Goal: Task Accomplishment & Management: Use online tool/utility

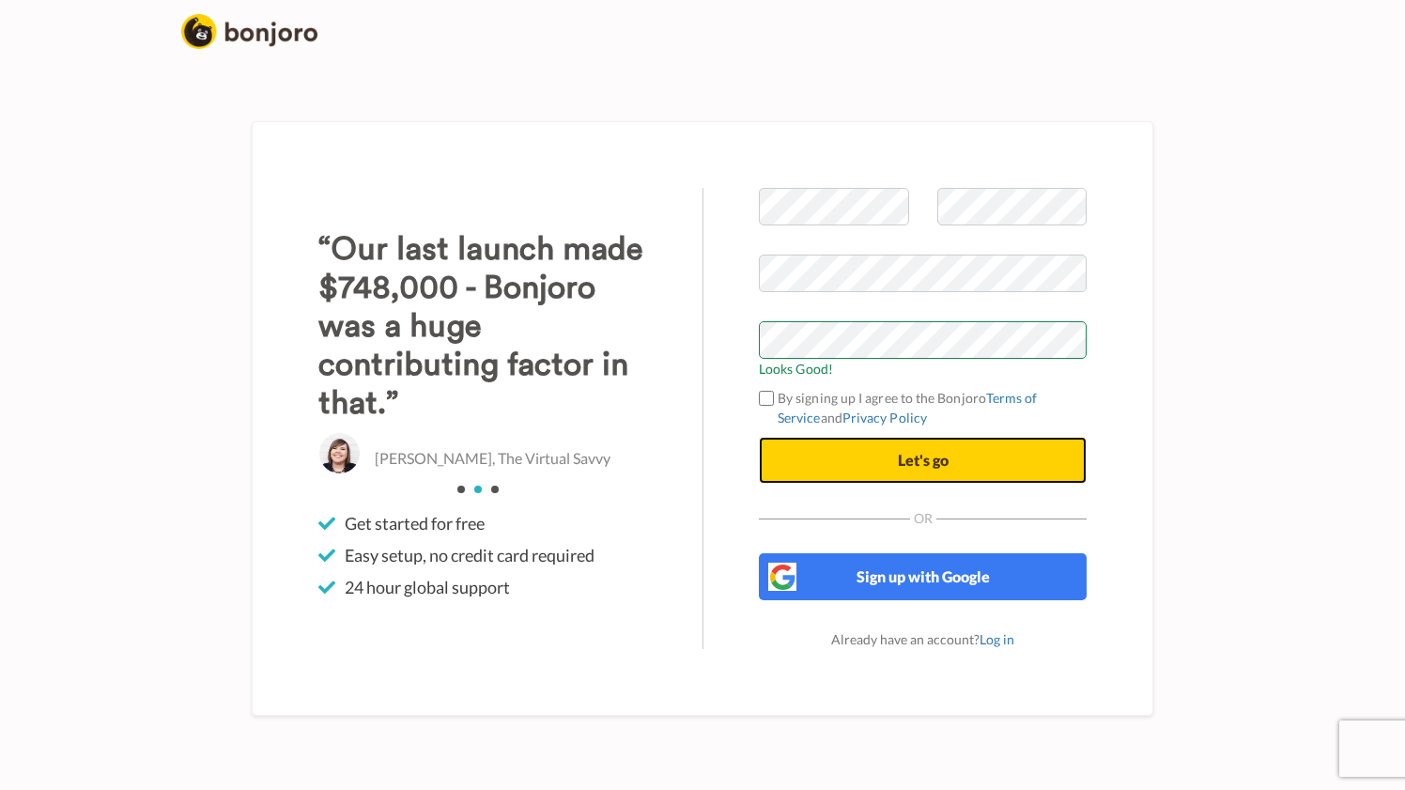
click at [914, 450] on button "Let's go" at bounding box center [923, 460] width 328 height 47
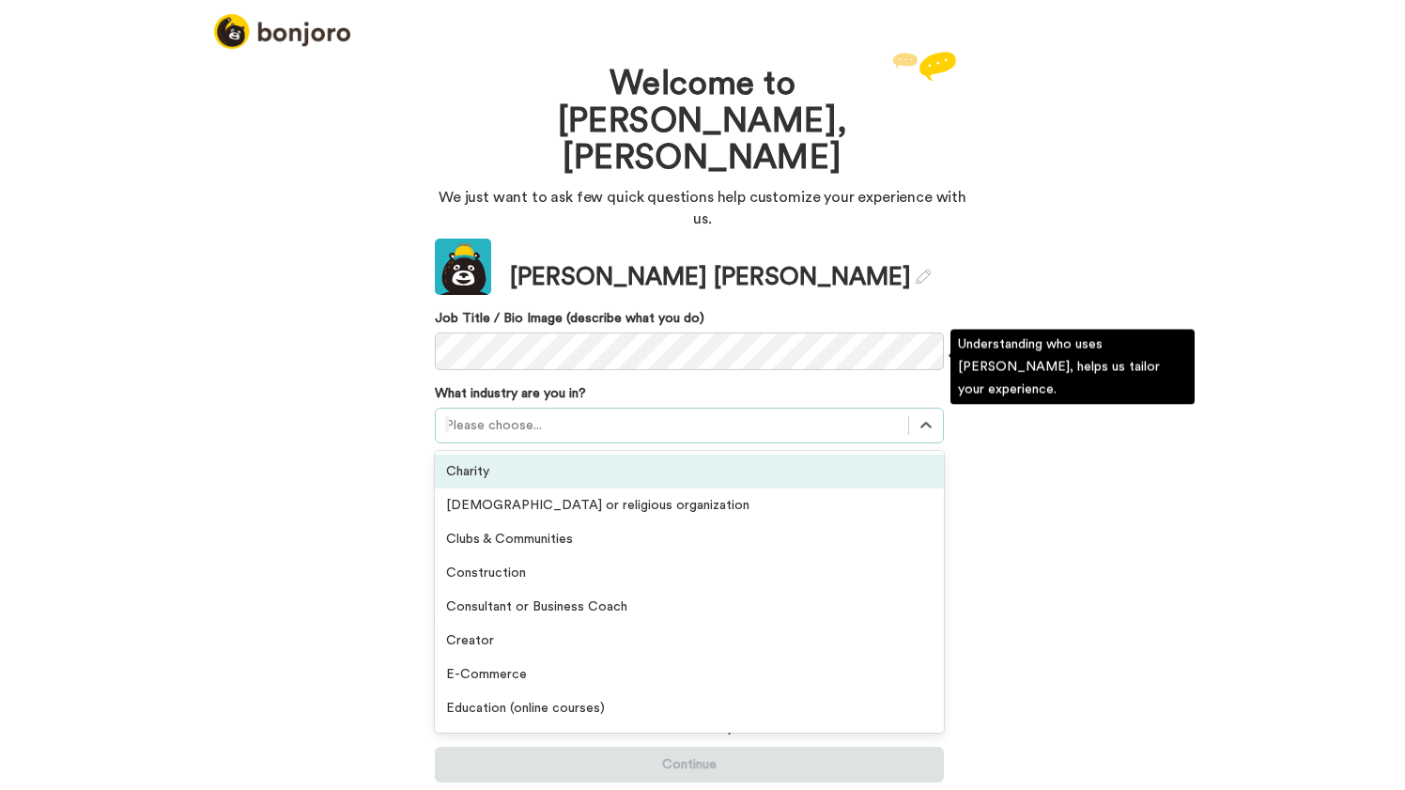
click at [512, 414] on div at bounding box center [672, 425] width 454 height 23
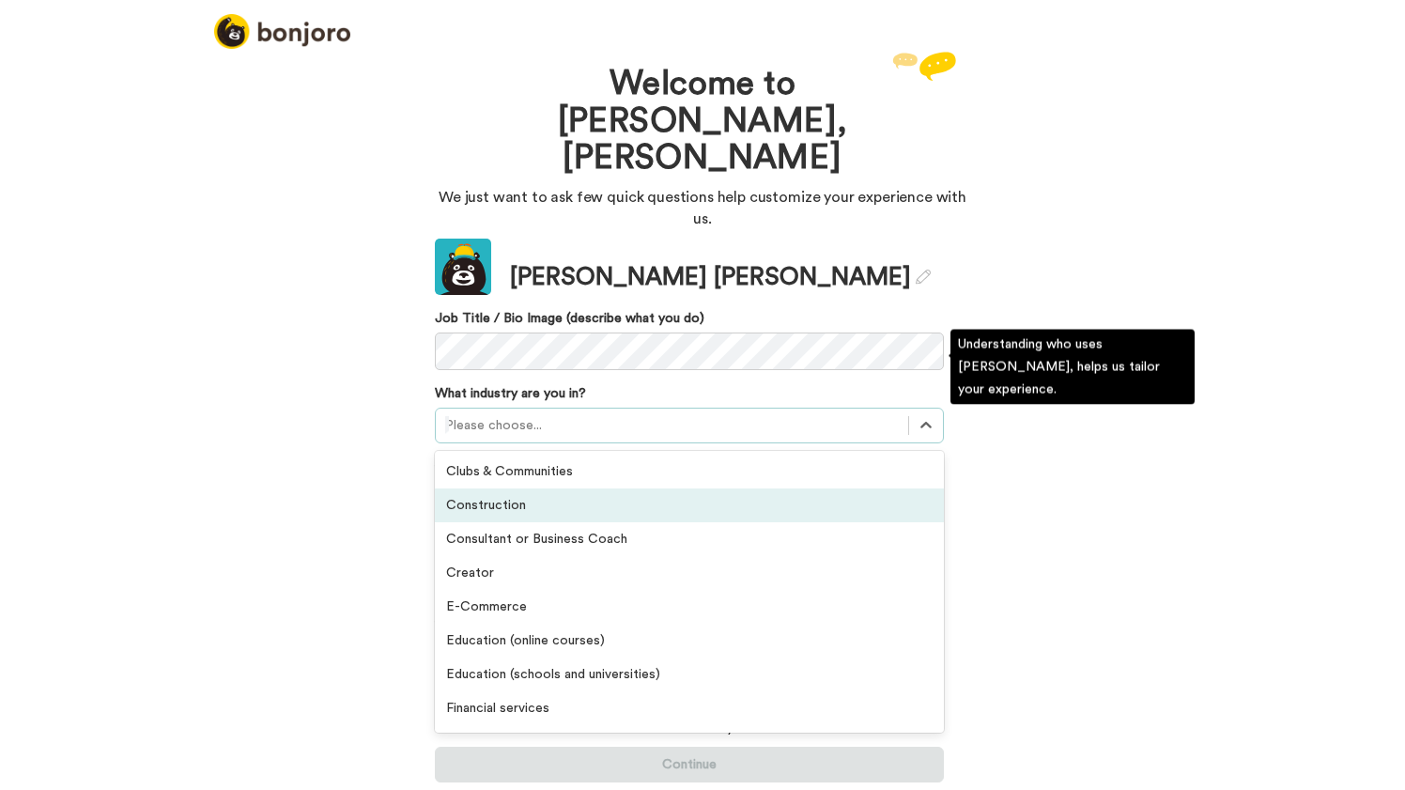
scroll to position [69, 0]
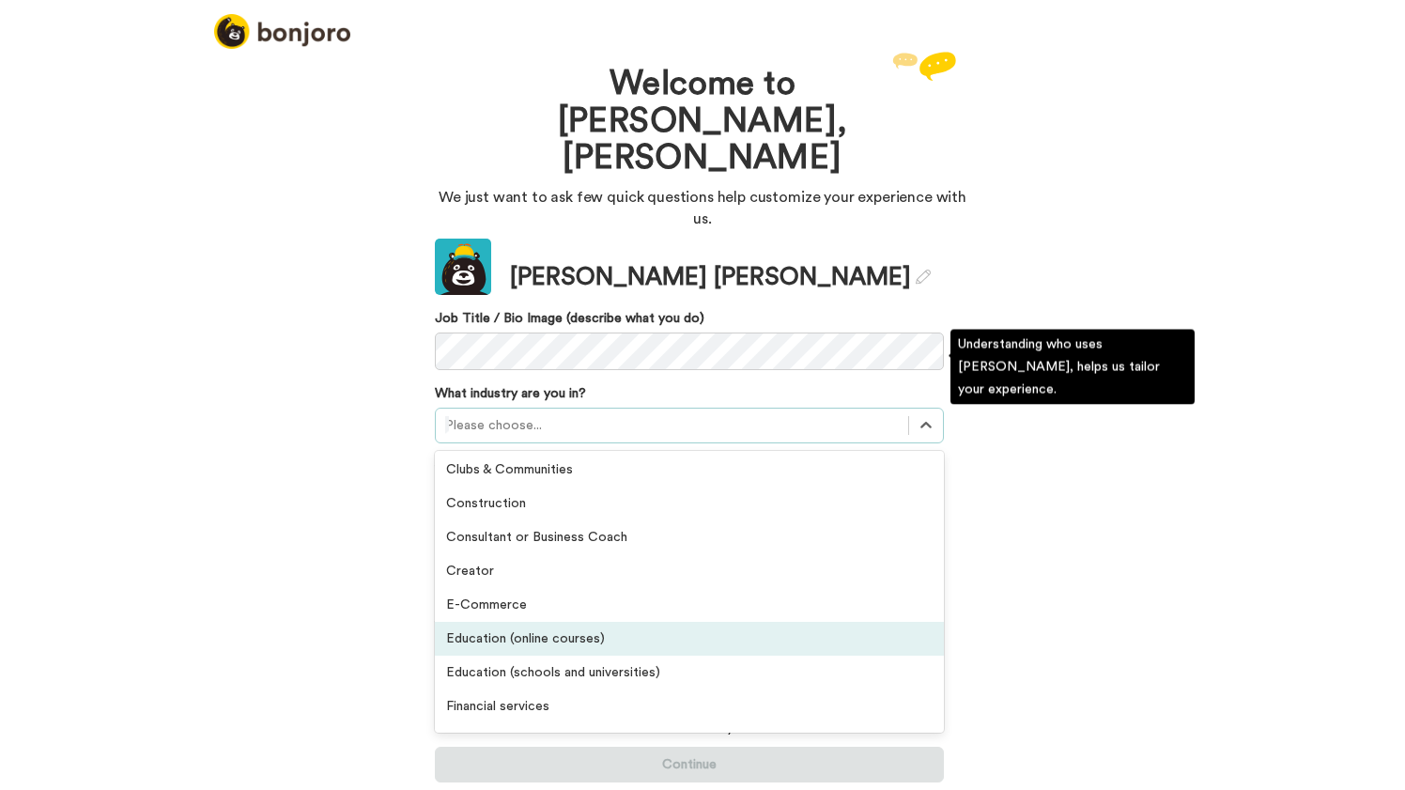
click at [500, 622] on div "Education (online courses)" at bounding box center [689, 639] width 509 height 34
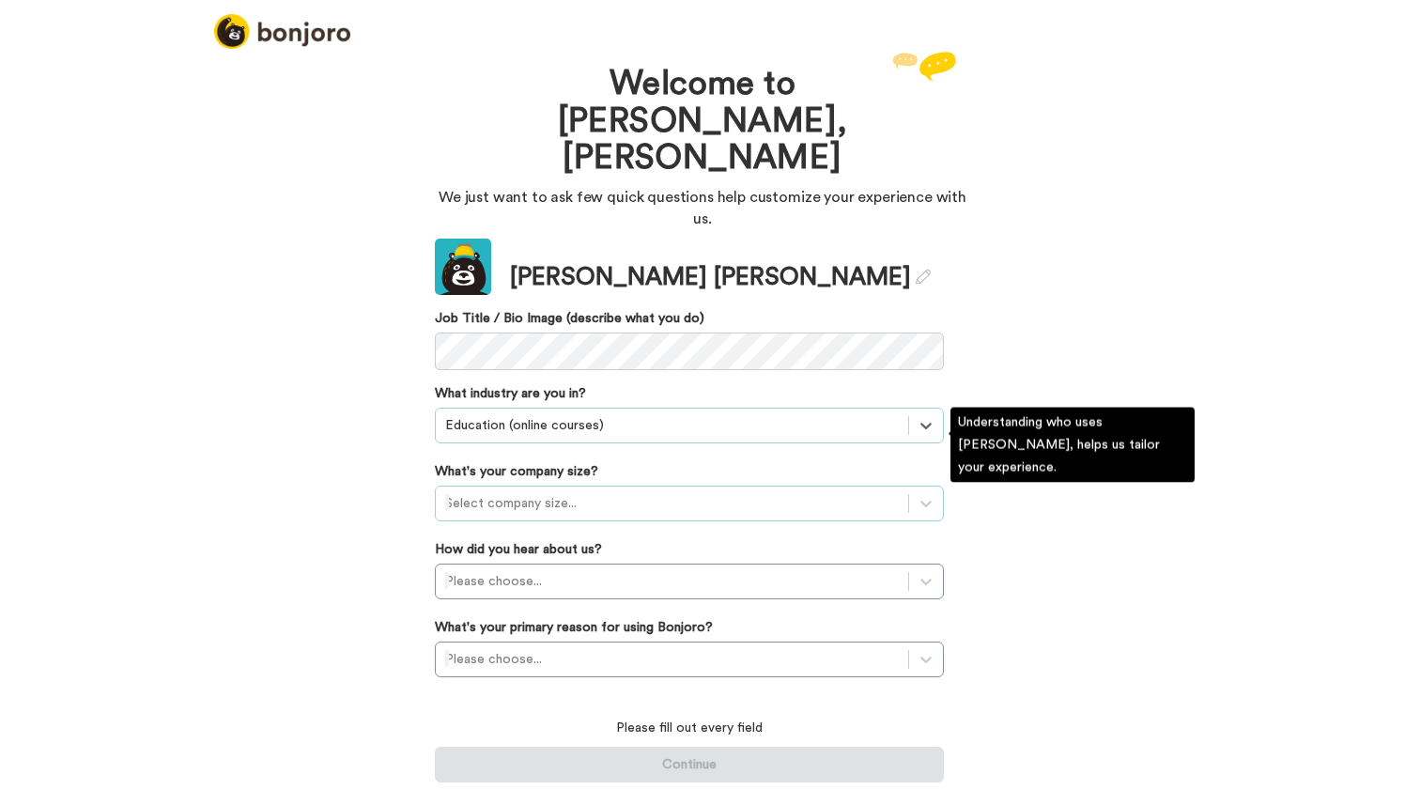
click at [563, 492] on div at bounding box center [672, 503] width 454 height 23
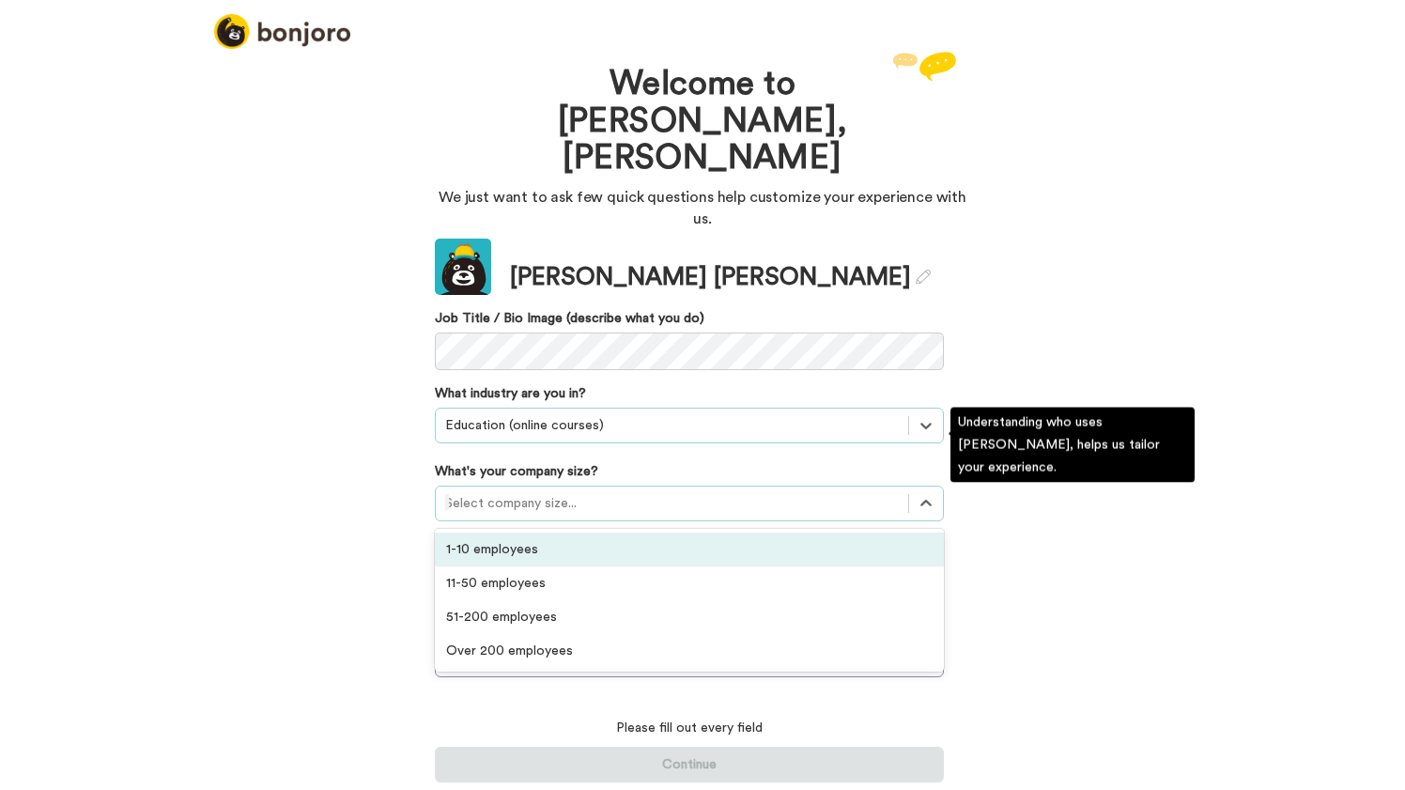
click at [539, 532] on div "1-10 employees" at bounding box center [689, 549] width 509 height 34
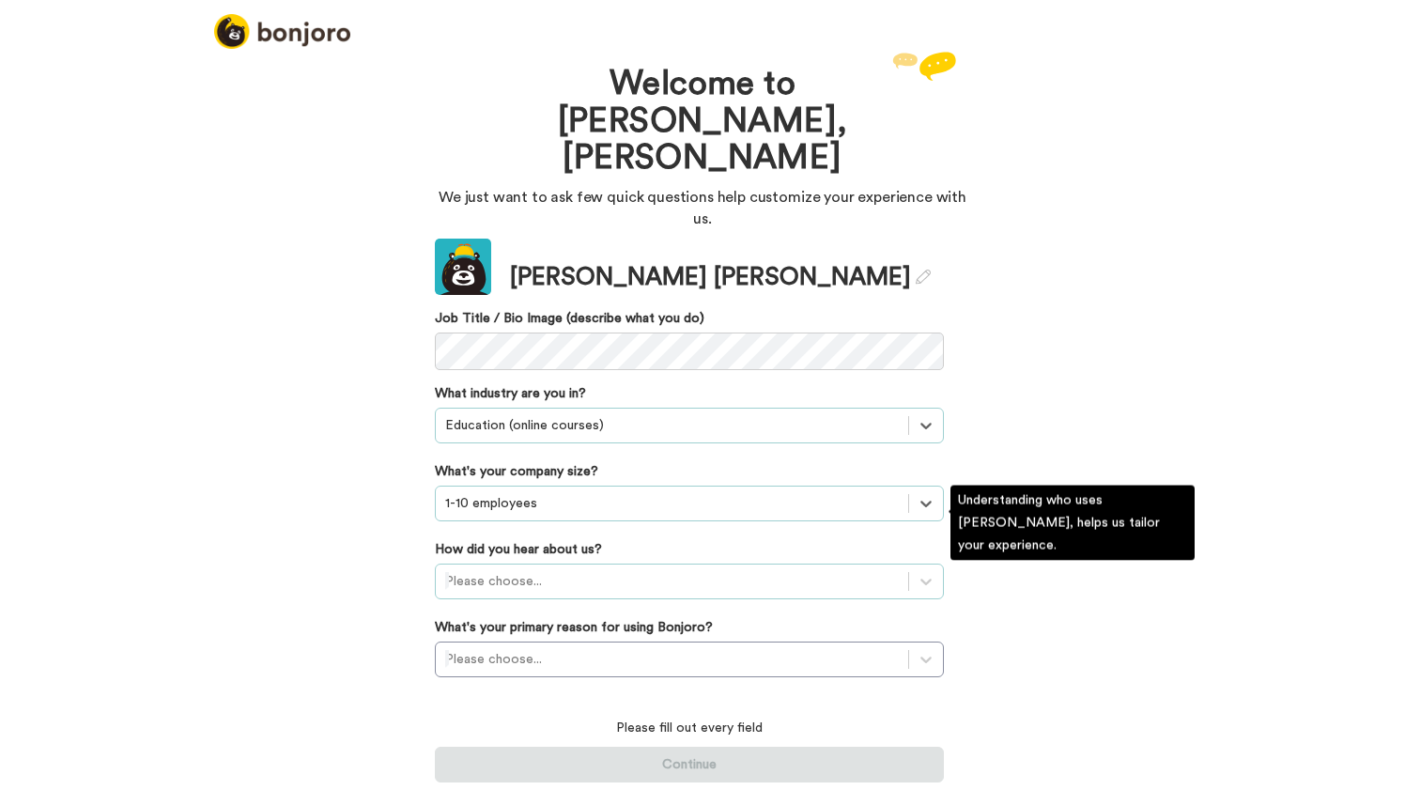
click at [528, 570] on div at bounding box center [672, 581] width 454 height 23
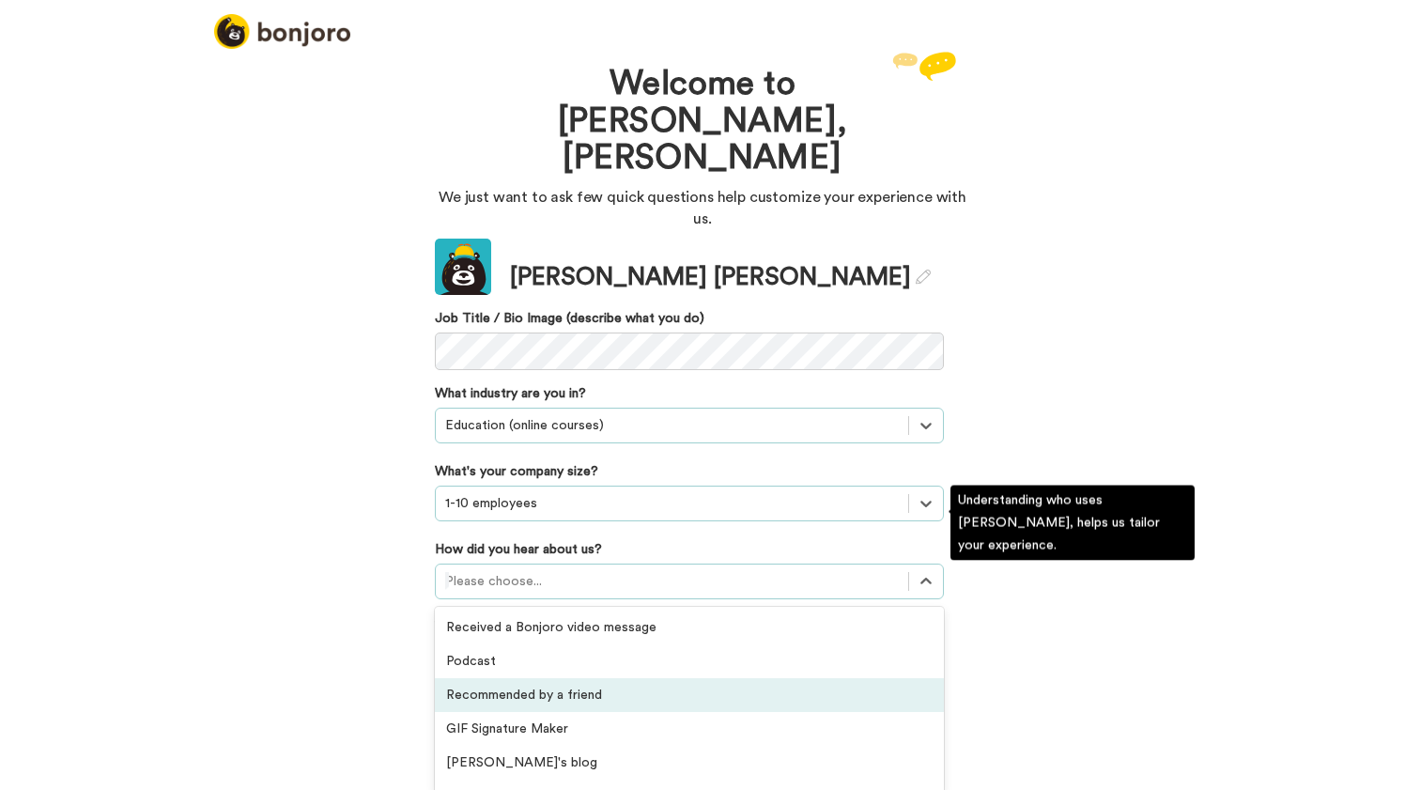
click at [496, 678] on div "Recommended by a friend" at bounding box center [689, 695] width 509 height 34
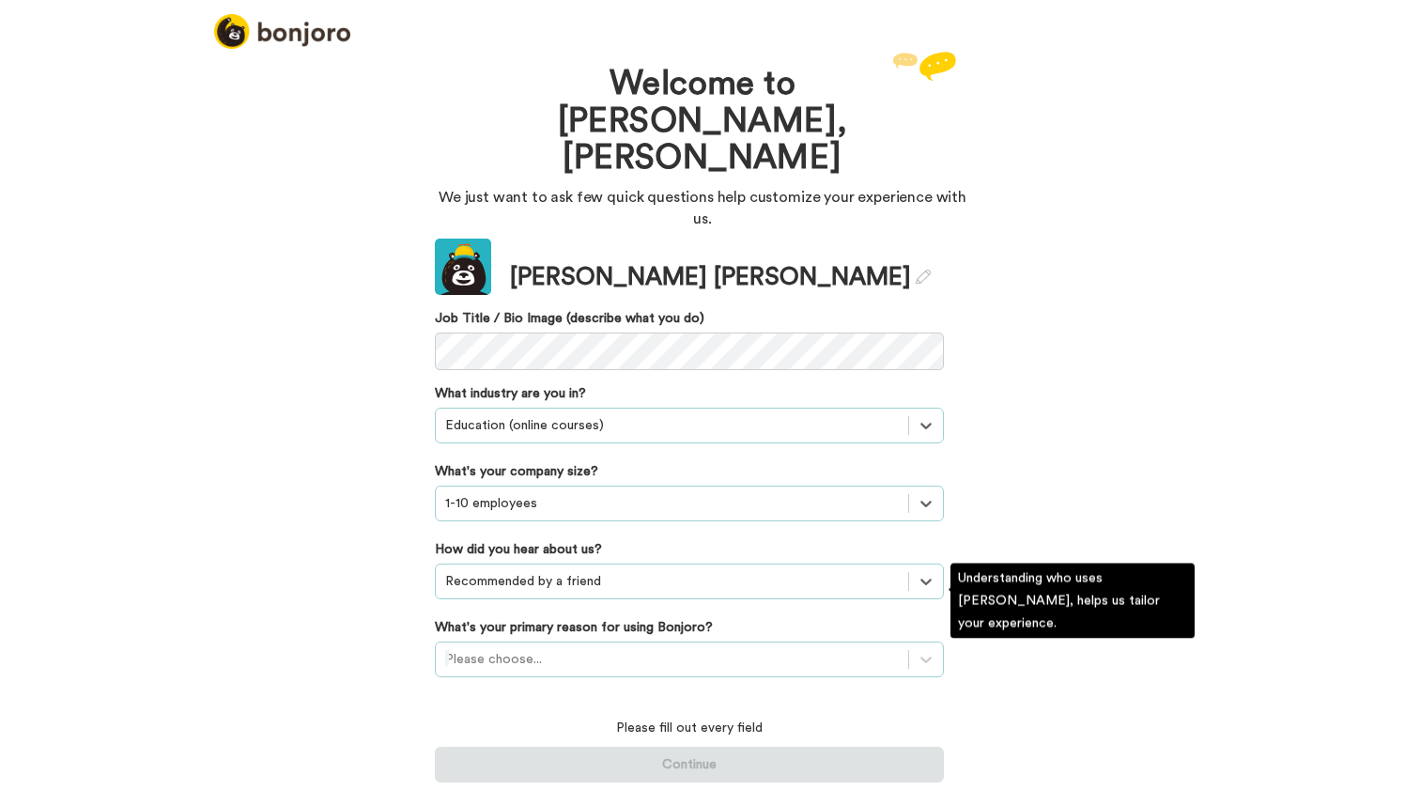
click at [524, 641] on div "Please choose..." at bounding box center [689, 659] width 509 height 36
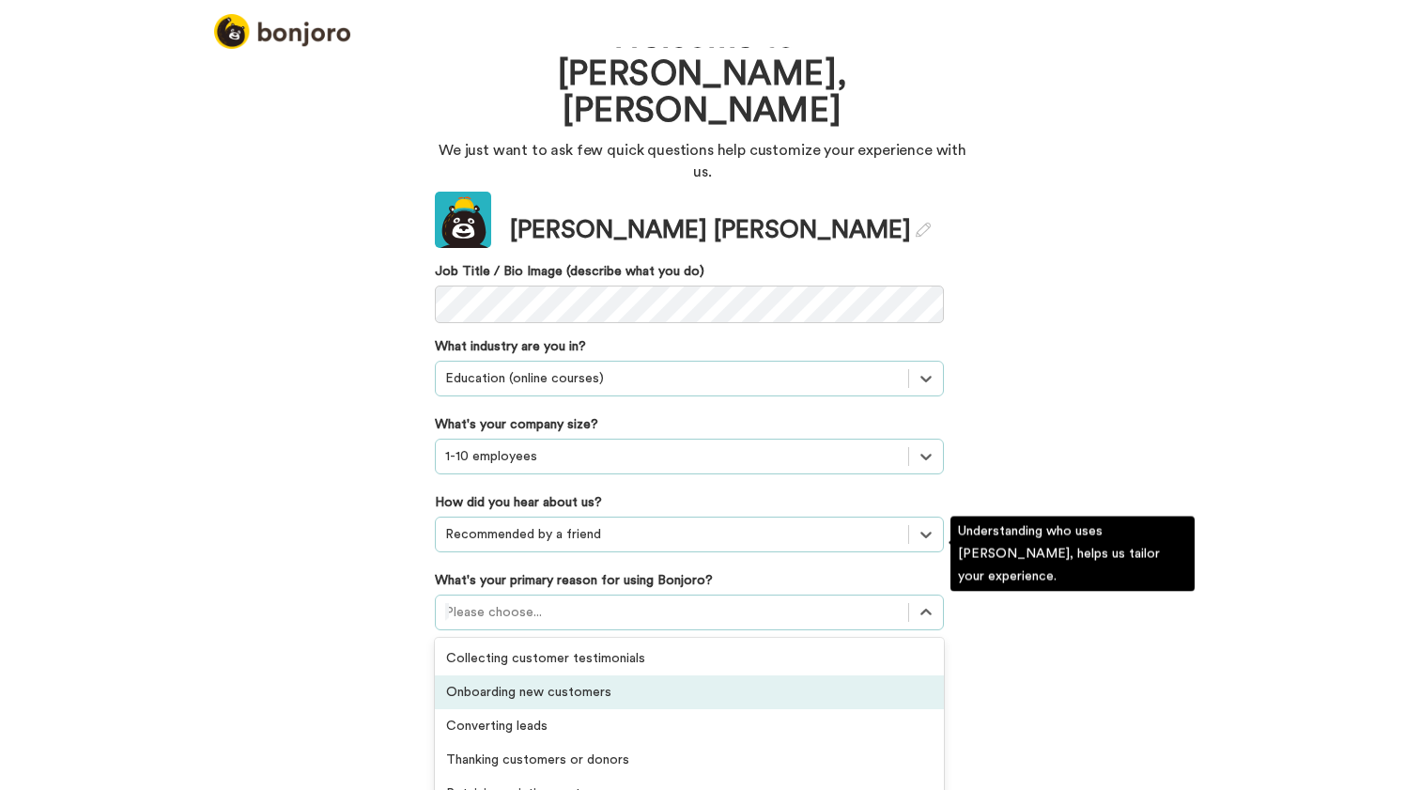
click at [516, 675] on div "Onboarding new customers" at bounding box center [689, 692] width 509 height 34
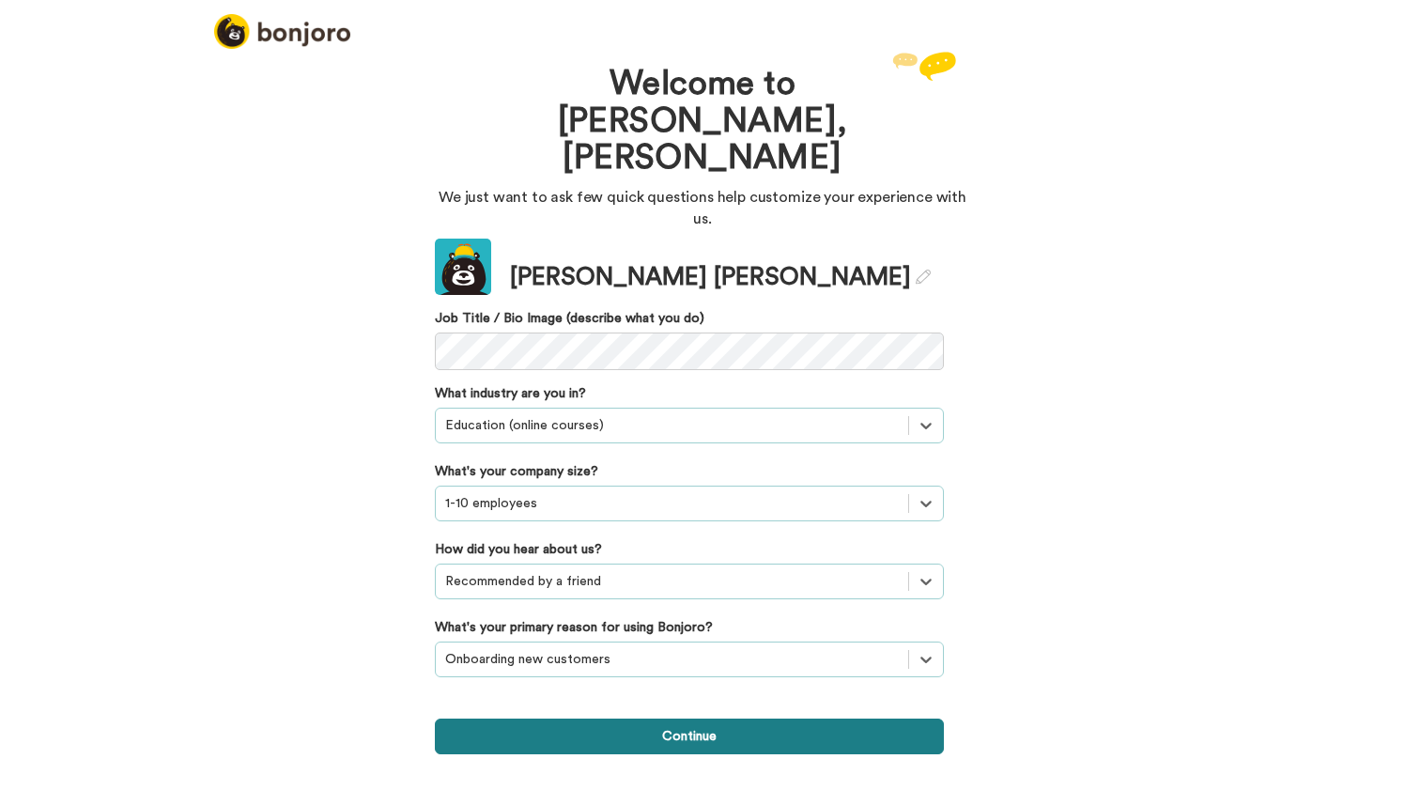
click at [677, 718] on button "Continue" at bounding box center [689, 736] width 509 height 36
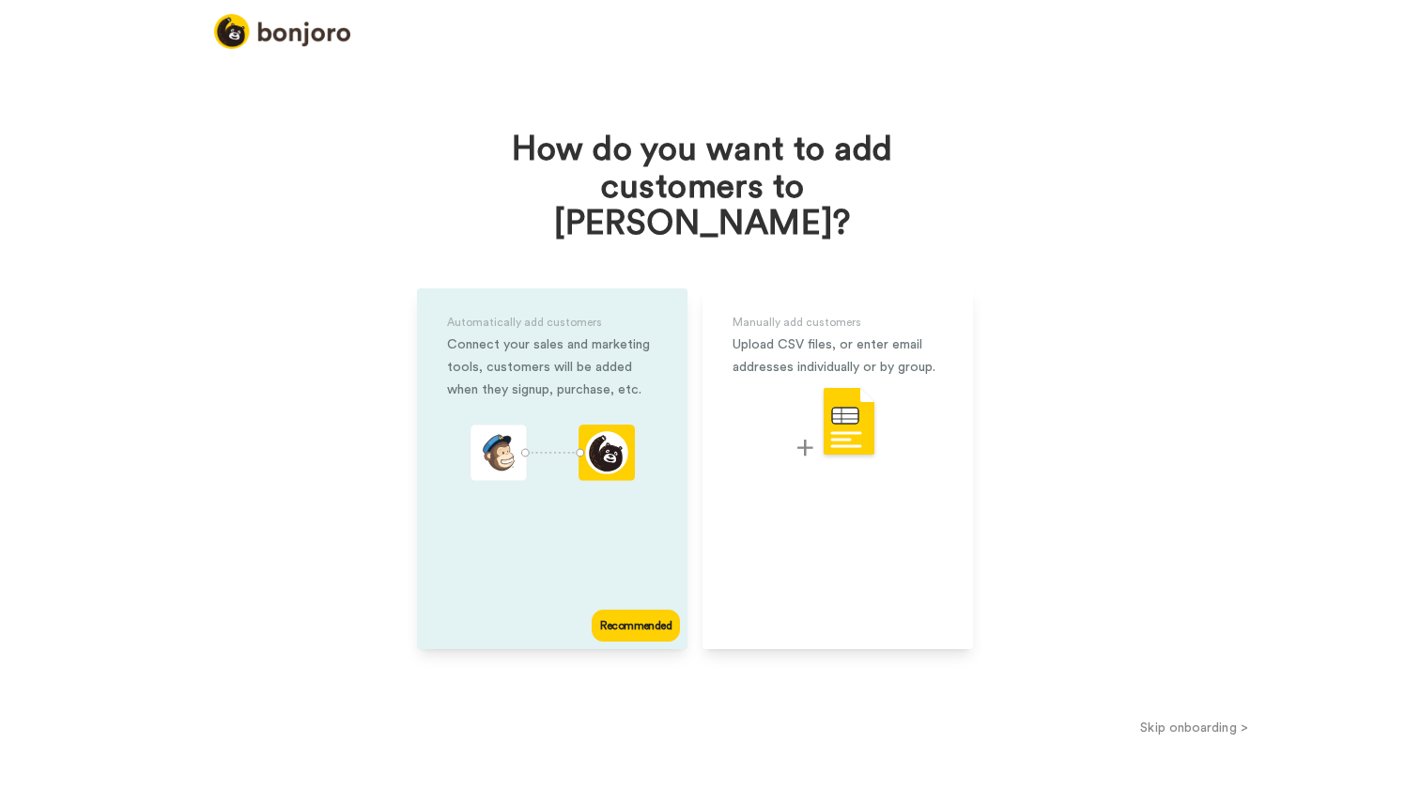
click at [643, 609] on div "Recommended" at bounding box center [636, 625] width 88 height 32
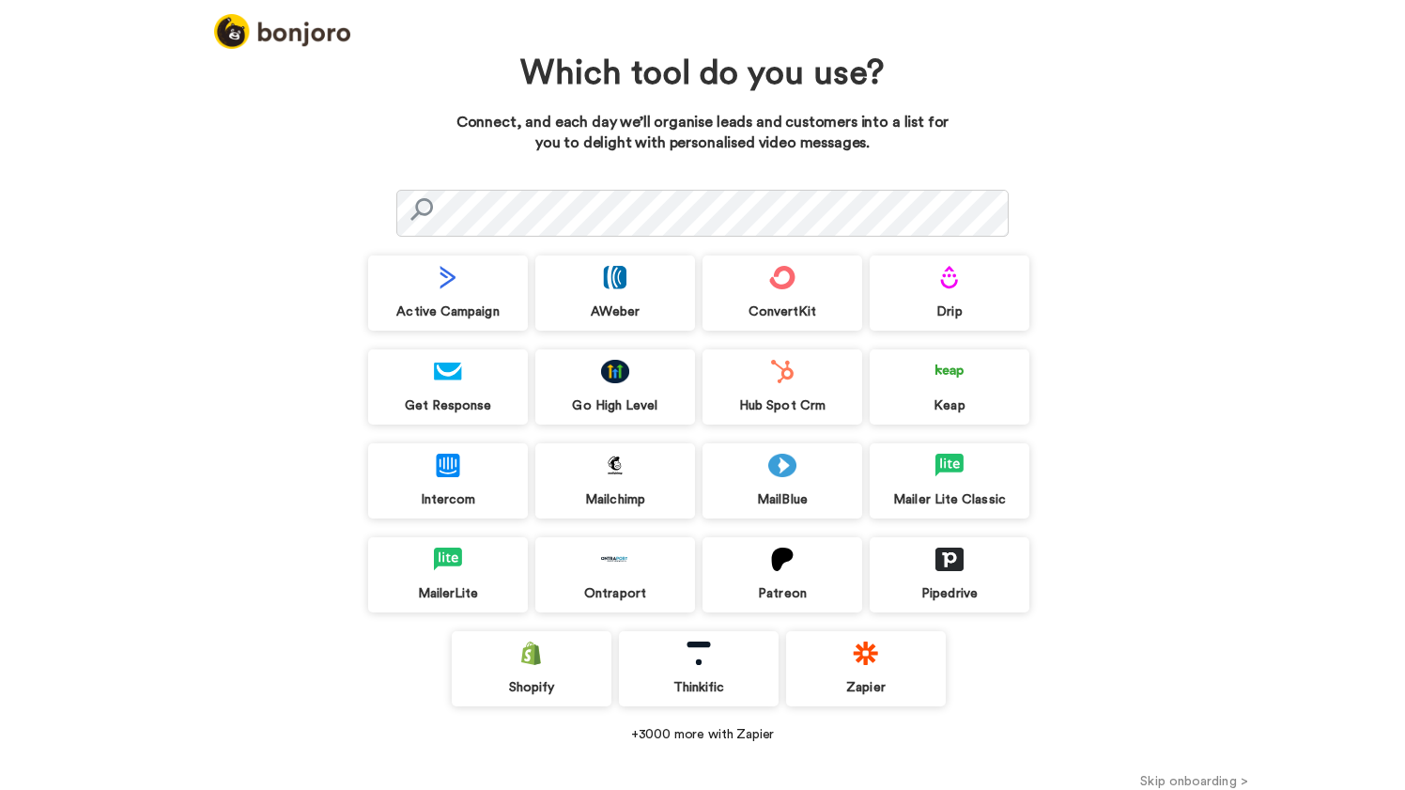
click at [789, 299] on div "ConvertKit" at bounding box center [782, 292] width 160 height 75
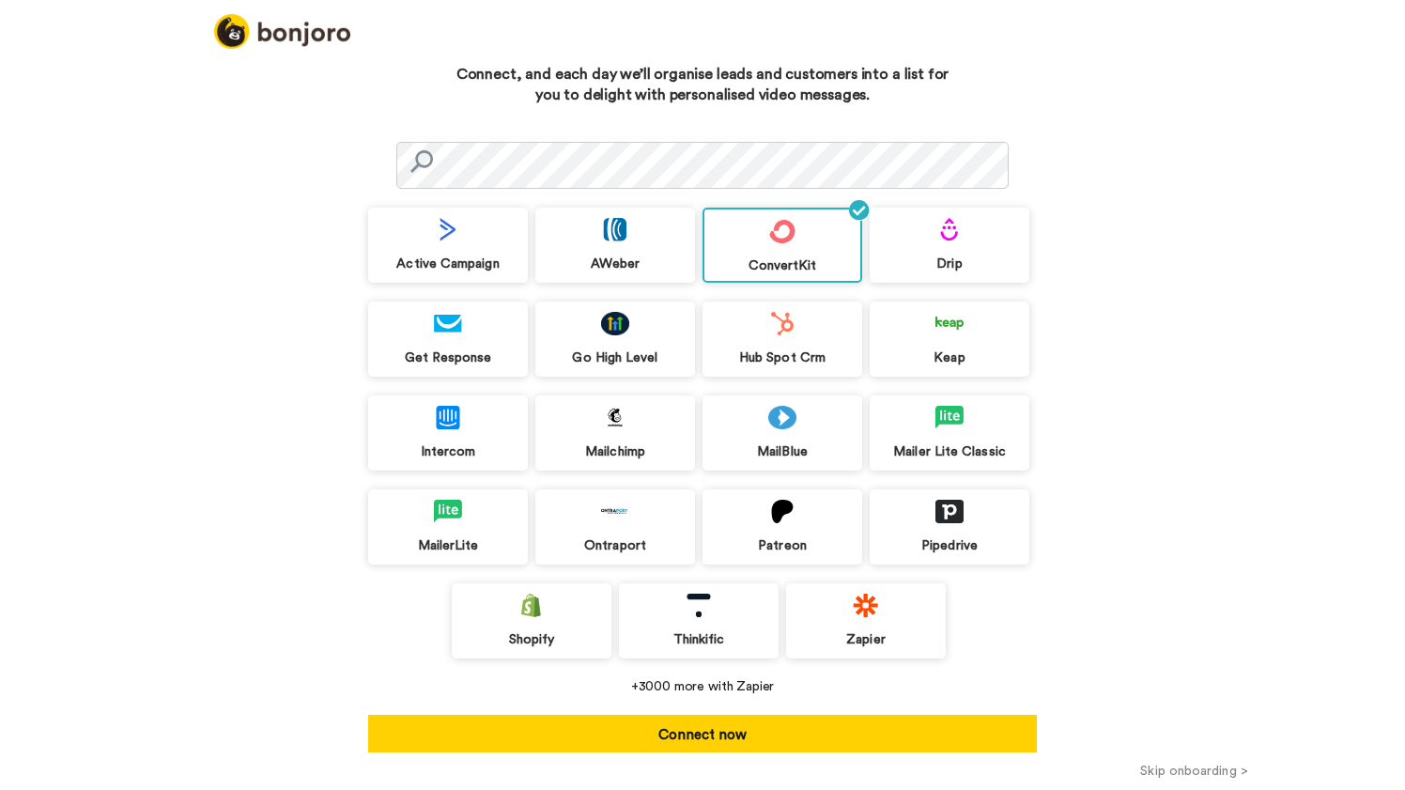
scroll to position [47, 0]
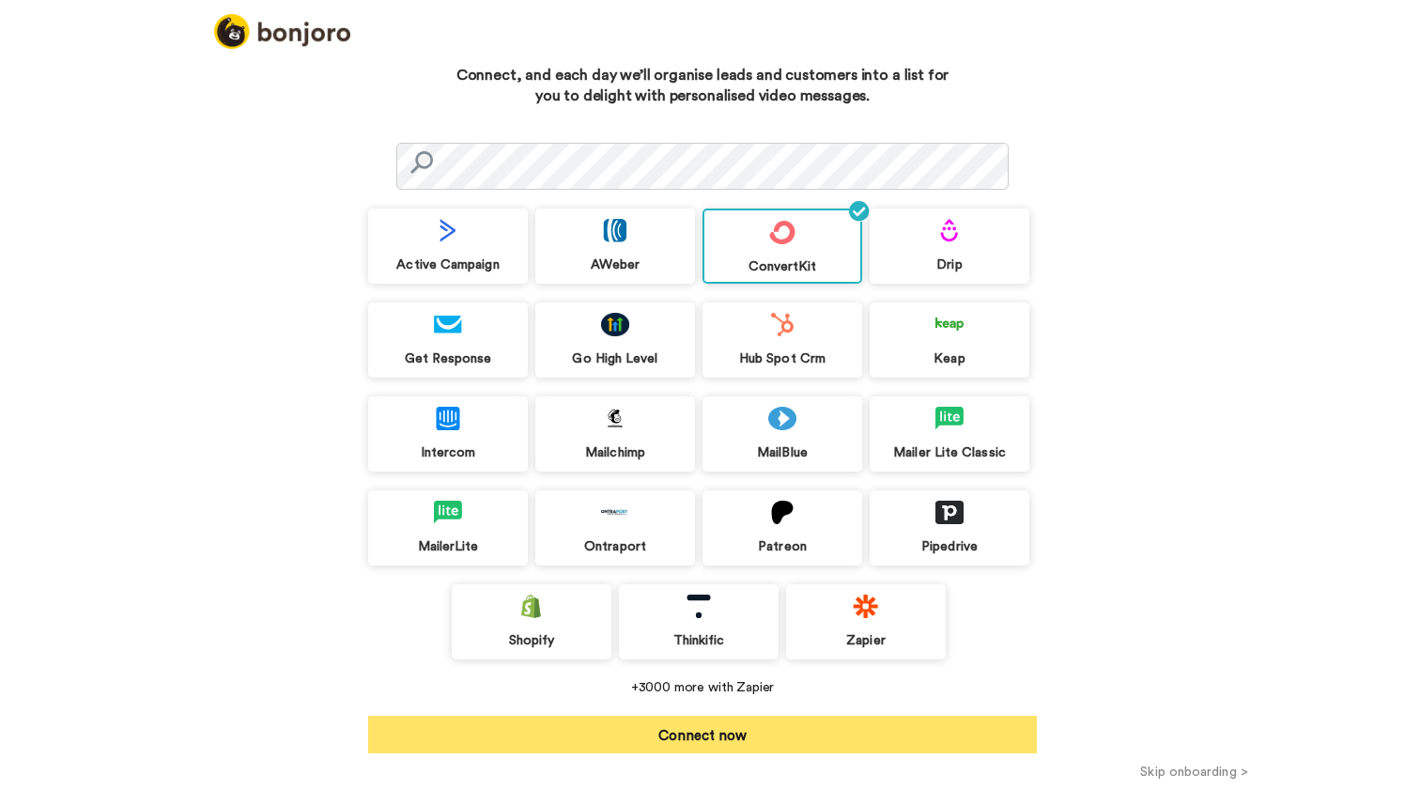
click at [719, 737] on button "Connect now" at bounding box center [702, 735] width 669 height 38
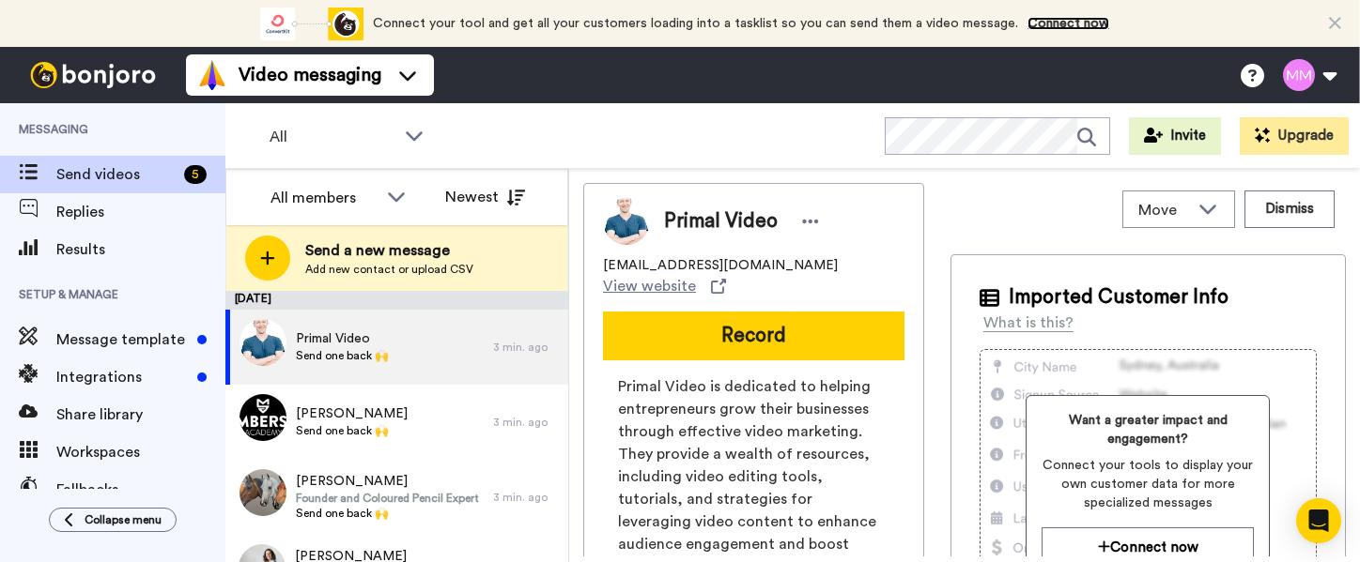
click at [750, 21] on link "Connect now" at bounding box center [1068, 23] width 82 height 13
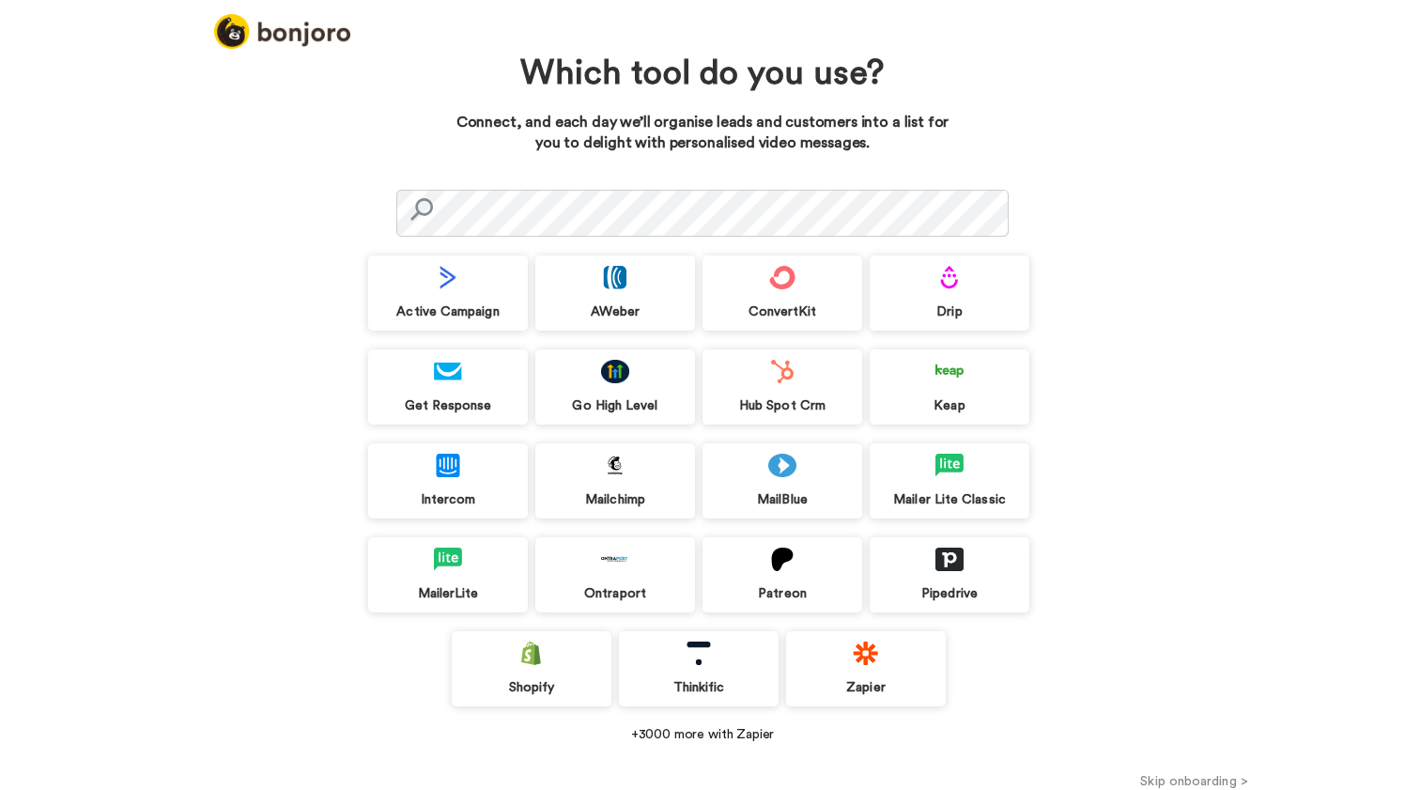
click at [1181, 782] on button "Skip onboarding >" at bounding box center [1194, 781] width 422 height 20
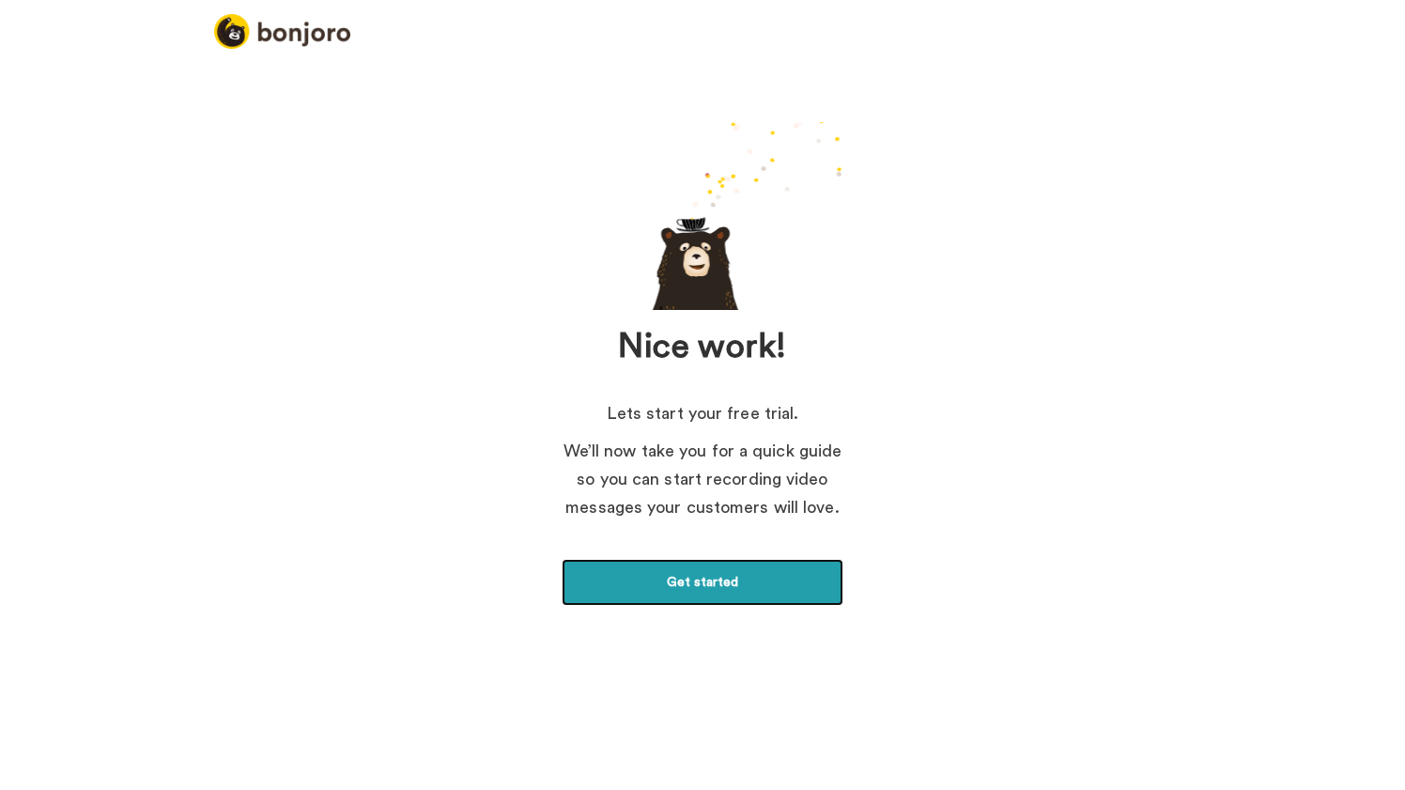
click at [717, 577] on link "Get started" at bounding box center [703, 582] width 282 height 47
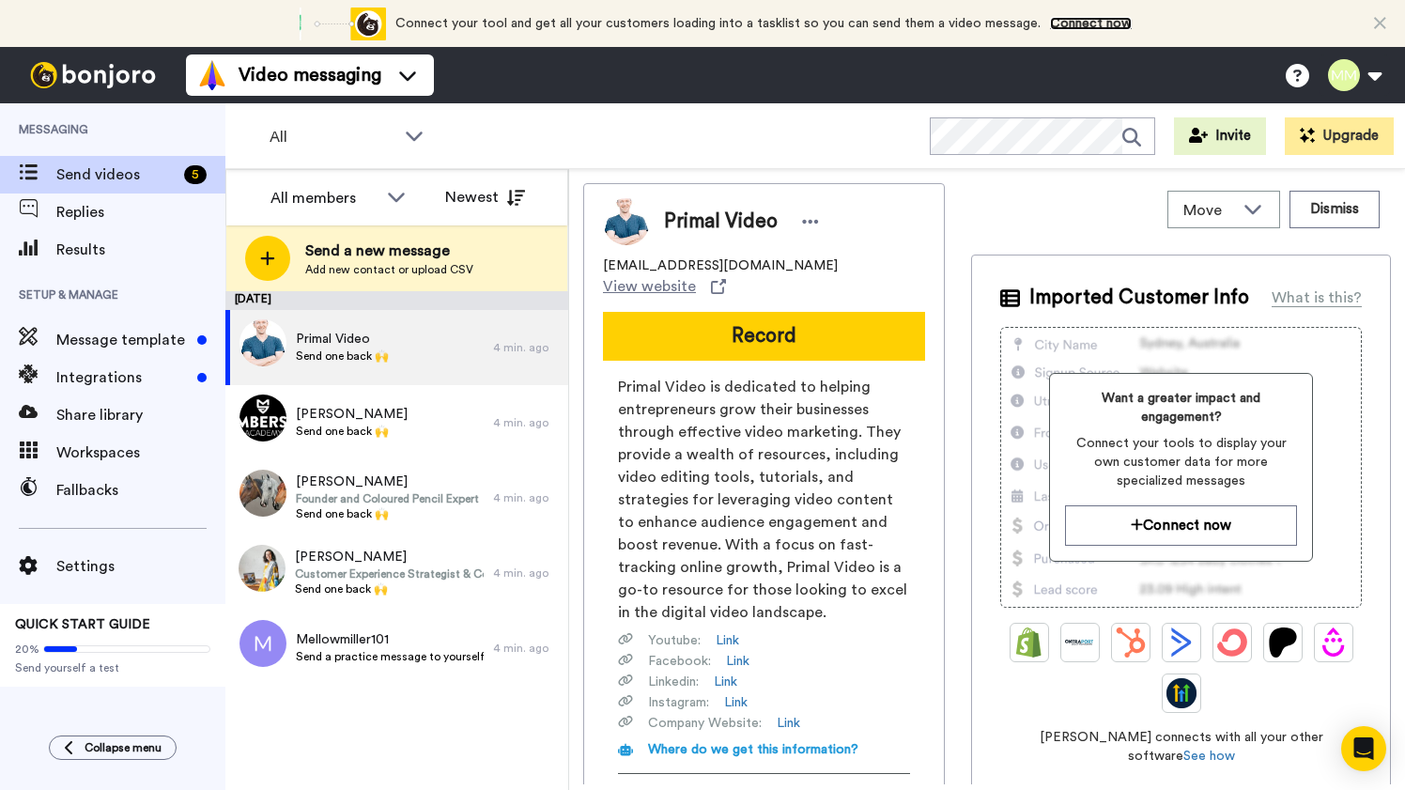
click at [1072, 27] on link "Connect now" at bounding box center [1091, 23] width 82 height 13
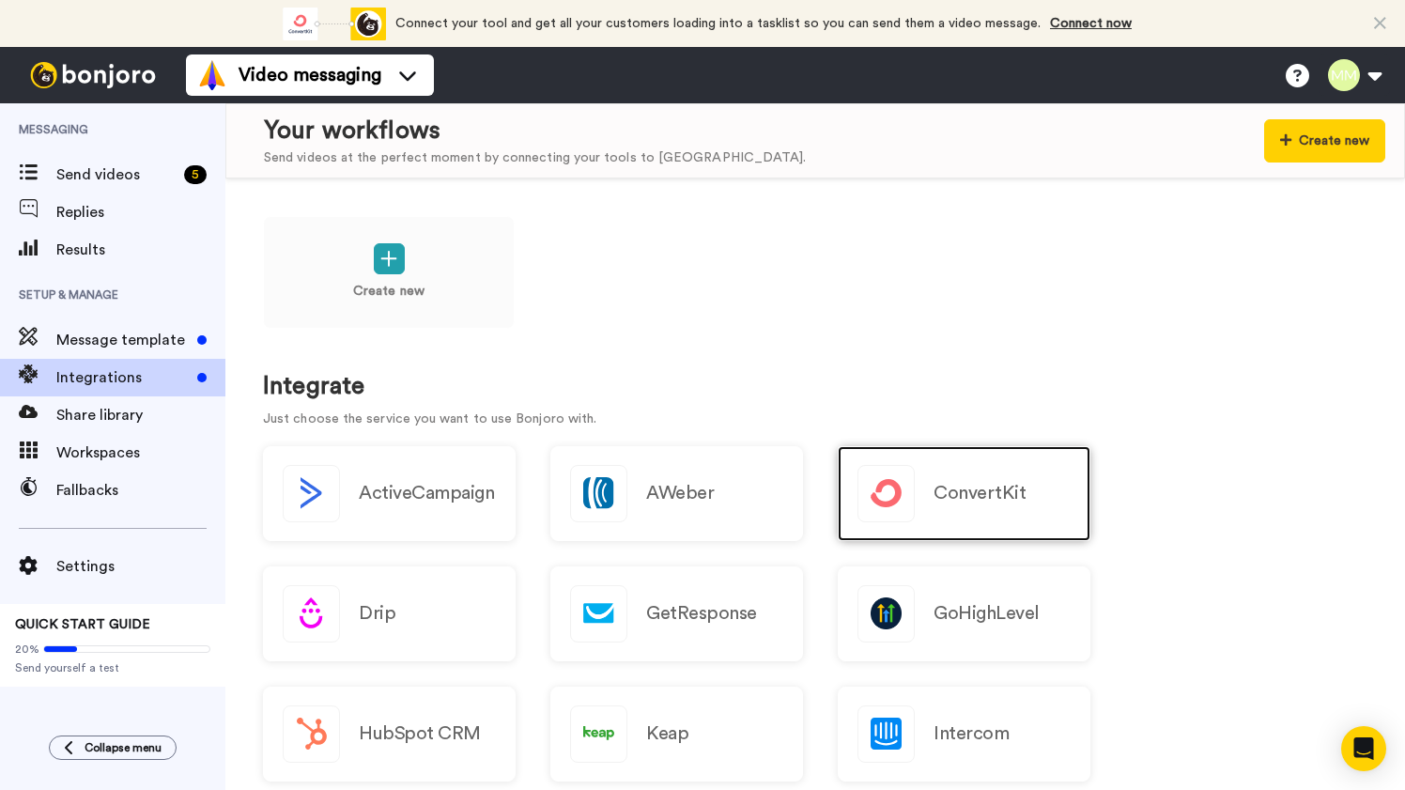
click at [978, 485] on h2 "ConvertKit" at bounding box center [979, 493] width 92 height 21
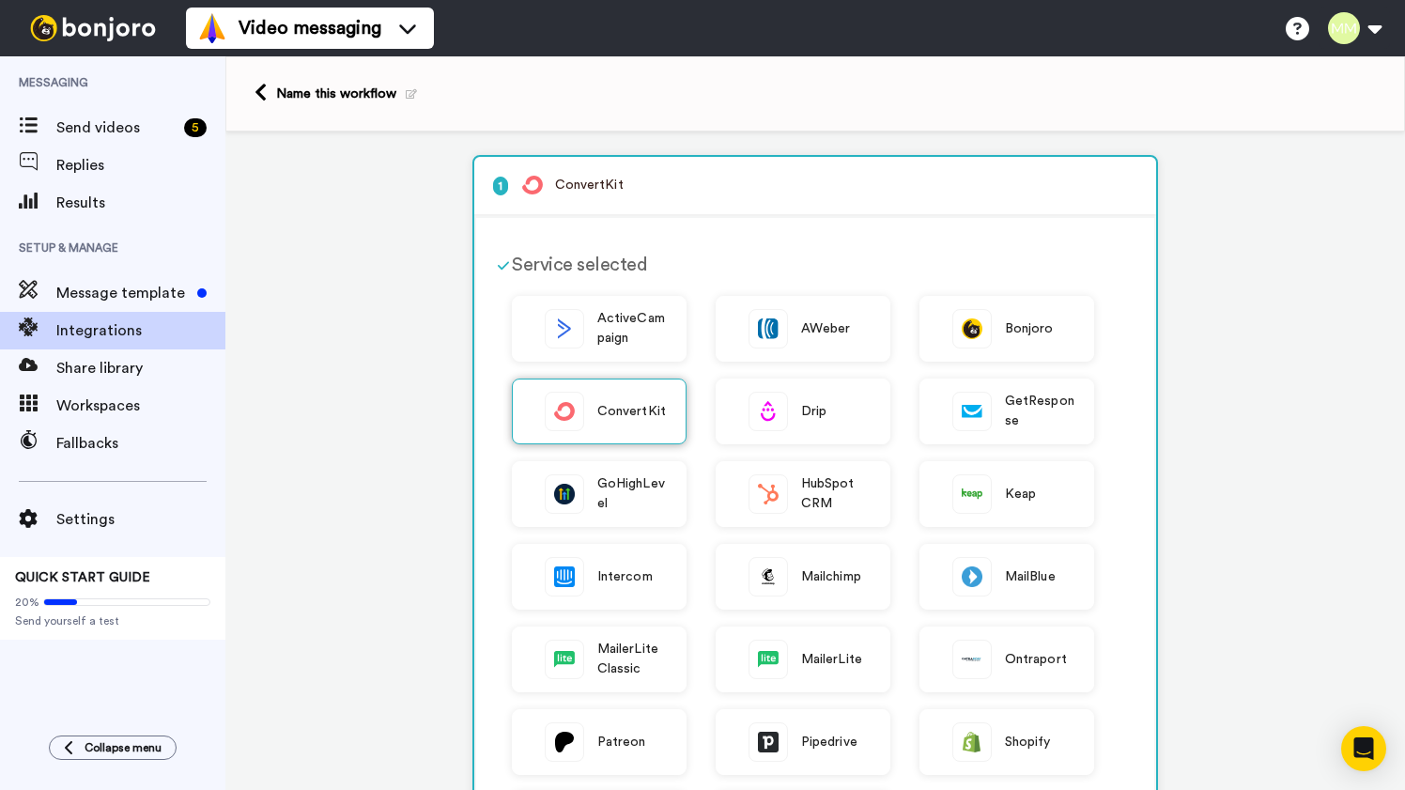
click at [622, 416] on span "ConvertKit" at bounding box center [631, 412] width 69 height 20
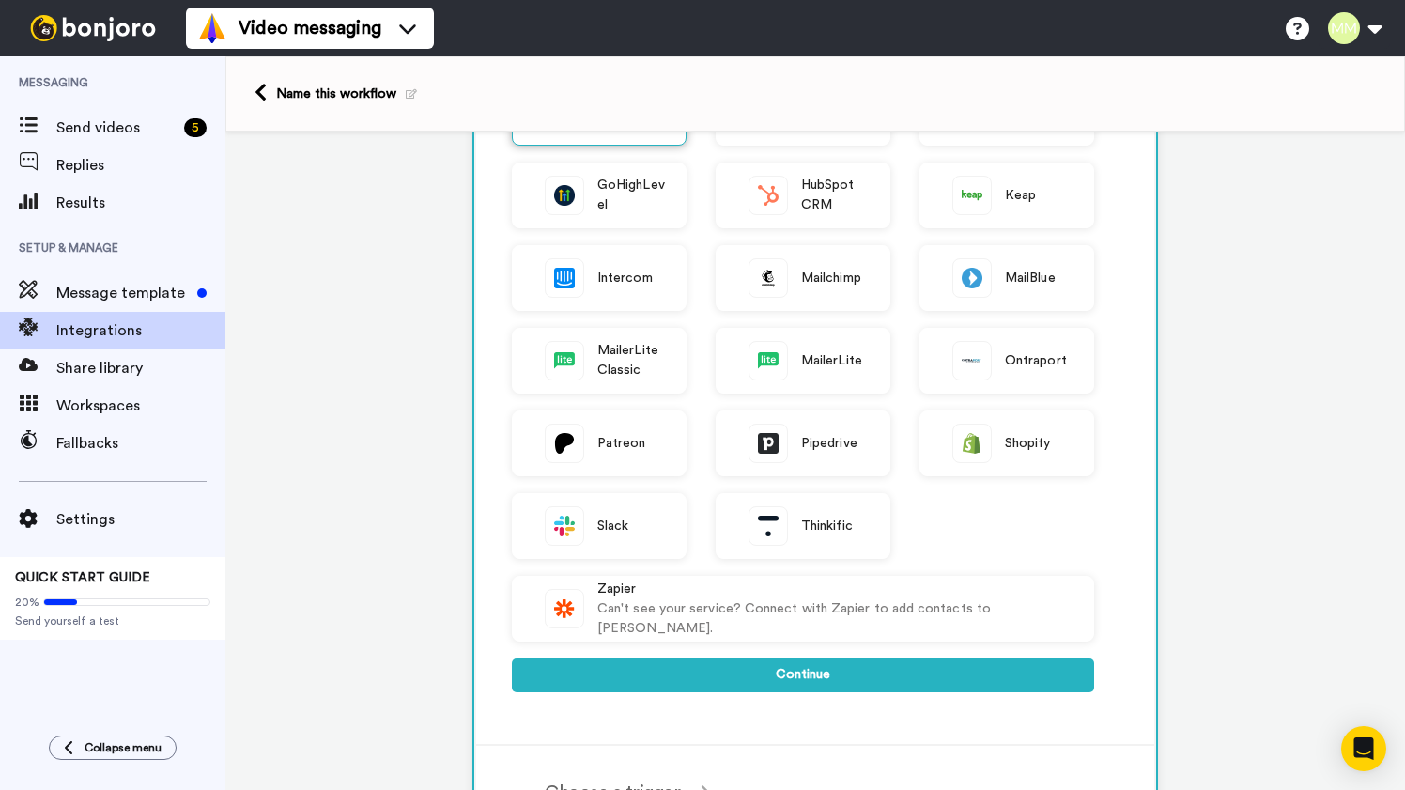
scroll to position [345, 0]
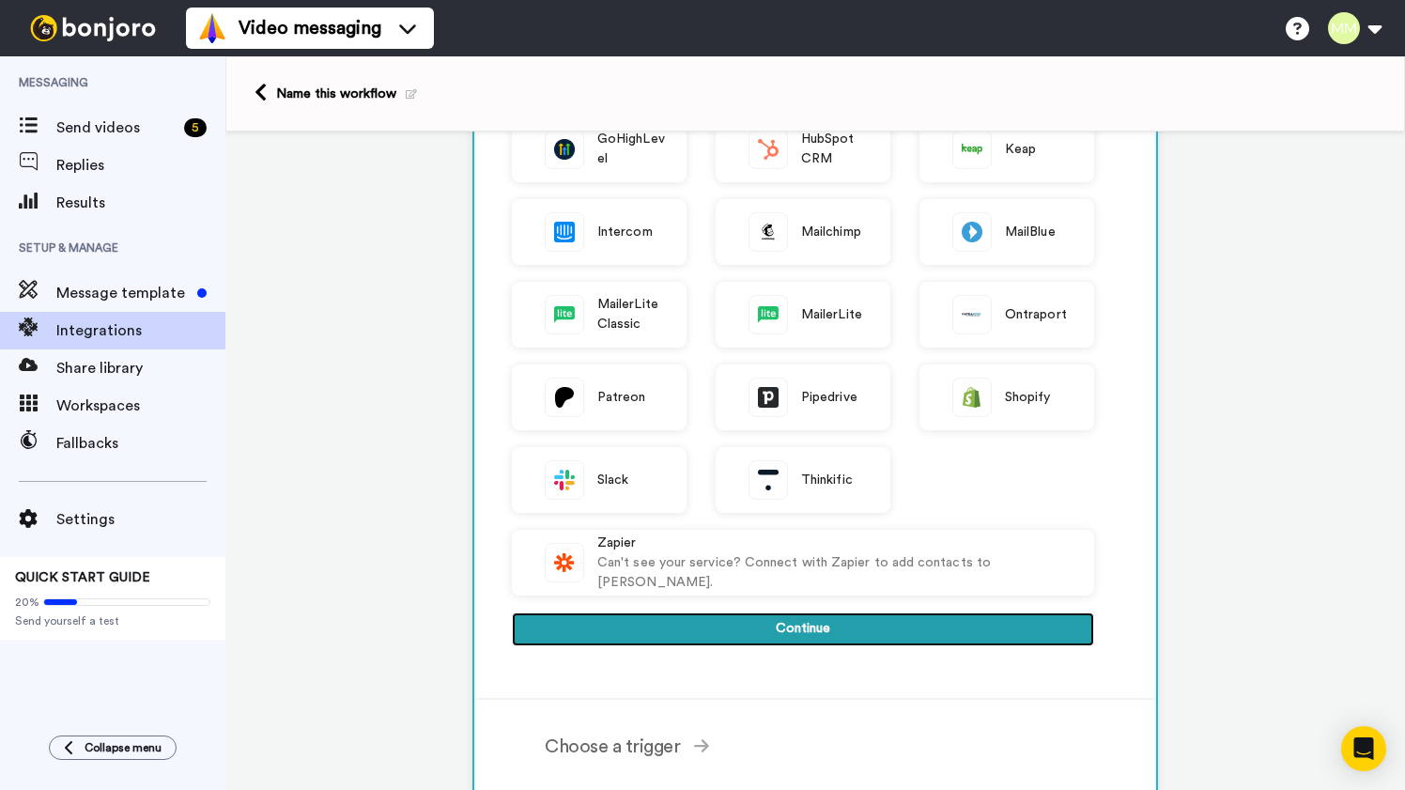
click at [804, 633] on button "Continue" at bounding box center [803, 629] width 582 height 34
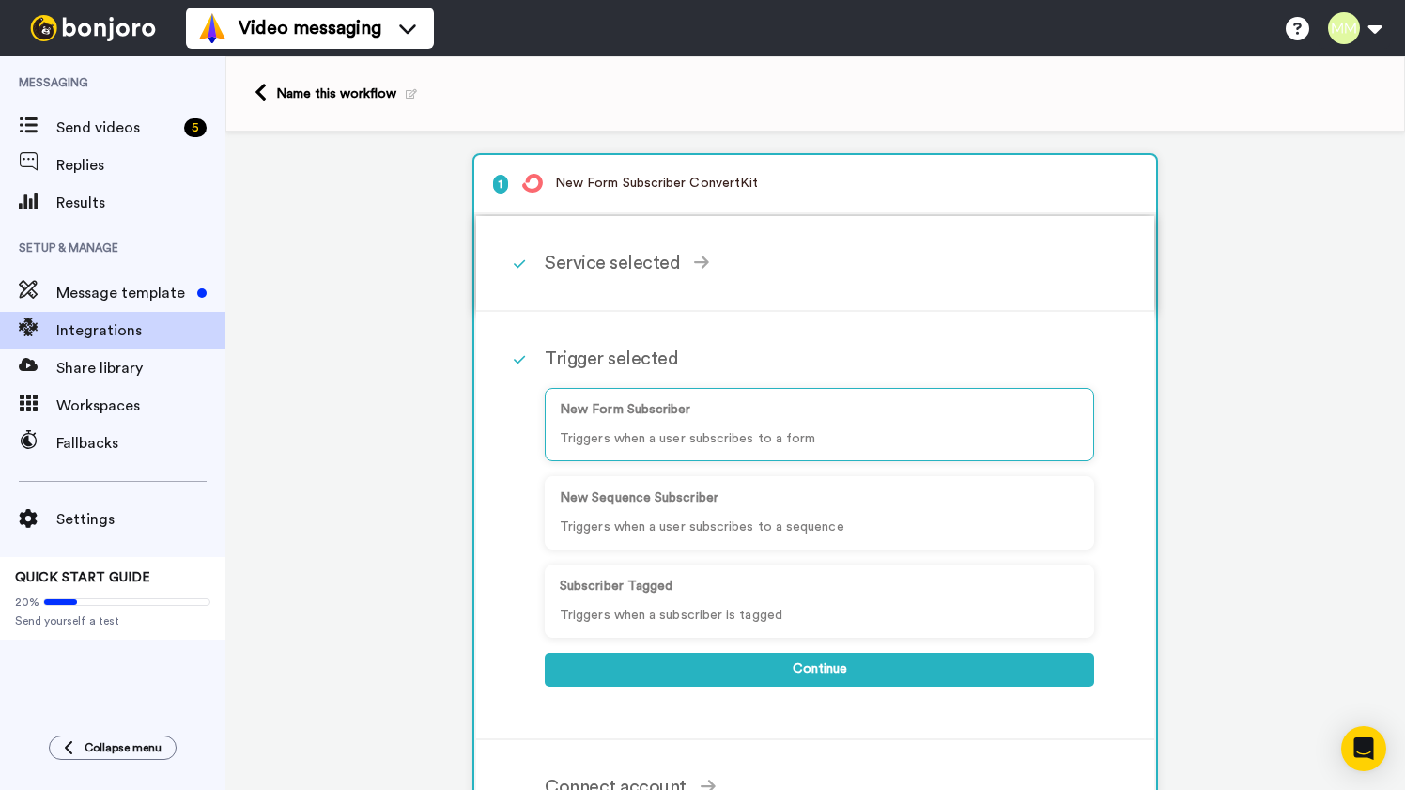
scroll to position [0, 0]
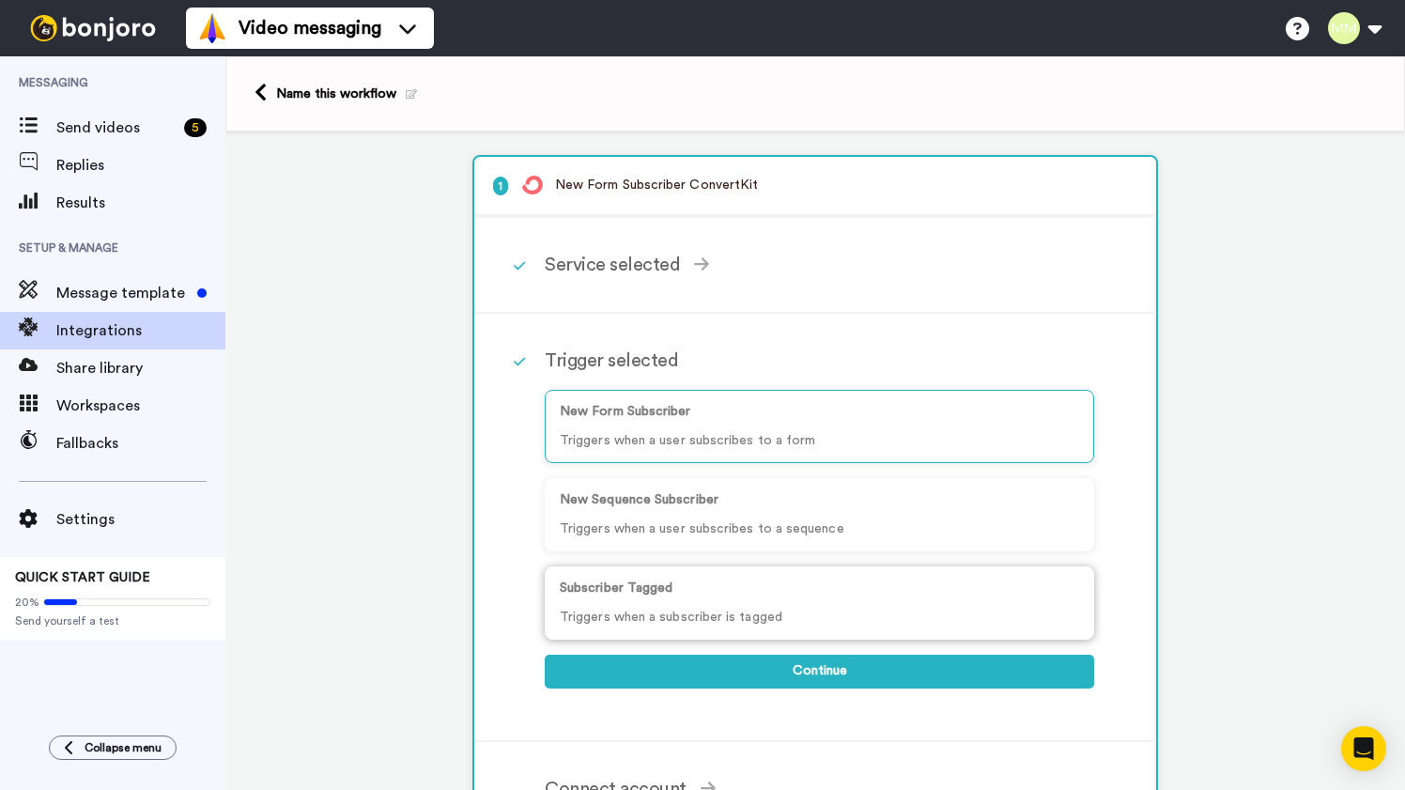
click at [750, 616] on p "Triggers when a subscriber is tagged" at bounding box center [819, 618] width 519 height 20
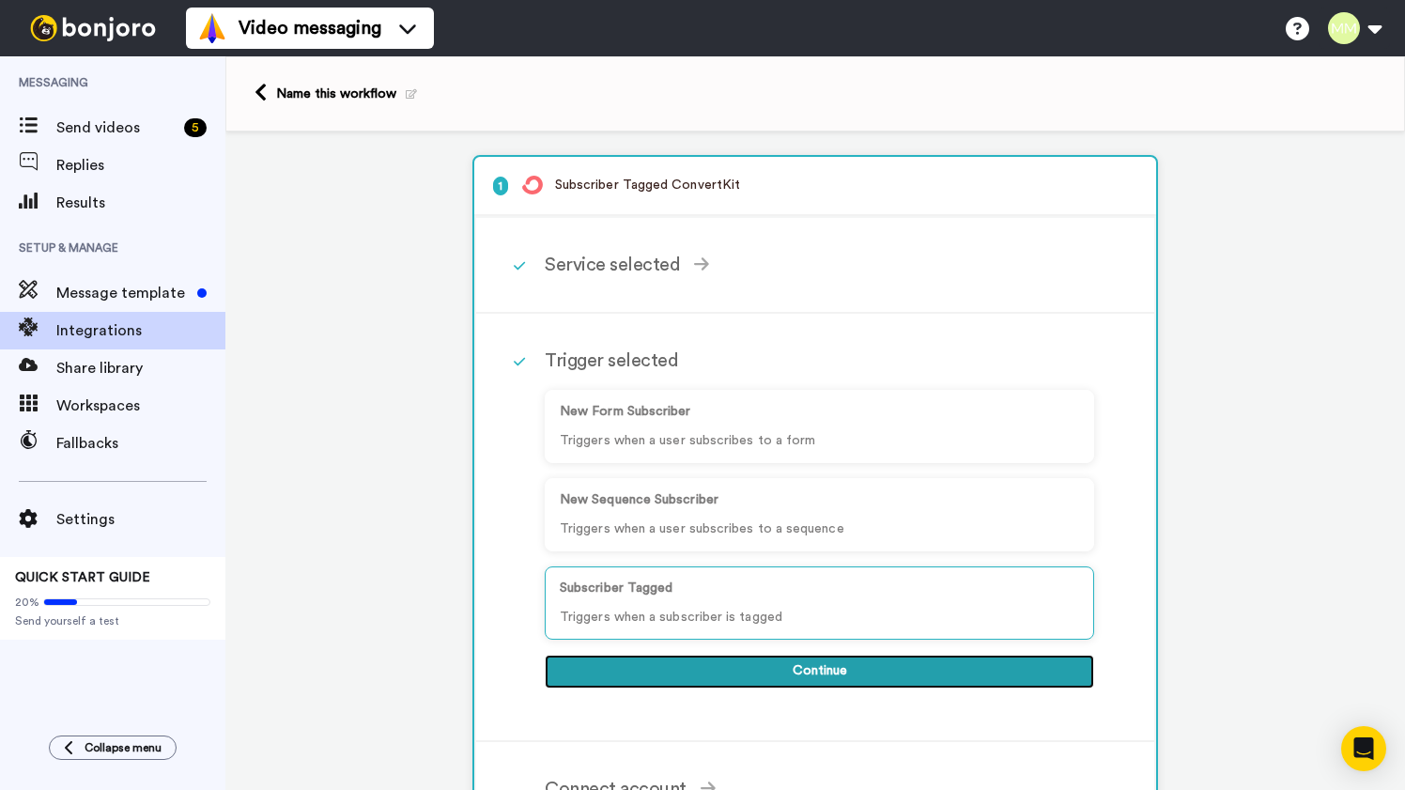
click at [819, 677] on button "Continue" at bounding box center [819, 671] width 549 height 34
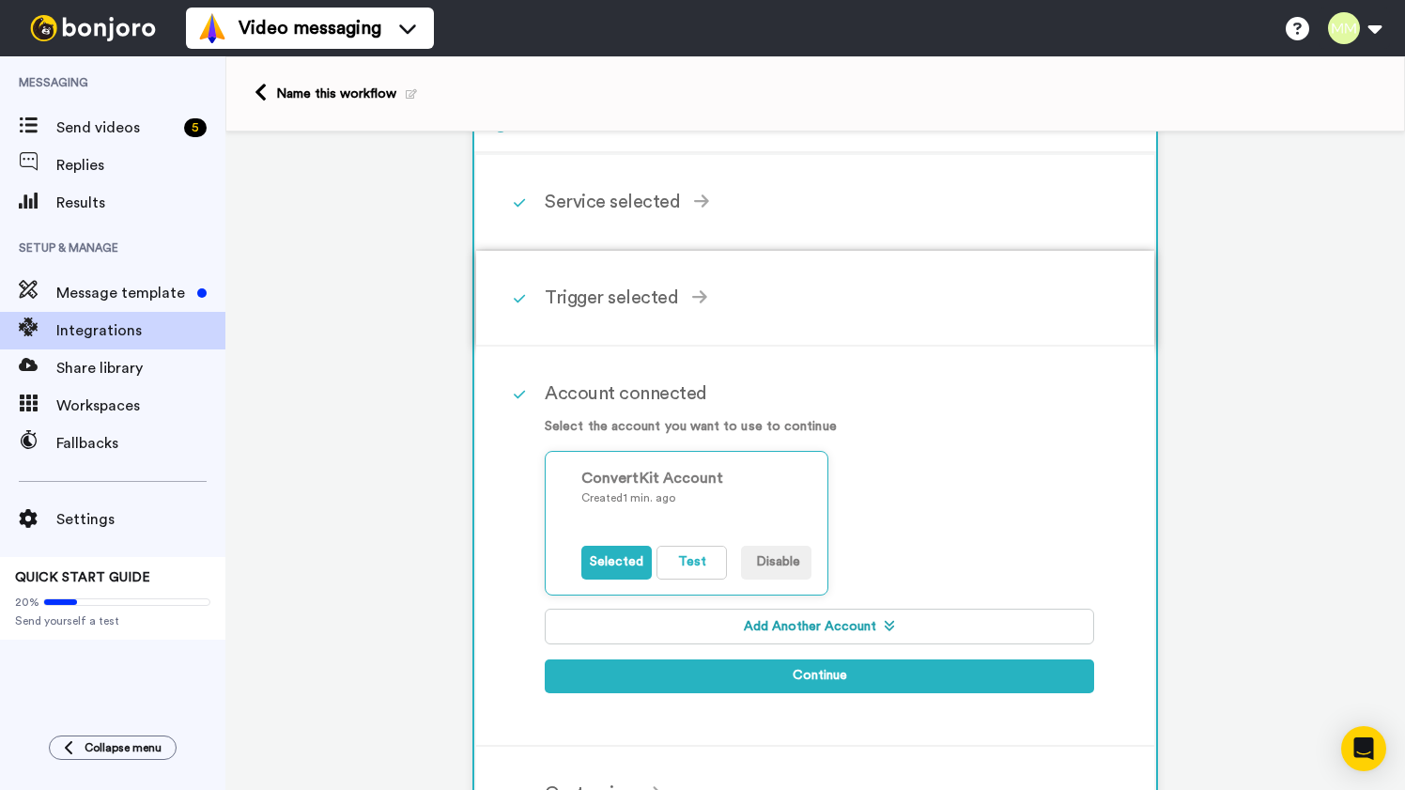
scroll to position [79, 0]
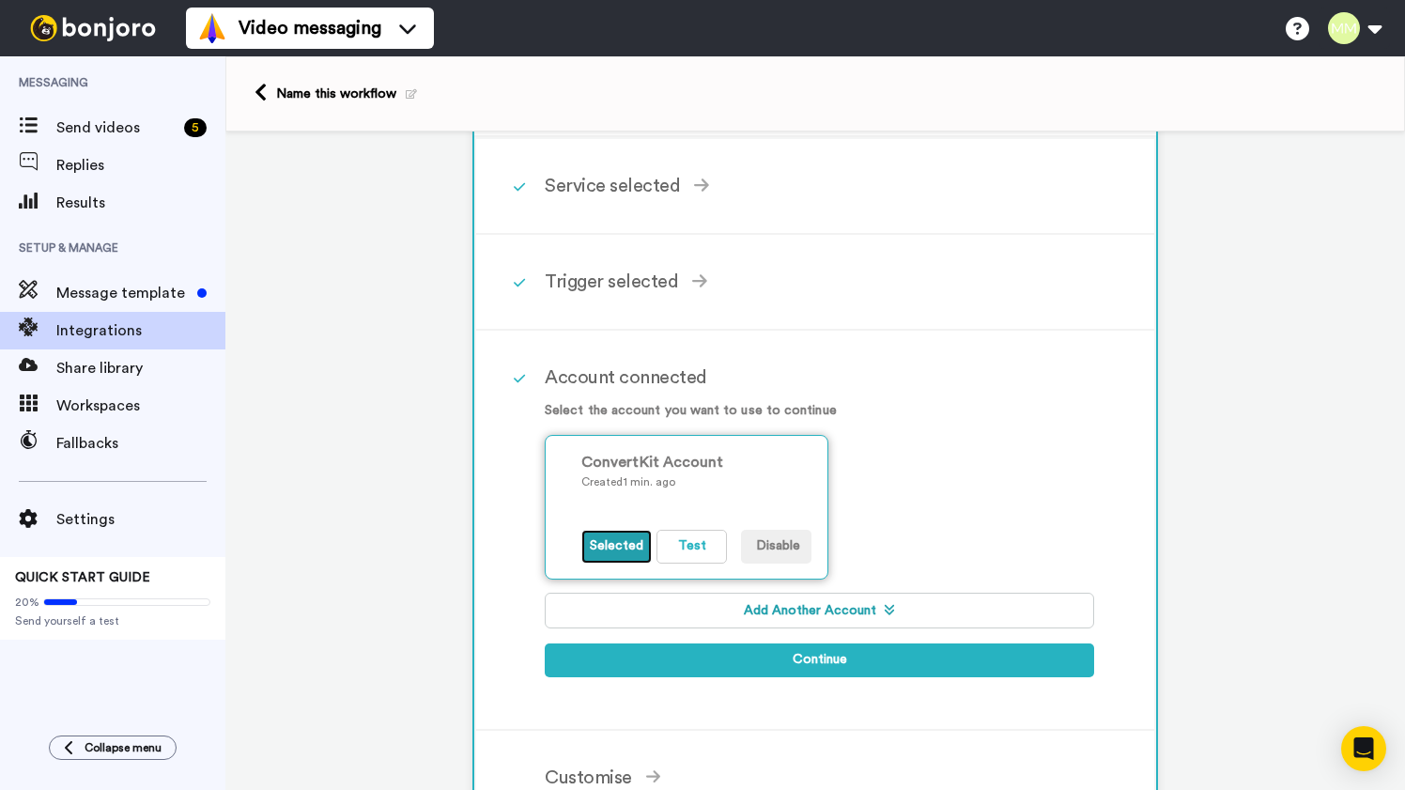
click at [625, 551] on button "Selected" at bounding box center [616, 547] width 70 height 34
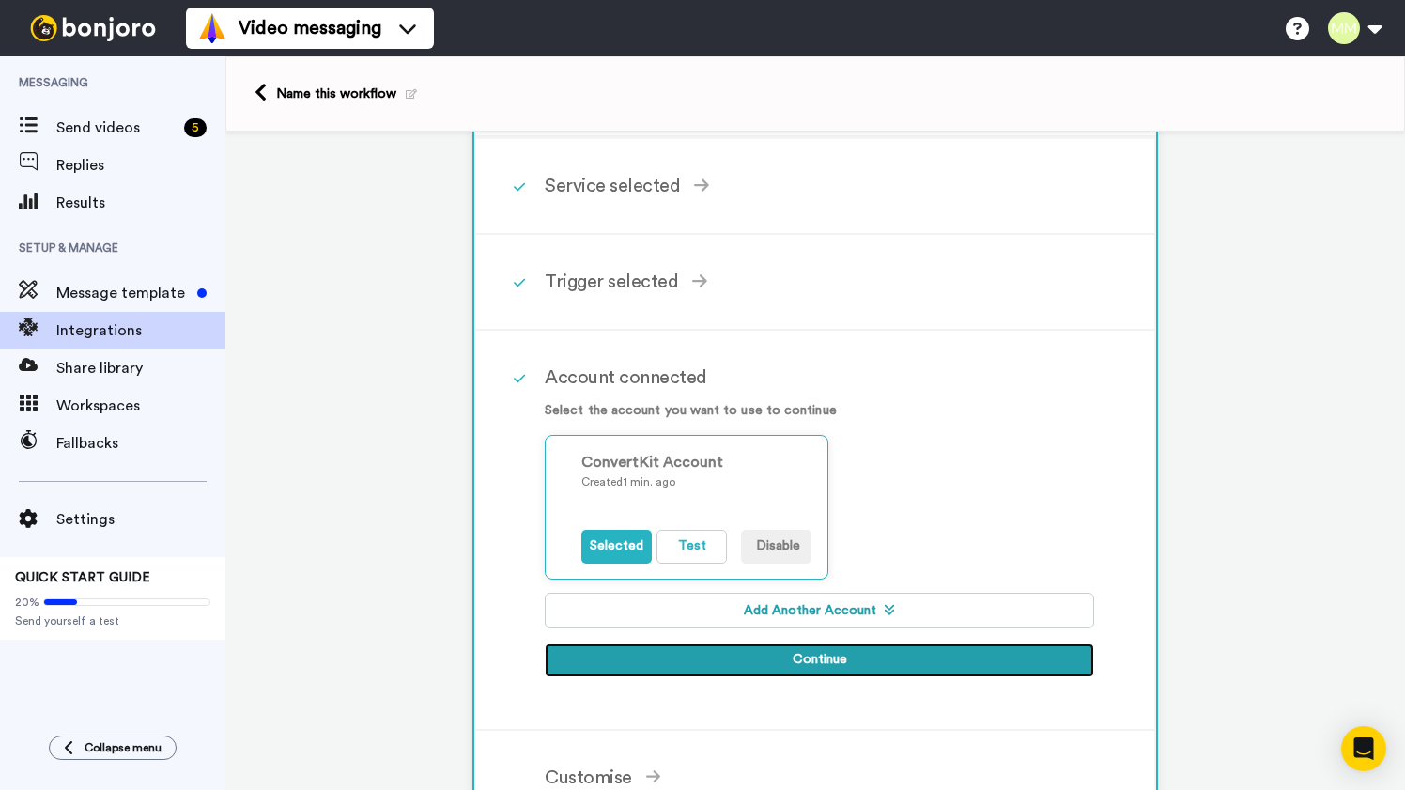
click at [832, 661] on button "Continue" at bounding box center [819, 660] width 549 height 34
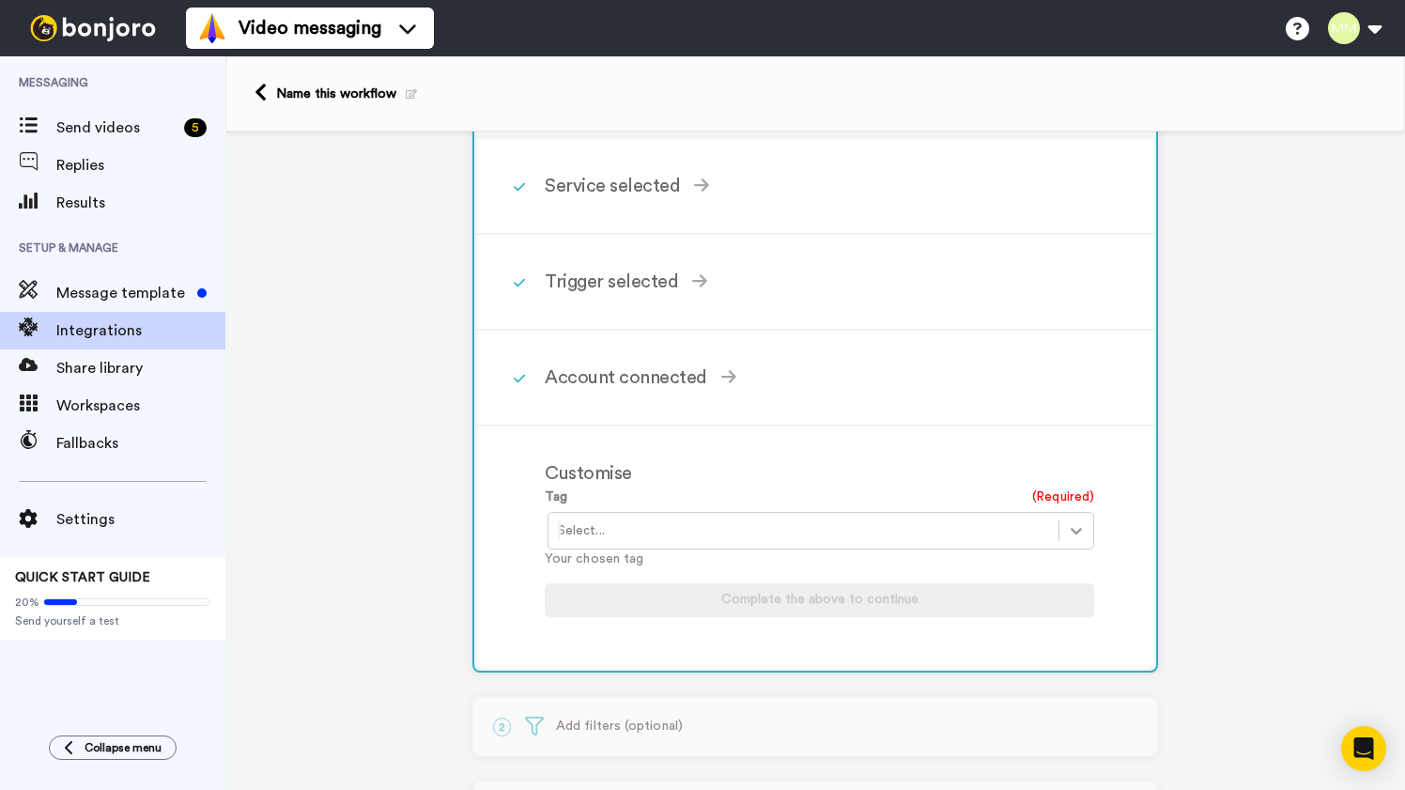
click at [1085, 531] on icon at bounding box center [1076, 530] width 19 height 19
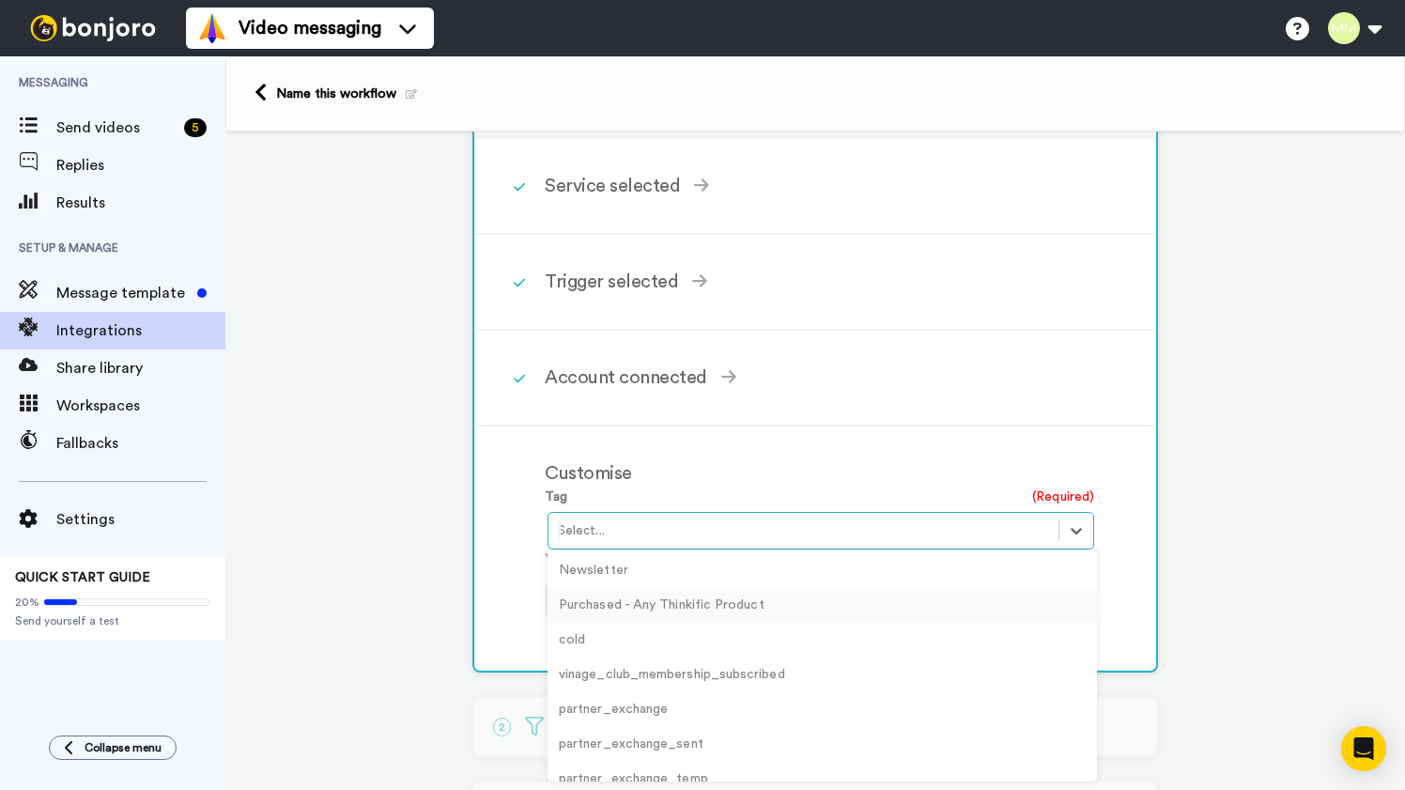
scroll to position [51, 0]
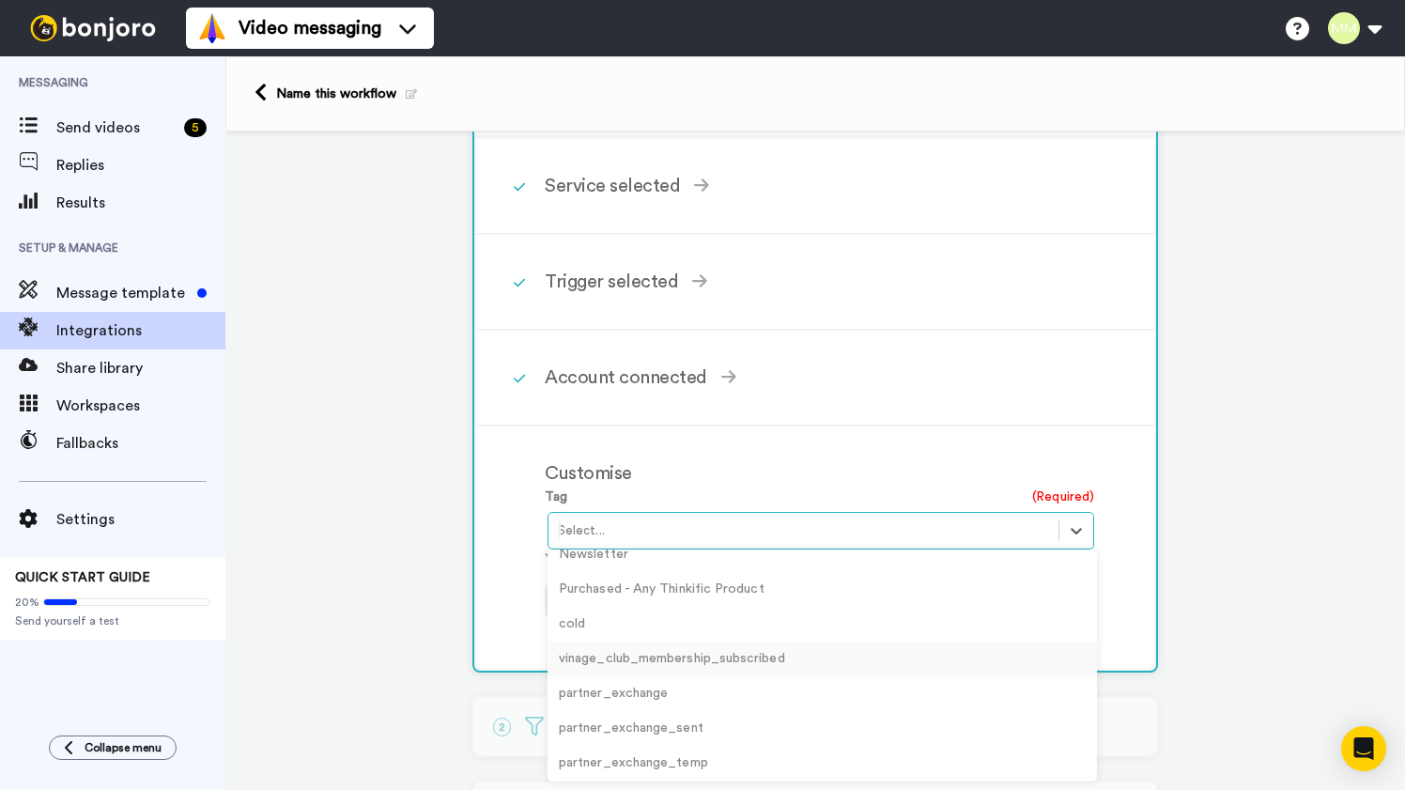
click at [793, 665] on div "vinage_club_membership_subscribed" at bounding box center [821, 658] width 549 height 35
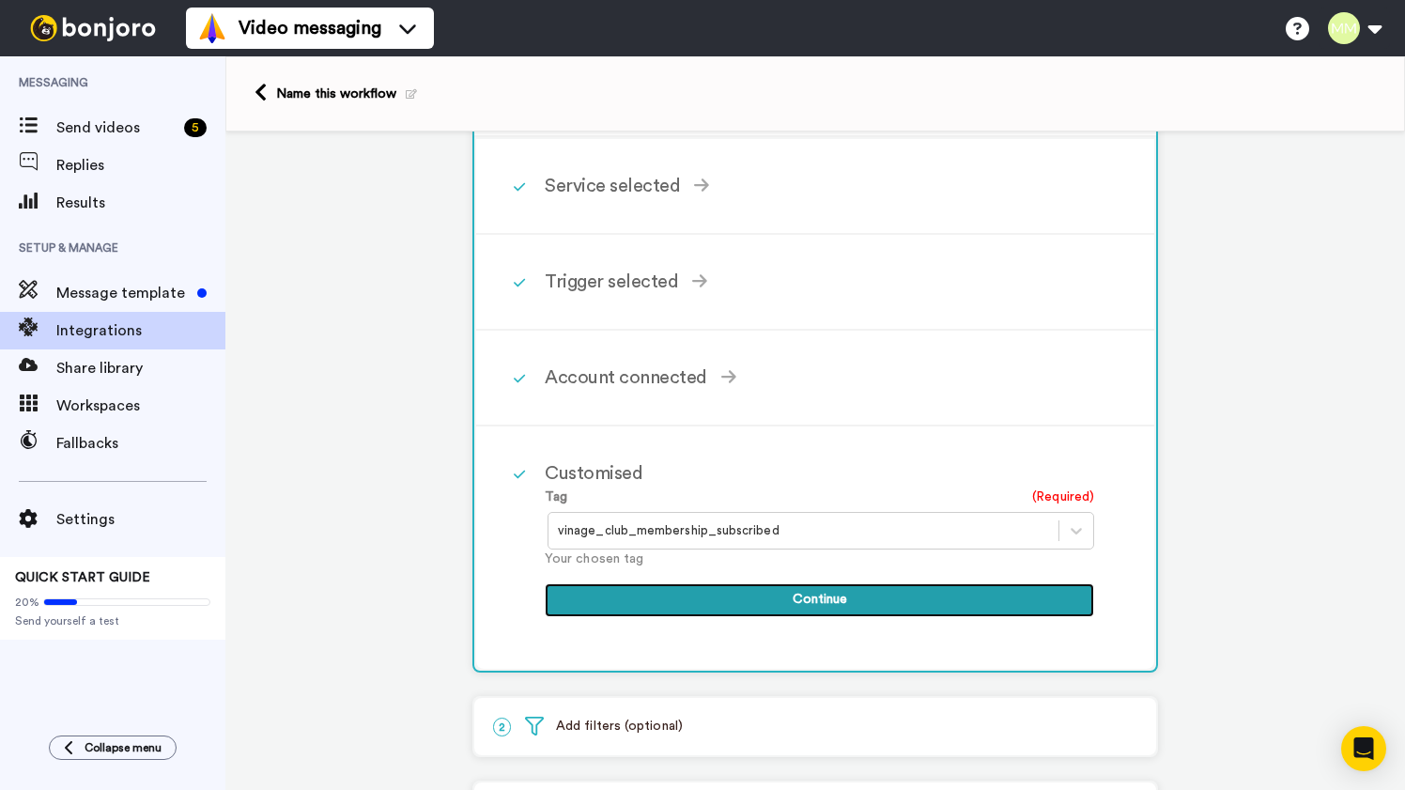
click at [825, 603] on button "Continue" at bounding box center [819, 600] width 549 height 34
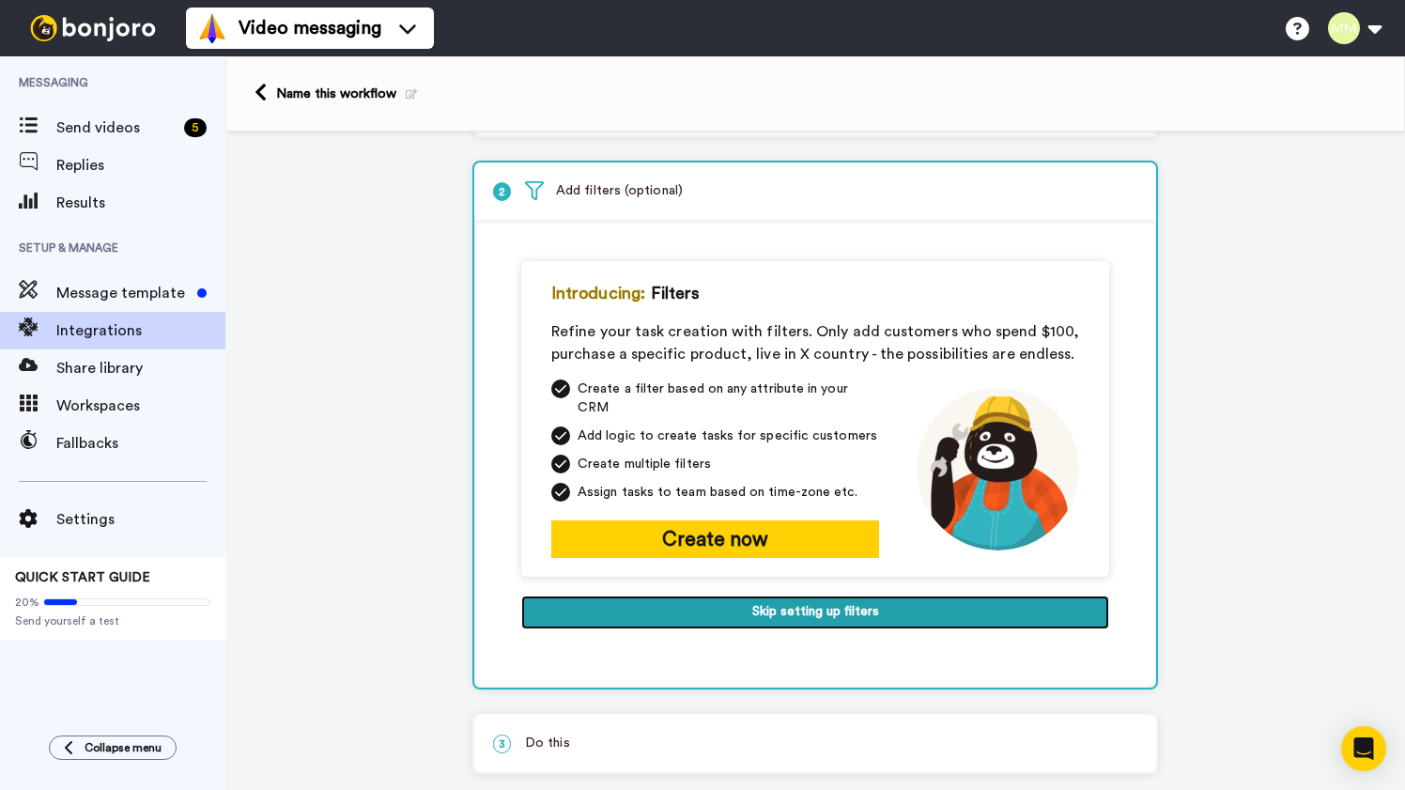
click at [808, 602] on button "Skip setting up filters" at bounding box center [815, 612] width 588 height 34
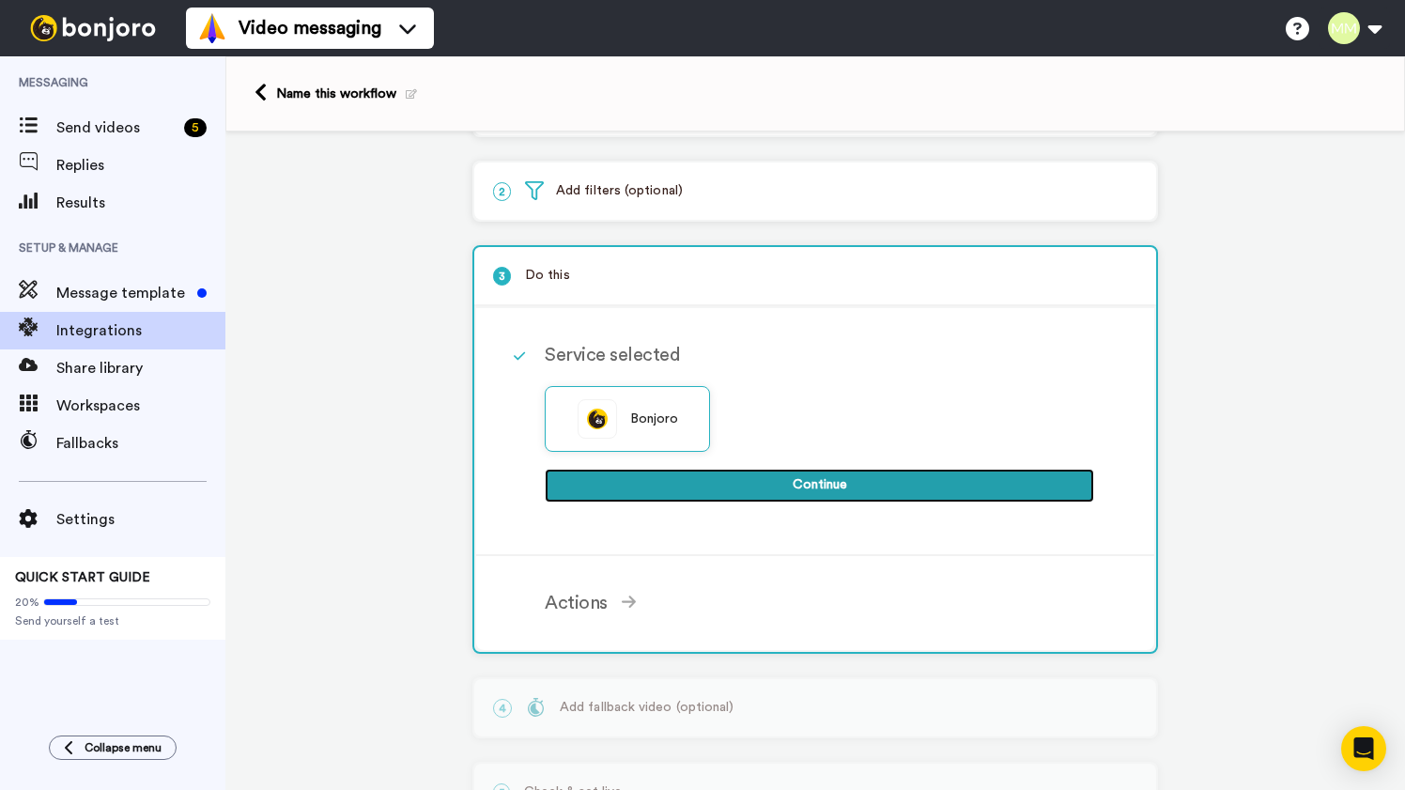
click at [833, 485] on button "Continue" at bounding box center [819, 486] width 549 height 34
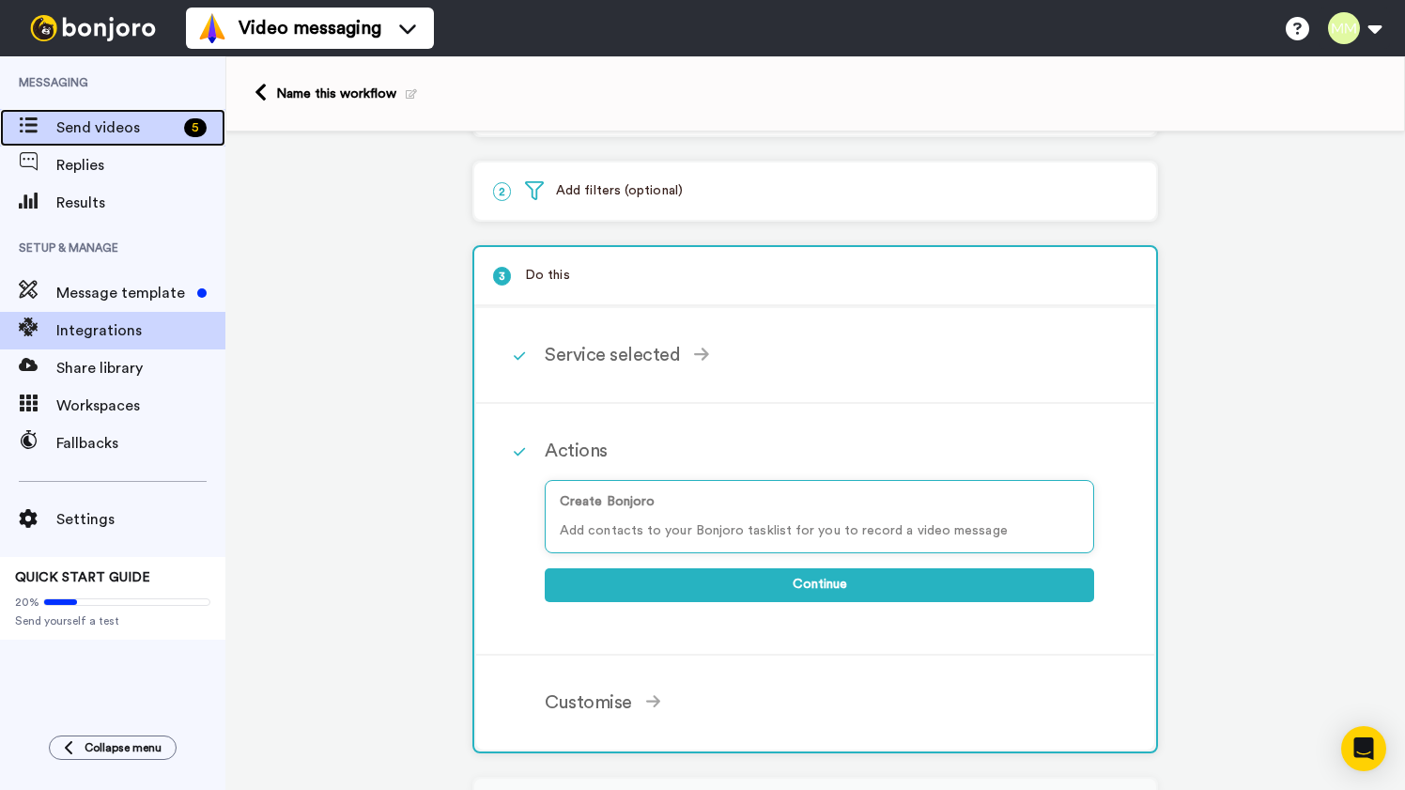
click at [111, 131] on span "Send videos" at bounding box center [116, 127] width 120 height 23
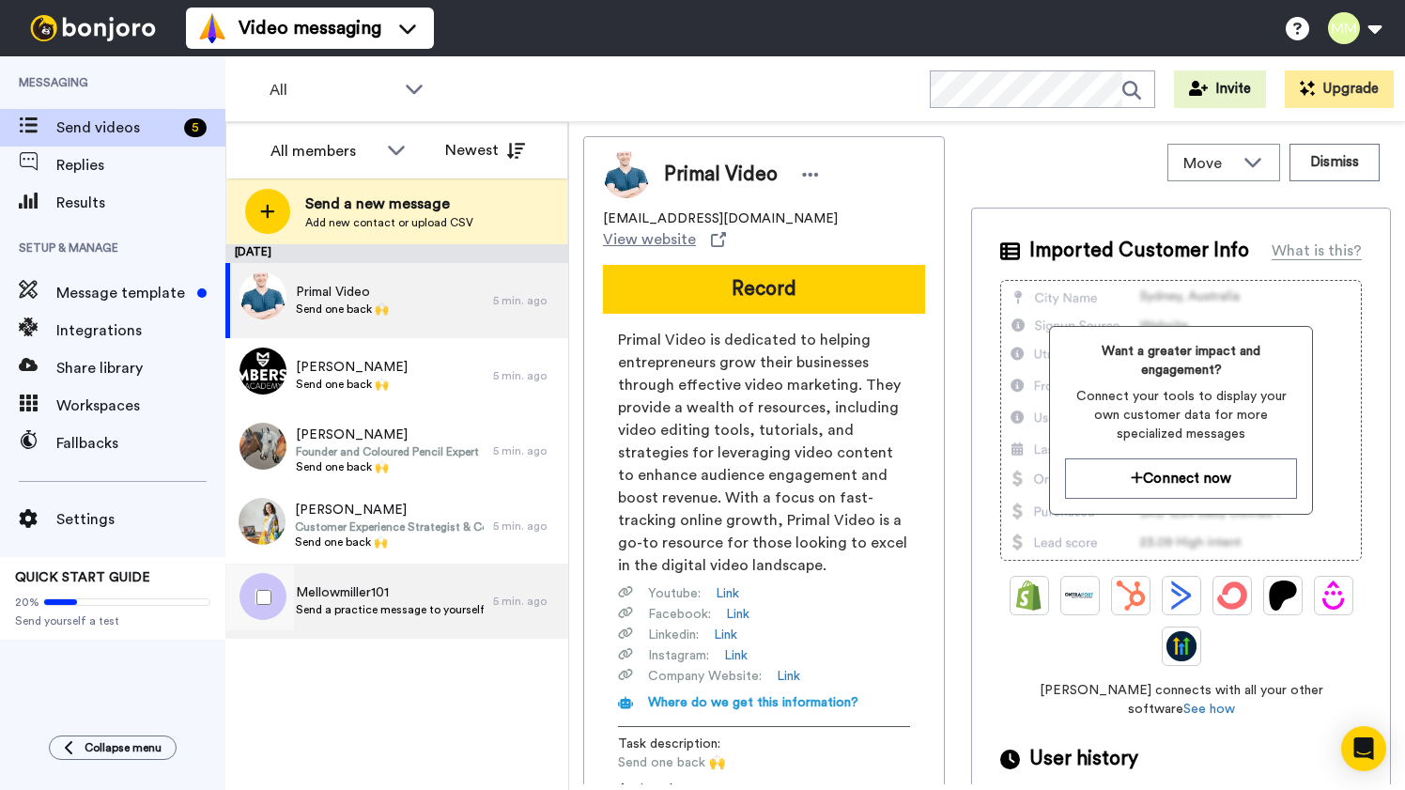
click at [356, 593] on span "Mellowmiller101" at bounding box center [390, 592] width 188 height 19
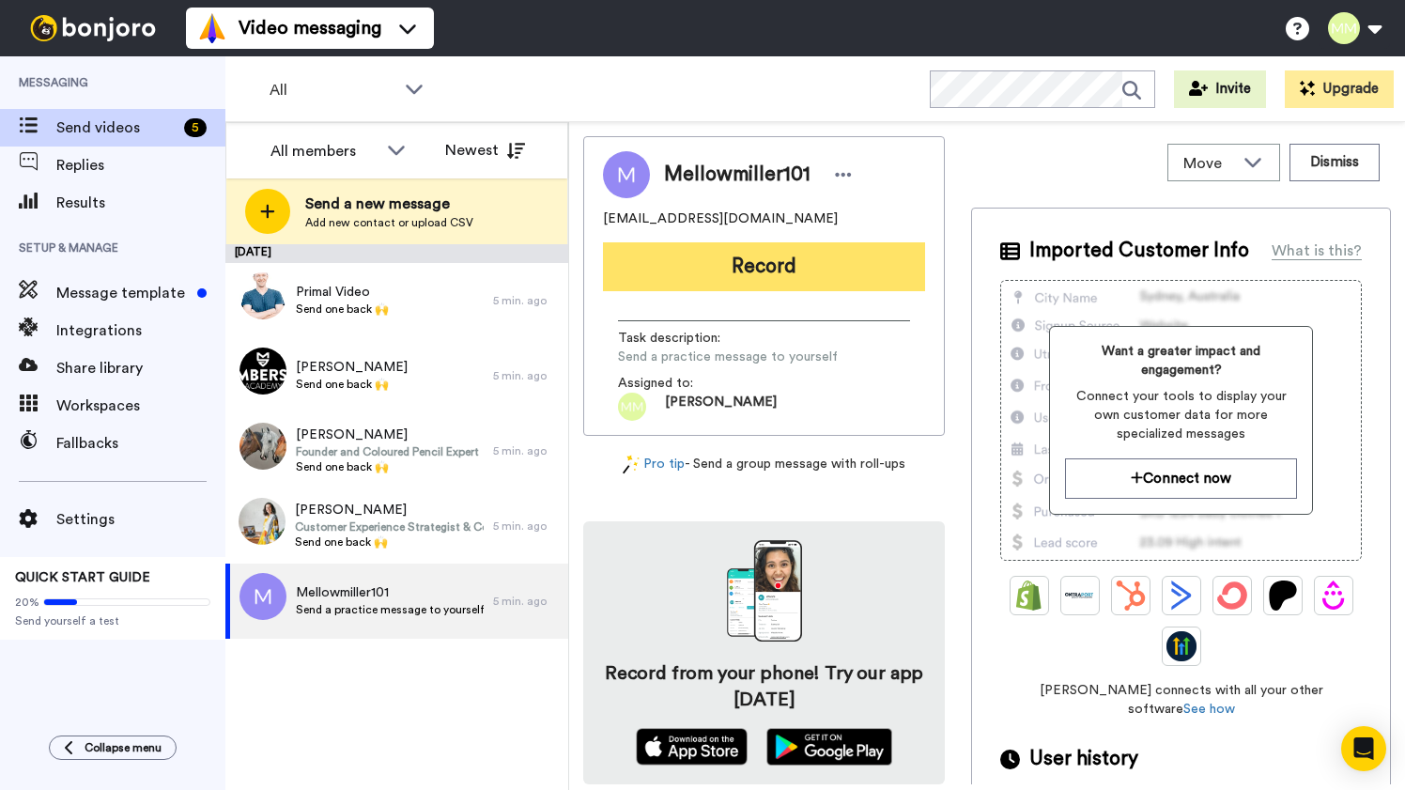
click at [769, 272] on button "Record" at bounding box center [764, 266] width 322 height 49
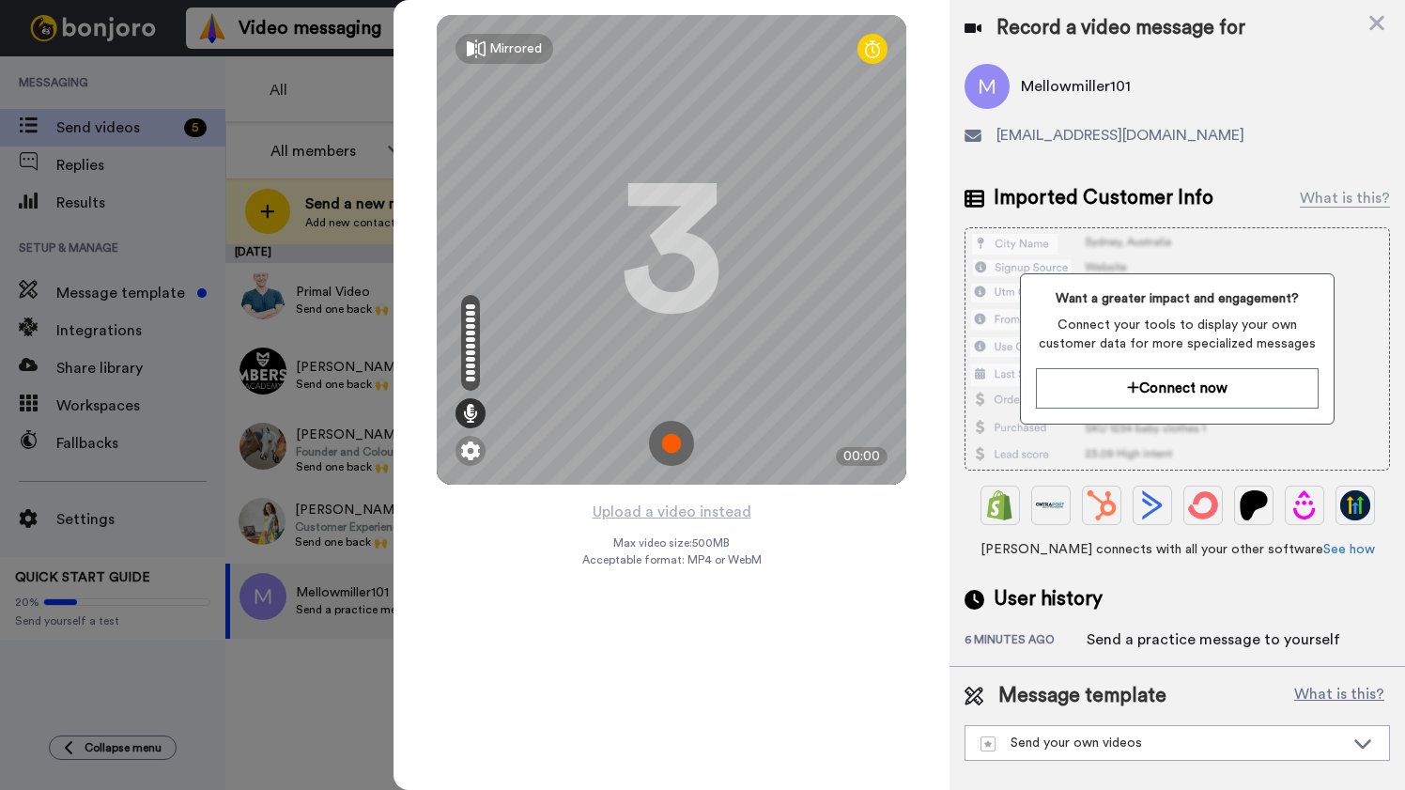
click at [671, 446] on img at bounding box center [671, 443] width 45 height 45
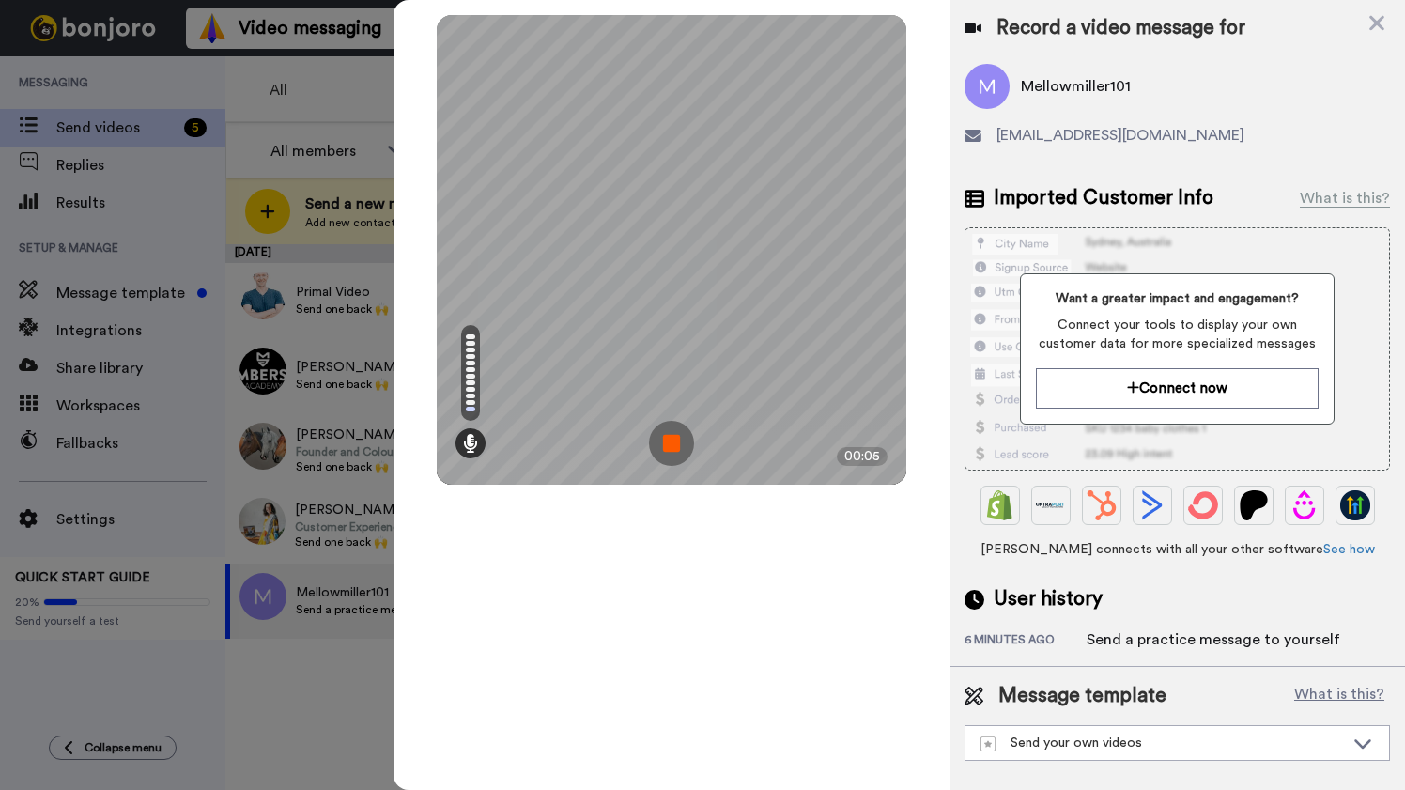
click at [671, 449] on img at bounding box center [671, 443] width 45 height 45
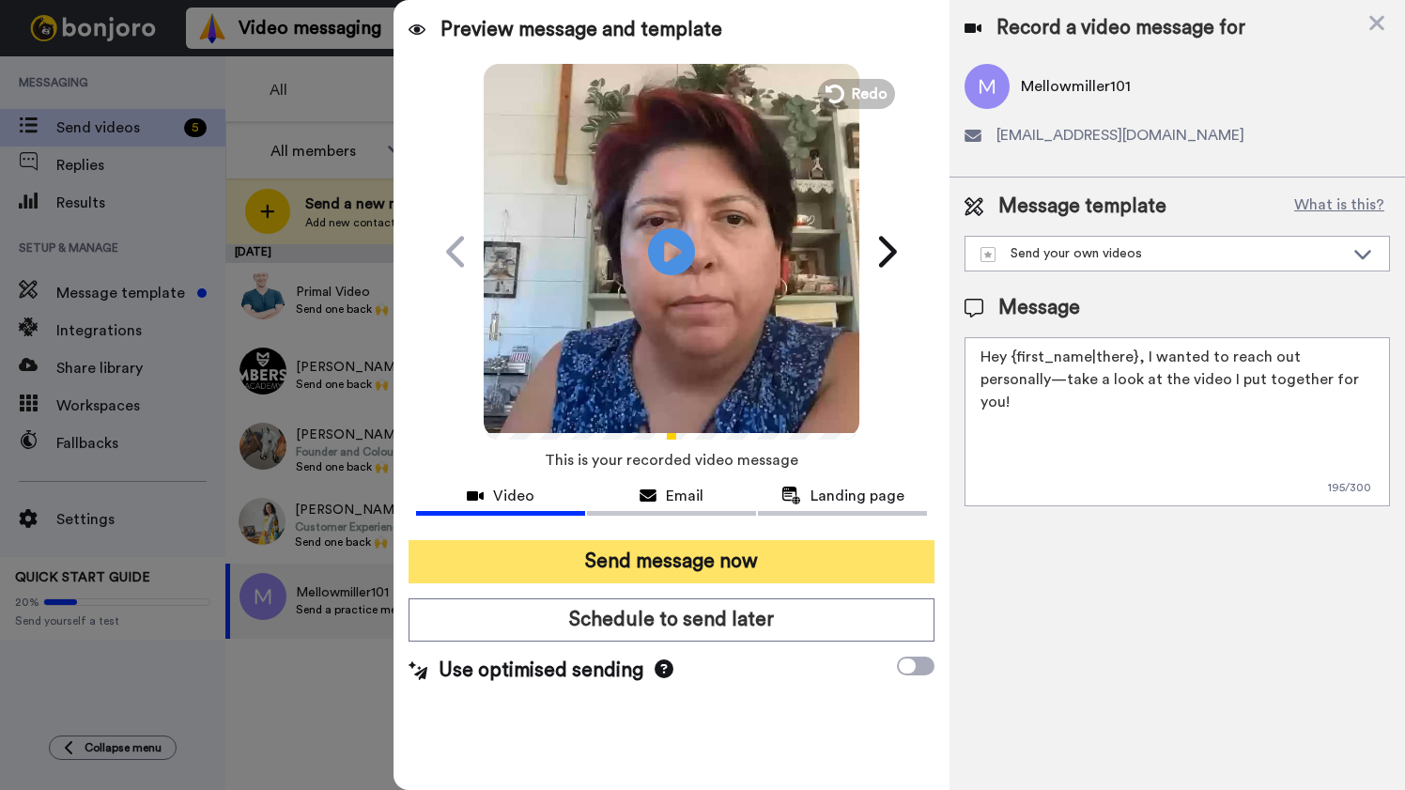
click at [693, 559] on button "Send message now" at bounding box center [671, 561] width 526 height 43
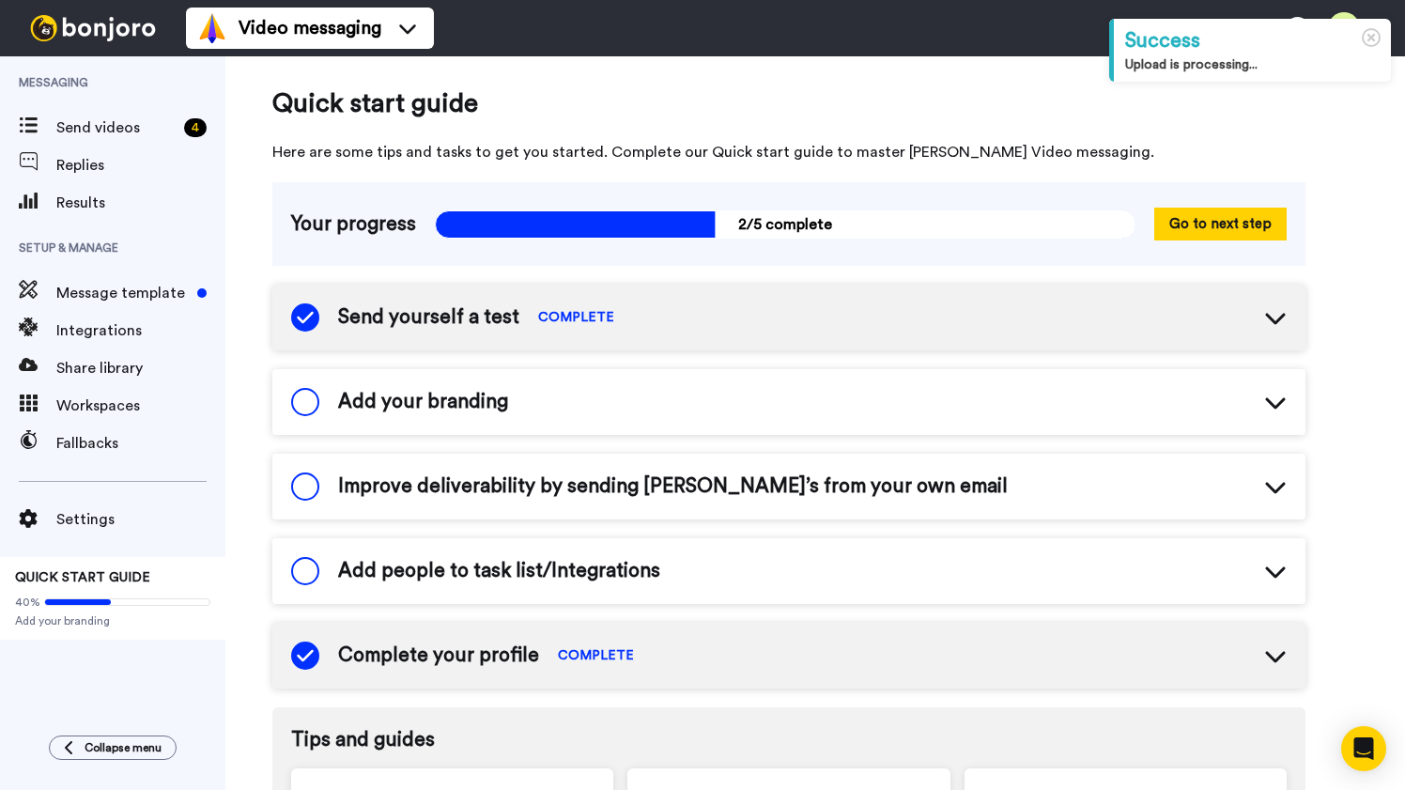
click at [1277, 405] on icon at bounding box center [1275, 403] width 20 height 11
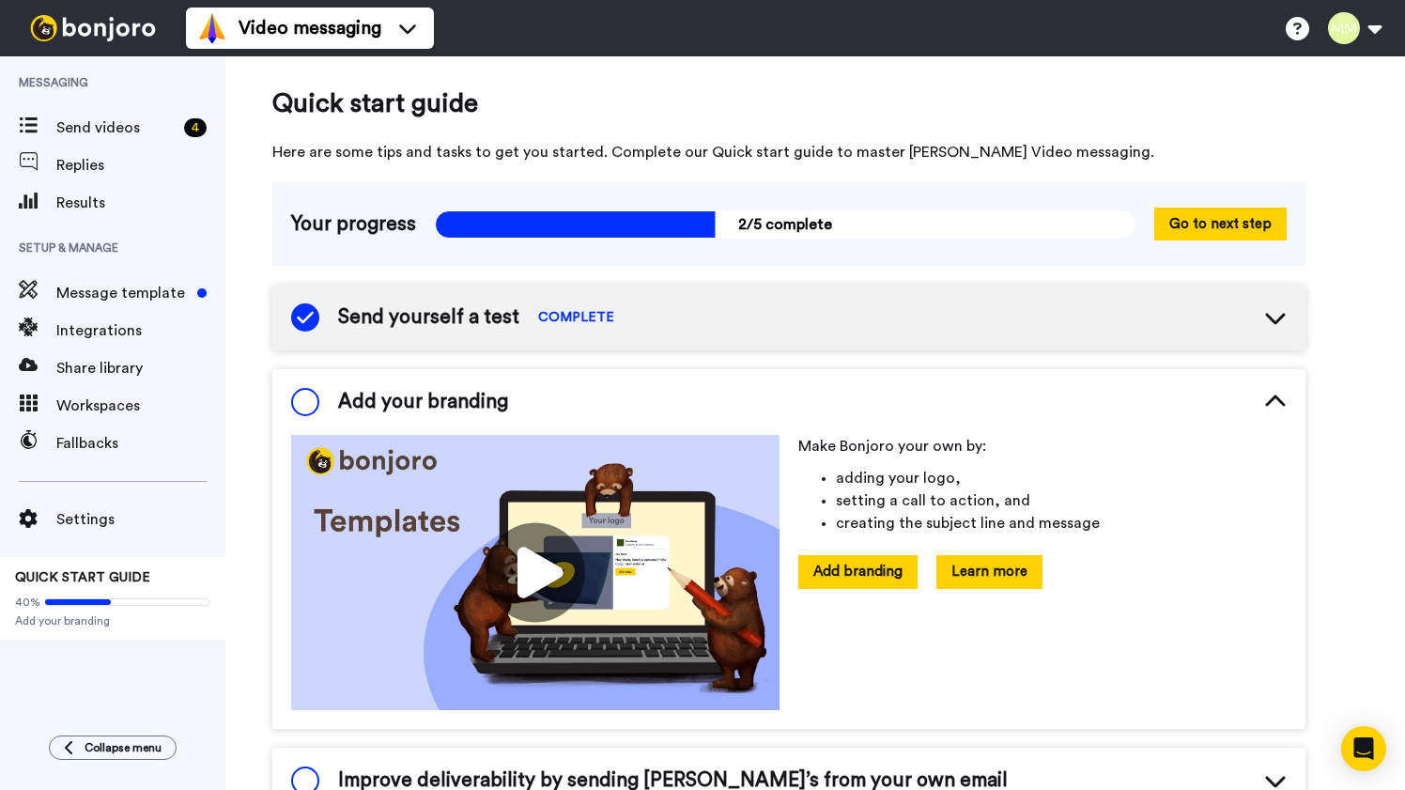
click at [997, 572] on button "Learn more" at bounding box center [989, 571] width 106 height 33
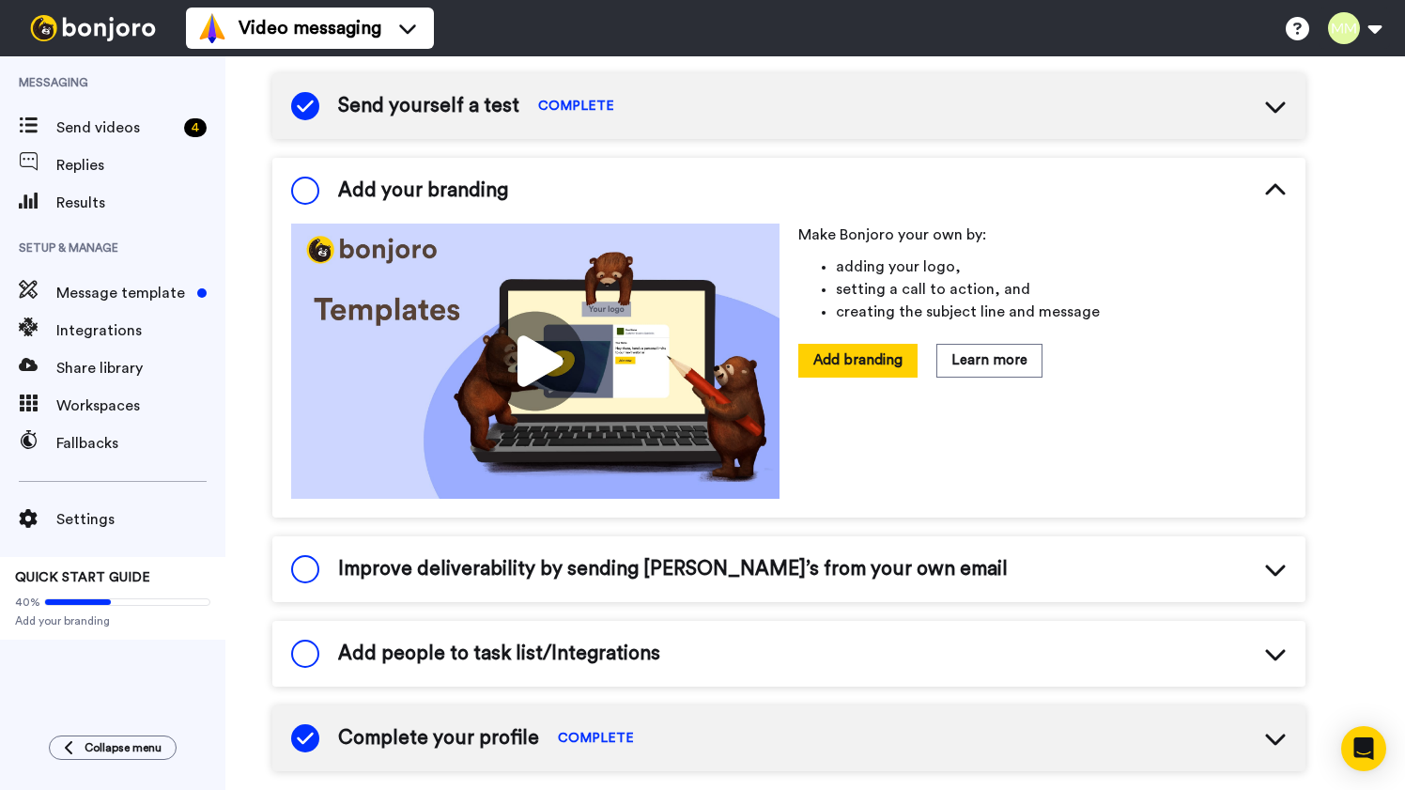
scroll to position [221, 0]
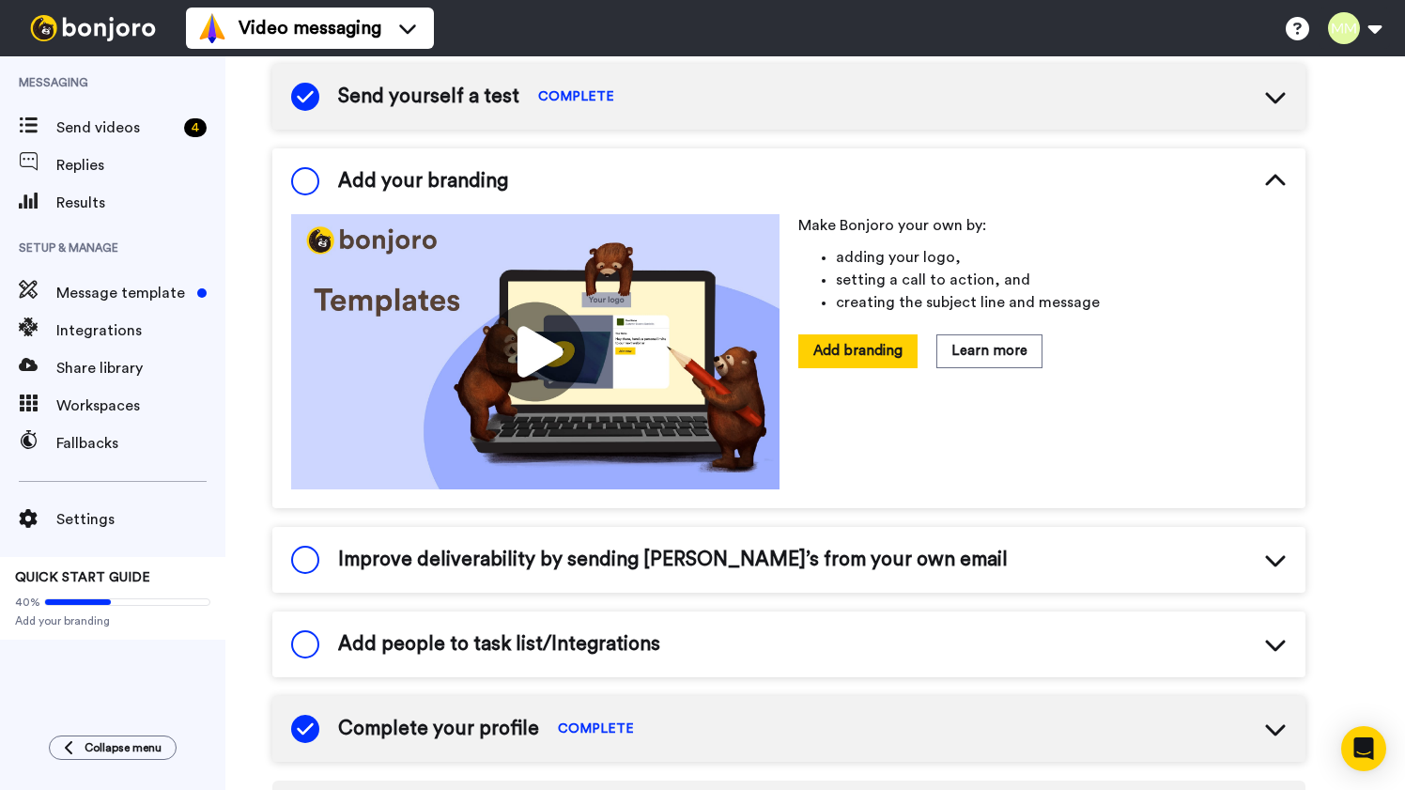
click at [1276, 177] on icon at bounding box center [1275, 180] width 20 height 11
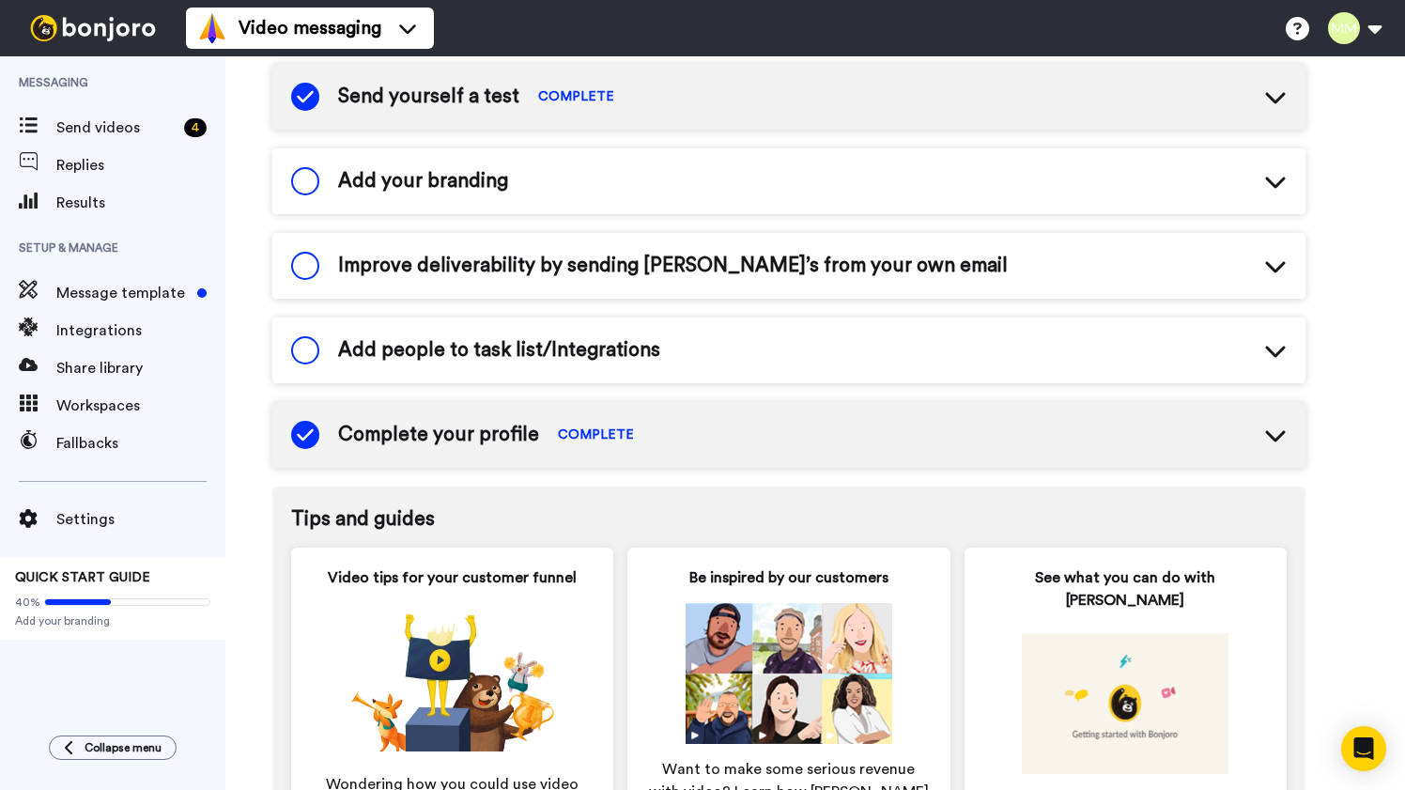
click at [1277, 269] on icon at bounding box center [1275, 267] width 20 height 11
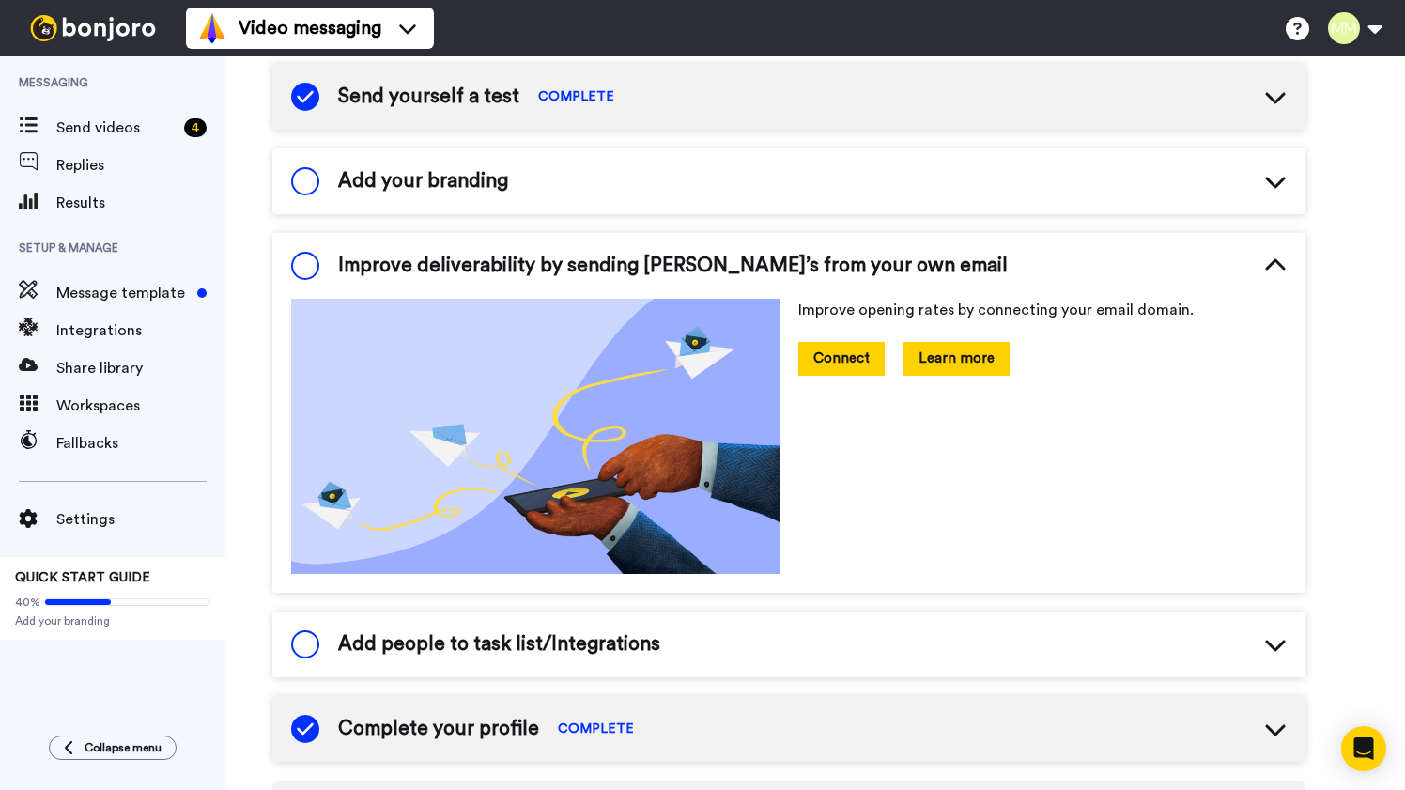
click at [960, 353] on button "Learn more" at bounding box center [956, 358] width 106 height 33
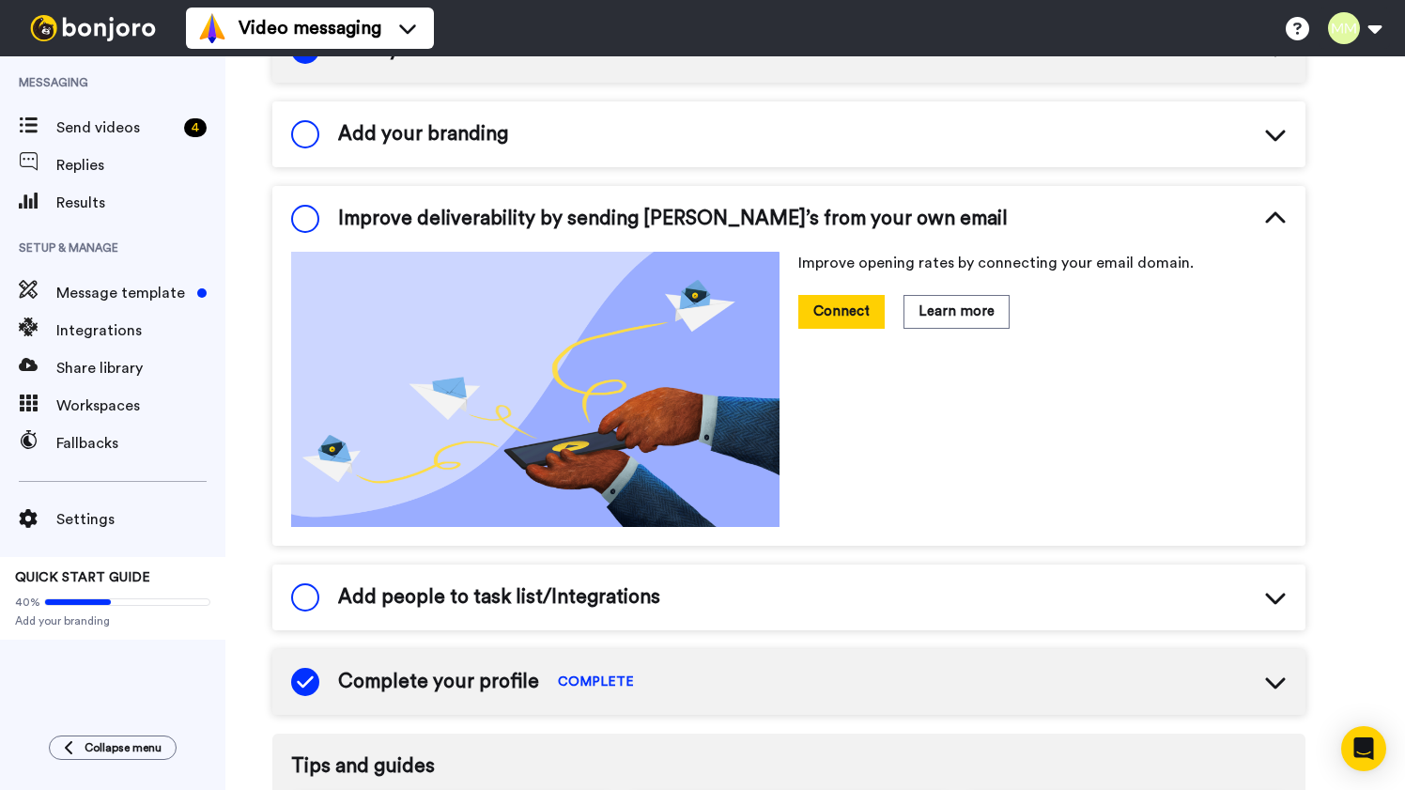
click at [1282, 214] on icon at bounding box center [1275, 219] width 23 height 23
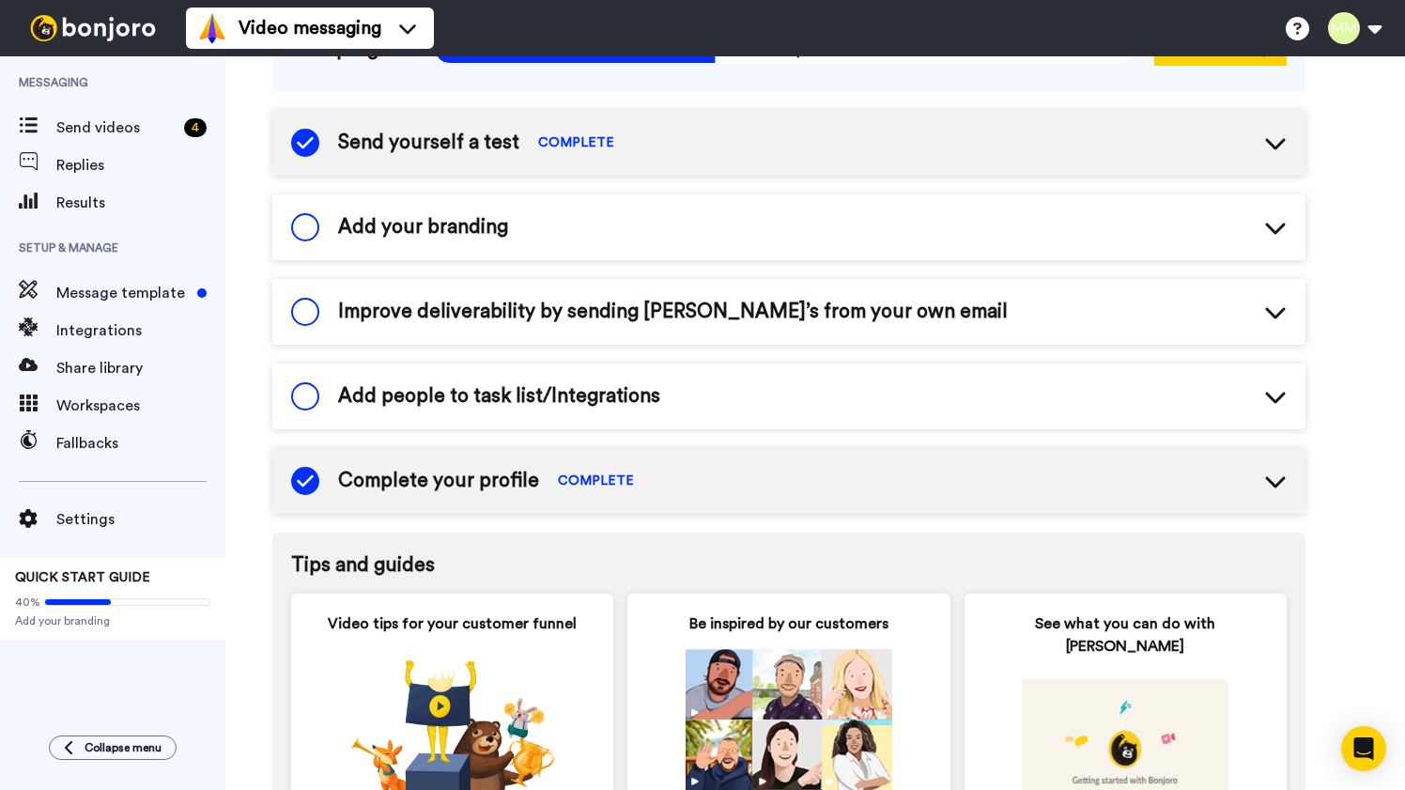
scroll to position [0, 0]
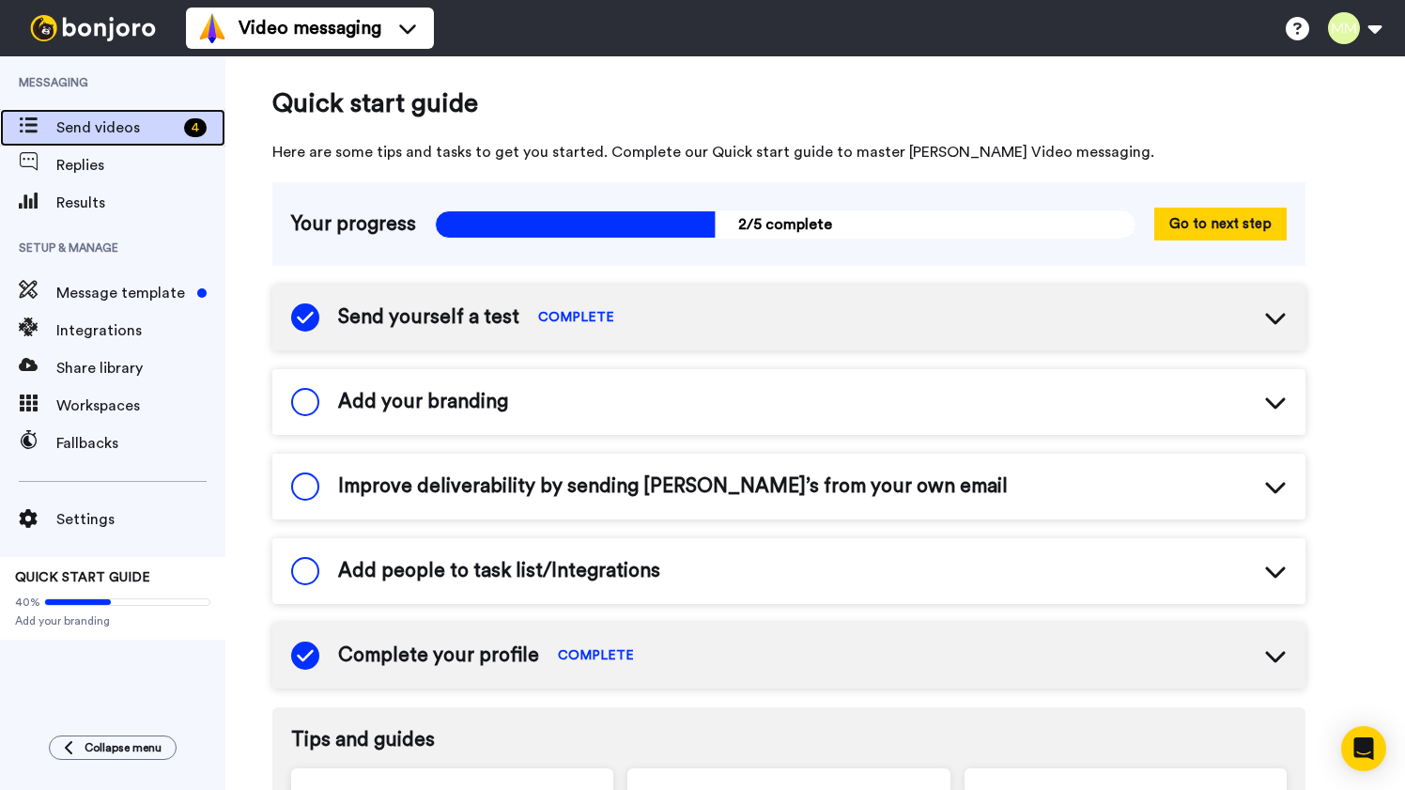
click at [101, 126] on span "Send videos" at bounding box center [116, 127] width 120 height 23
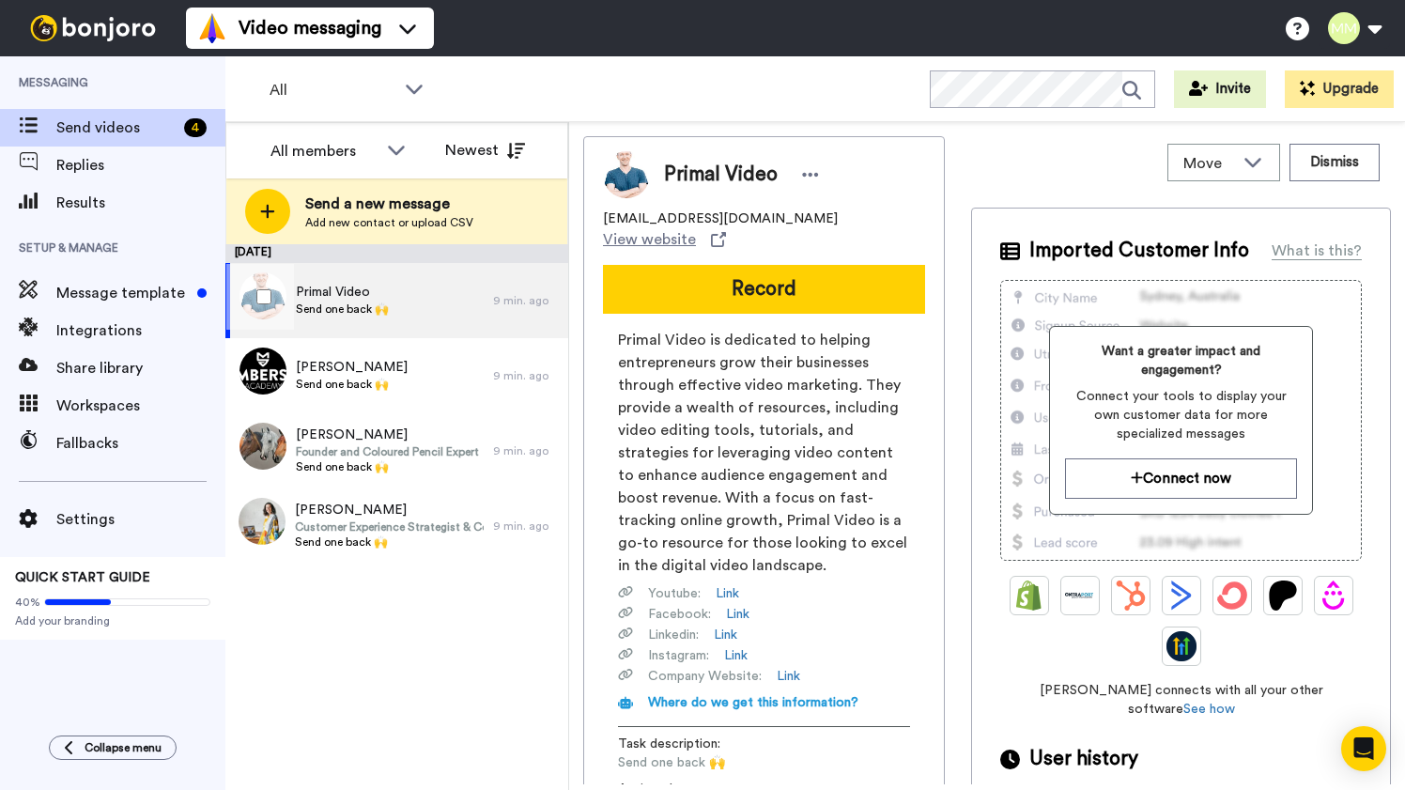
click at [536, 296] on div "9 min. ago" at bounding box center [526, 300] width 66 height 15
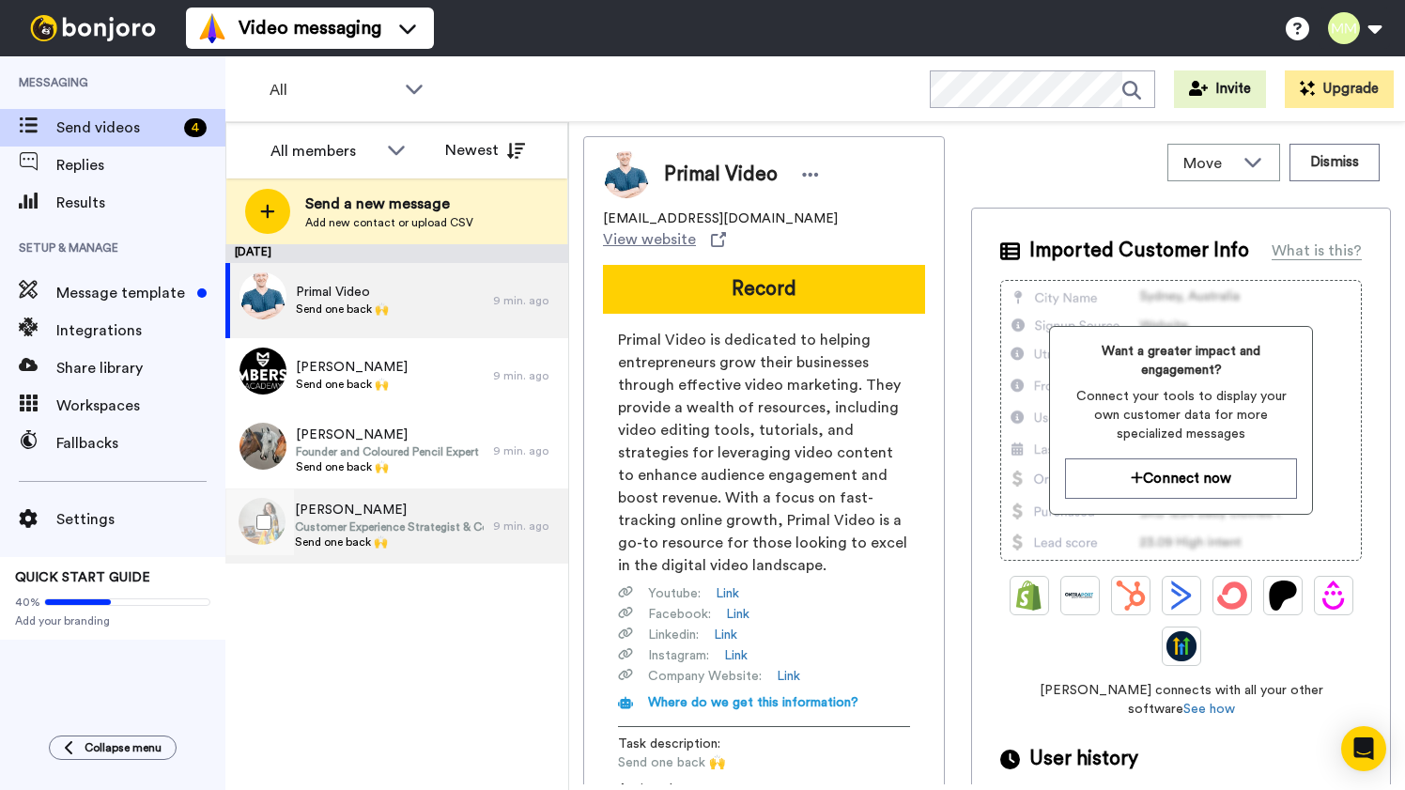
click at [366, 513] on span "[PERSON_NAME]" at bounding box center [389, 509] width 189 height 19
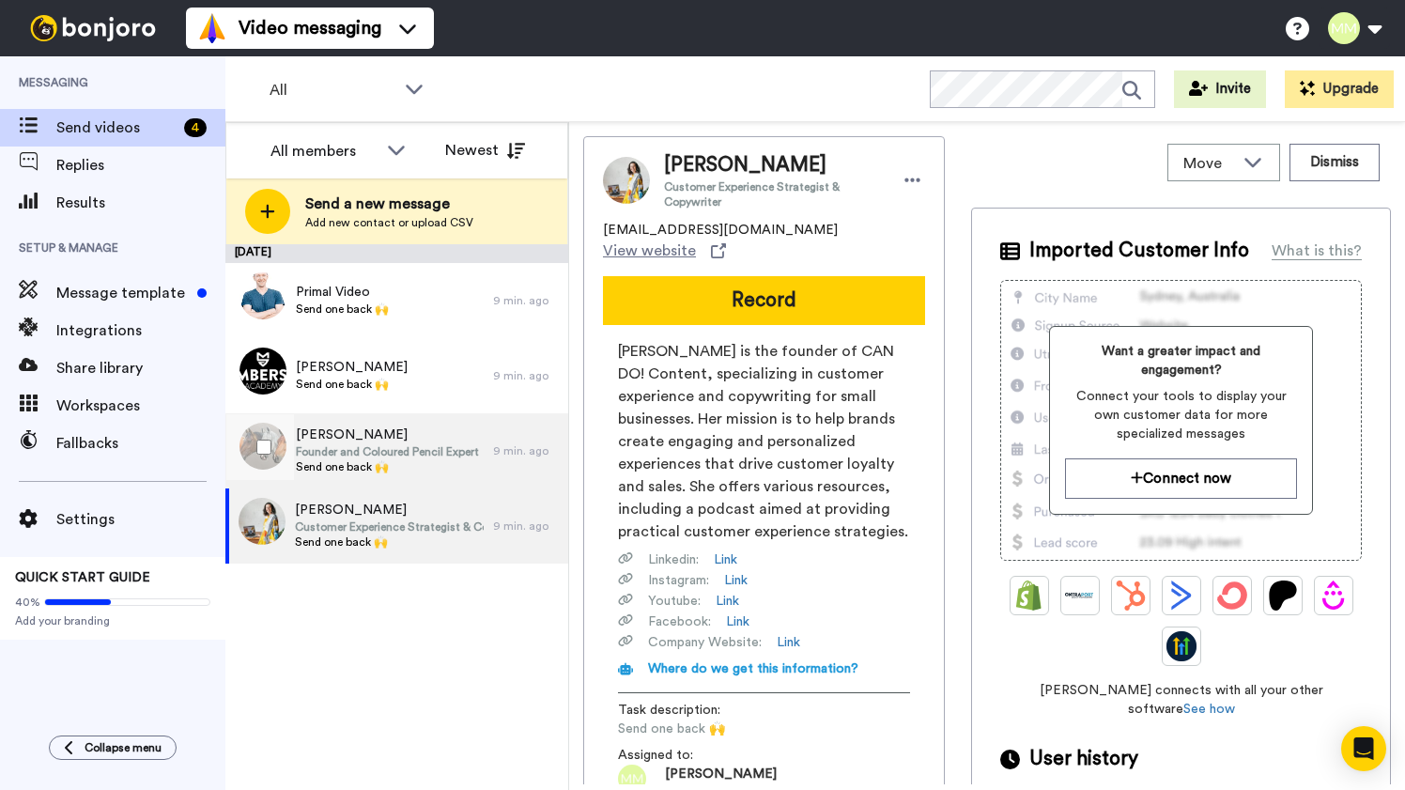
click at [392, 451] on span "Founder and Coloured Pencil Expert" at bounding box center [387, 451] width 183 height 15
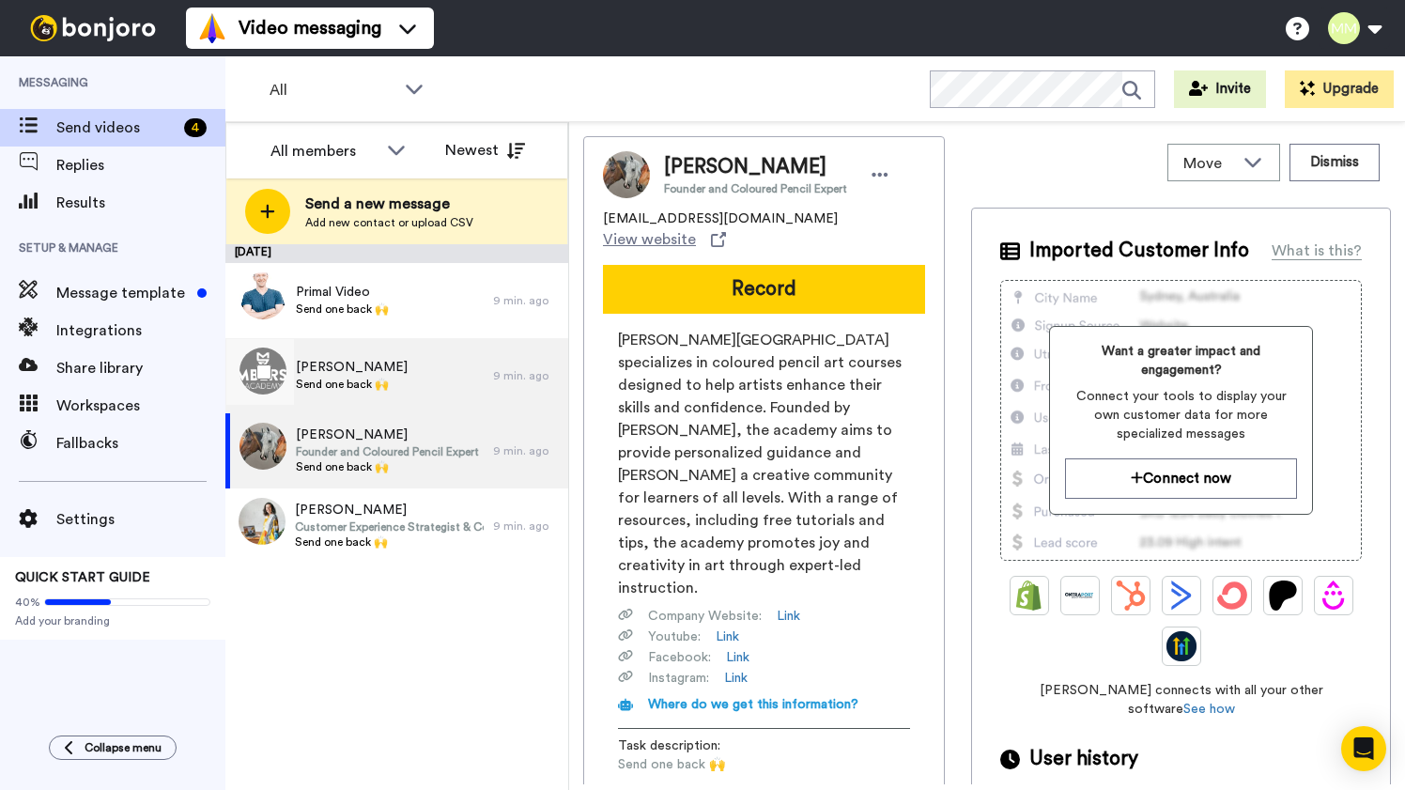
click at [418, 368] on div "[PERSON_NAME] Send one back 🙌" at bounding box center [359, 375] width 268 height 75
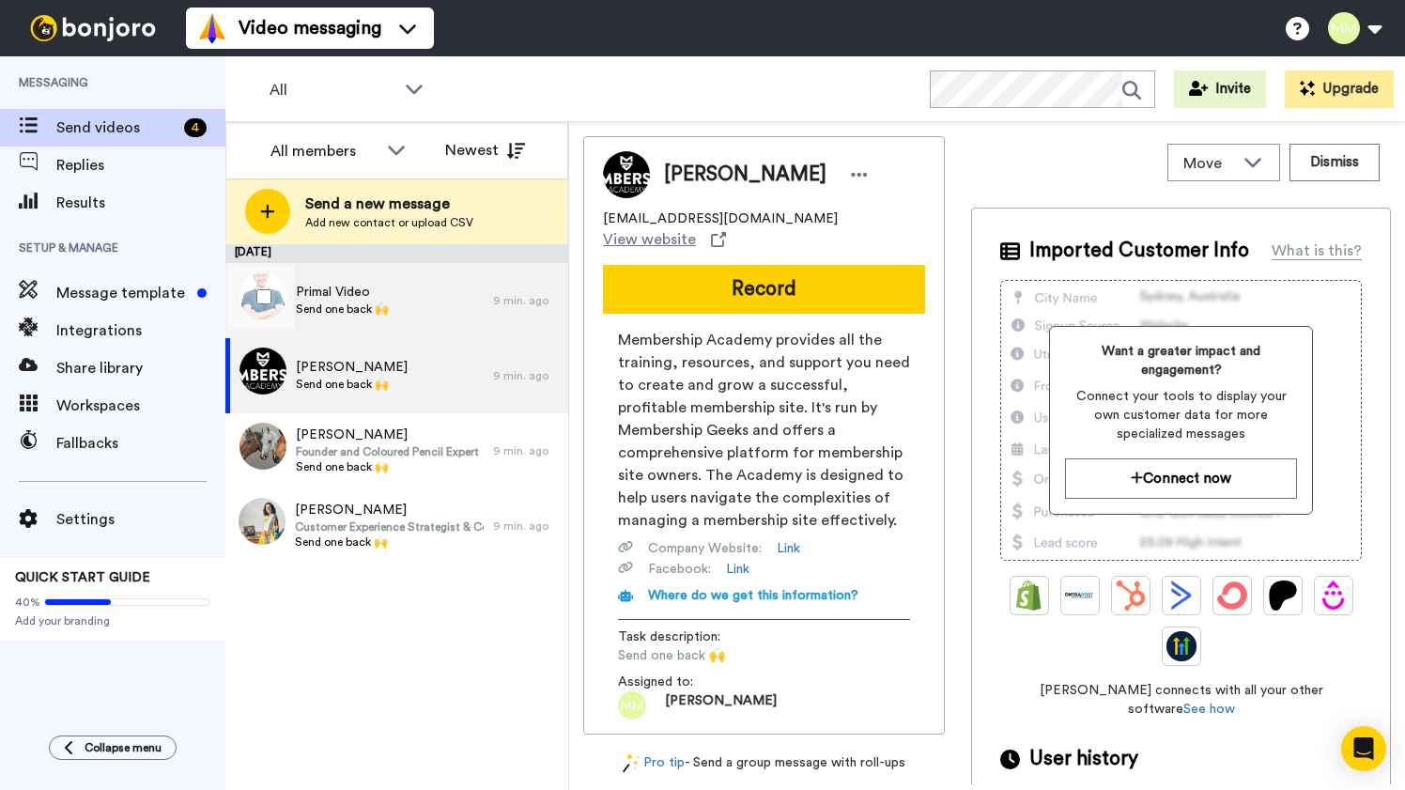
click at [433, 287] on div "Primal Video Send one back 🙌" at bounding box center [359, 300] width 268 height 75
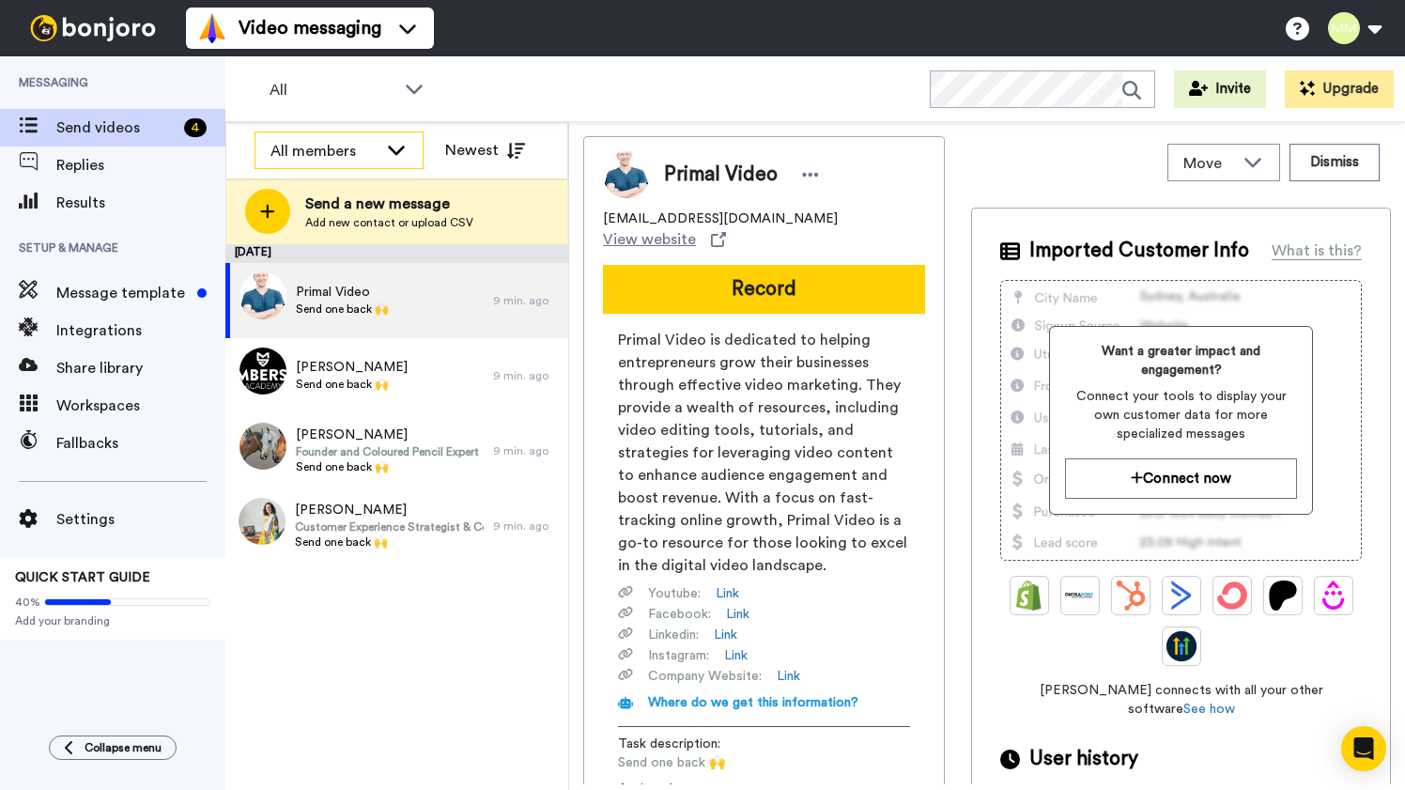
click at [339, 155] on div "All members" at bounding box center [323, 151] width 107 height 23
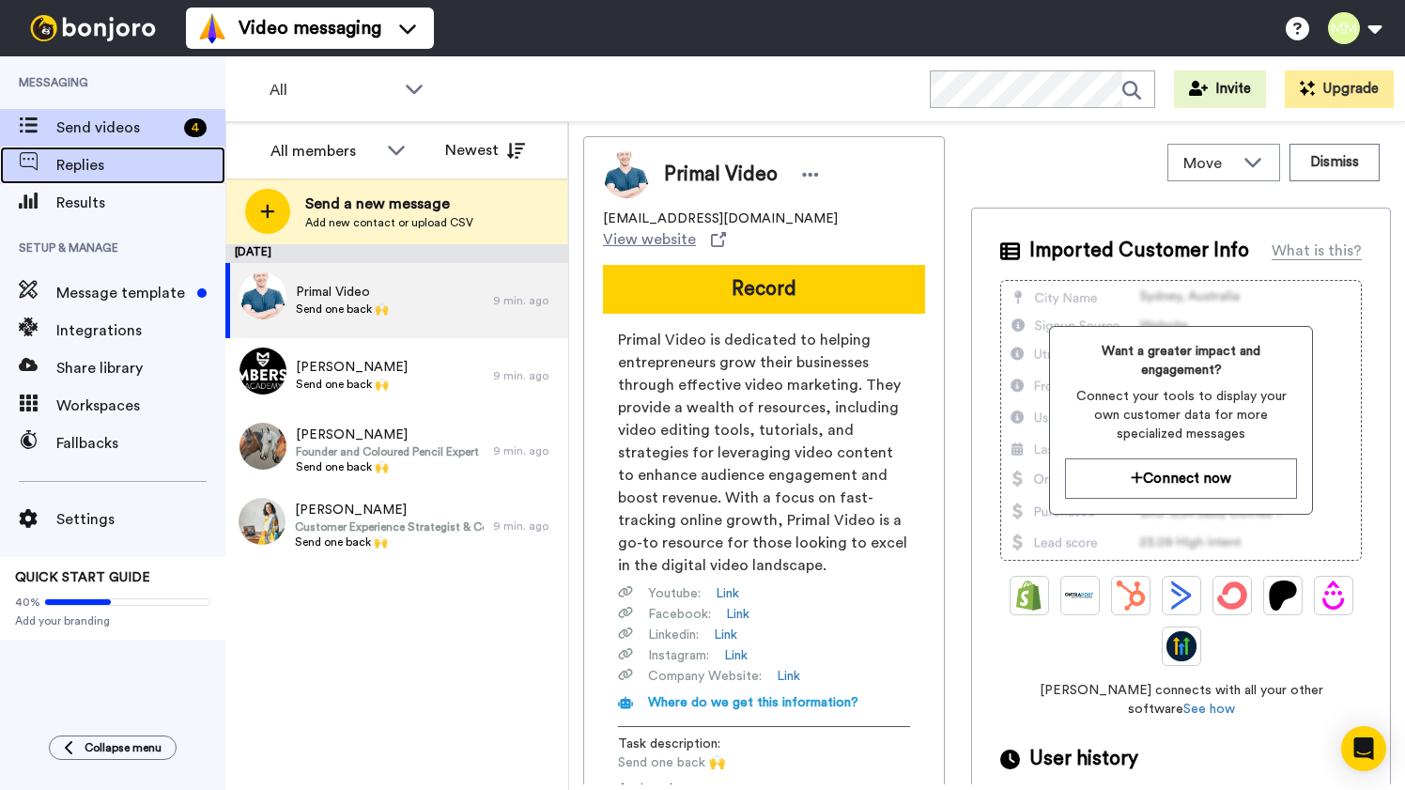
click at [127, 173] on span "Replies" at bounding box center [140, 165] width 169 height 23
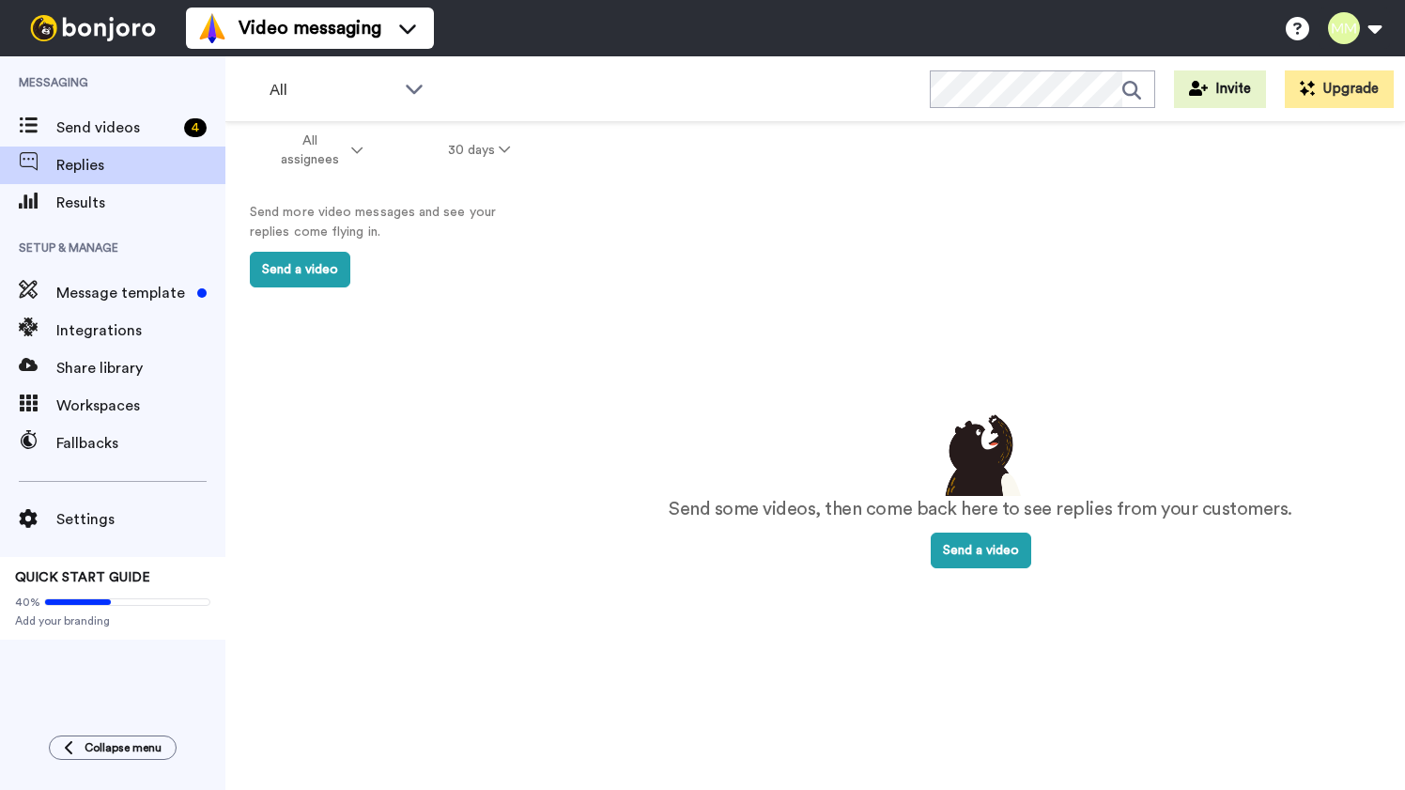
click at [110, 33] on img at bounding box center [93, 28] width 141 height 26
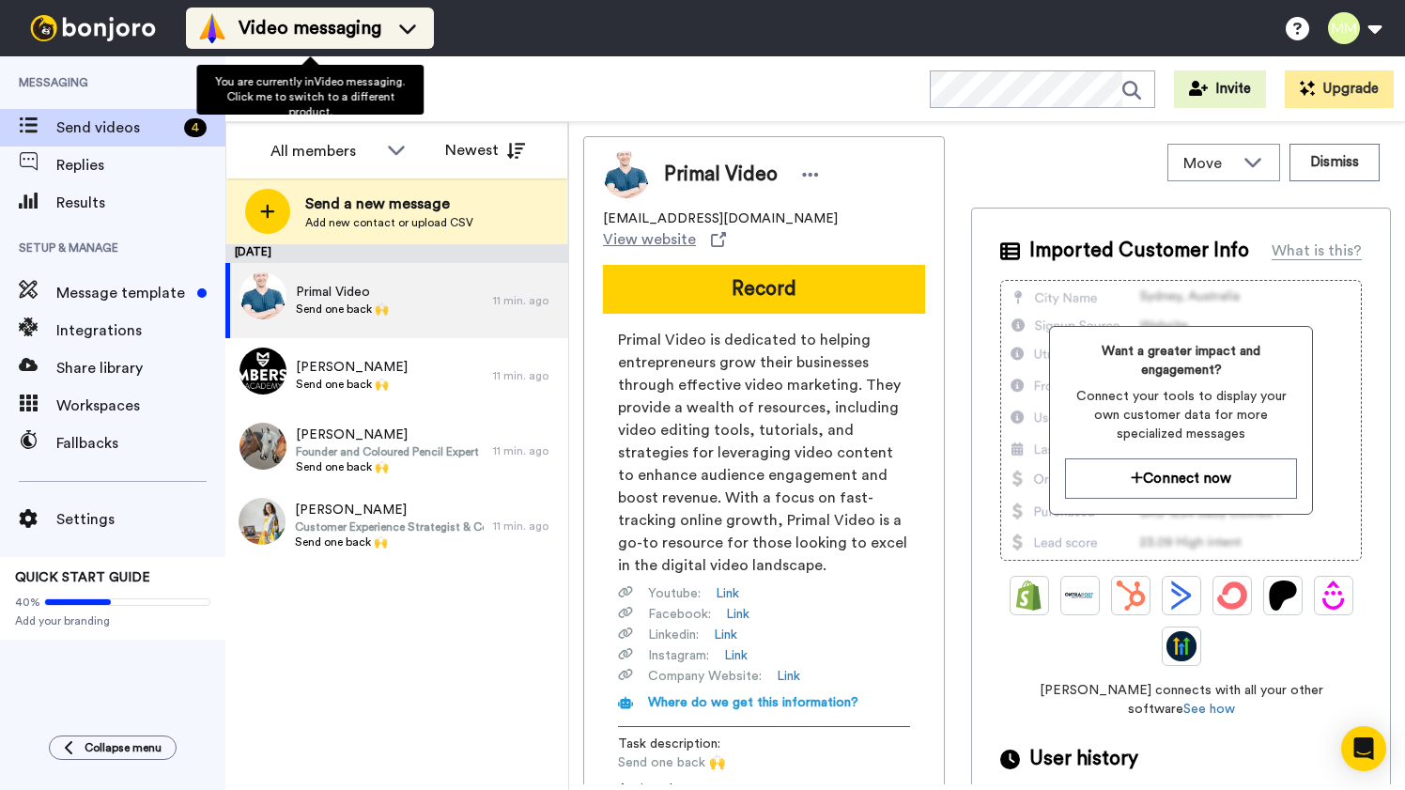
click at [422, 12] on li "Video messaging" at bounding box center [310, 28] width 248 height 41
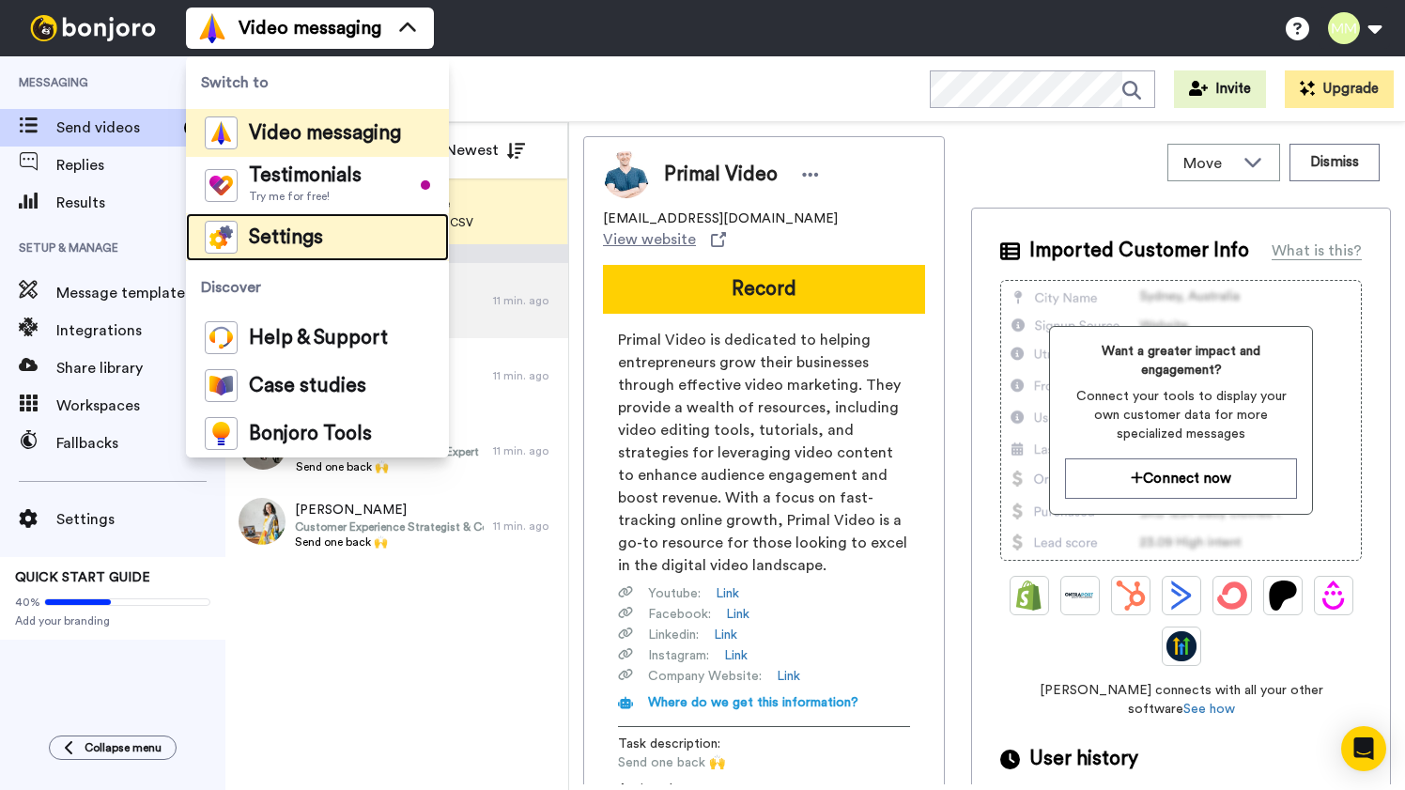
click at [294, 241] on span "Settings" at bounding box center [286, 237] width 74 height 19
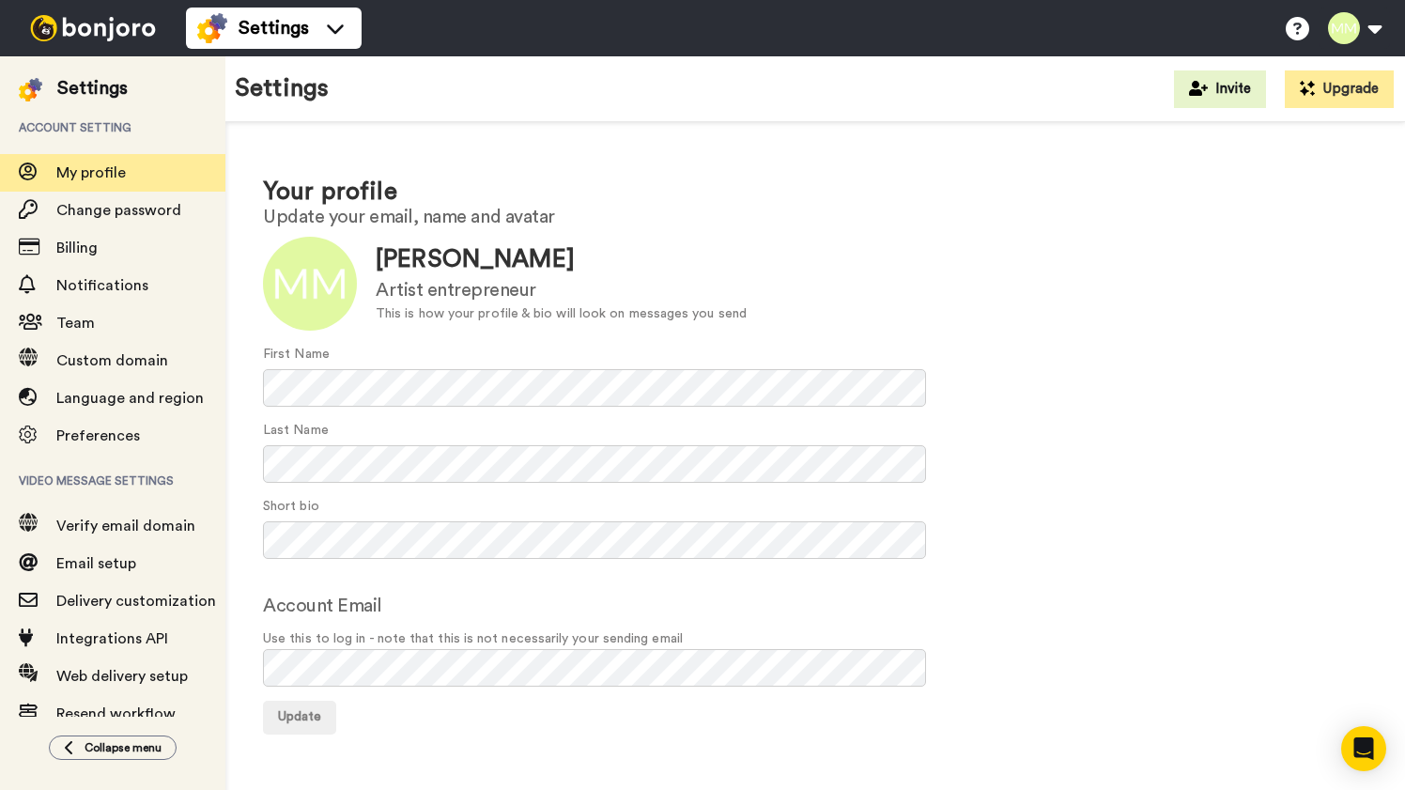
click at [132, 28] on img at bounding box center [93, 28] width 141 height 26
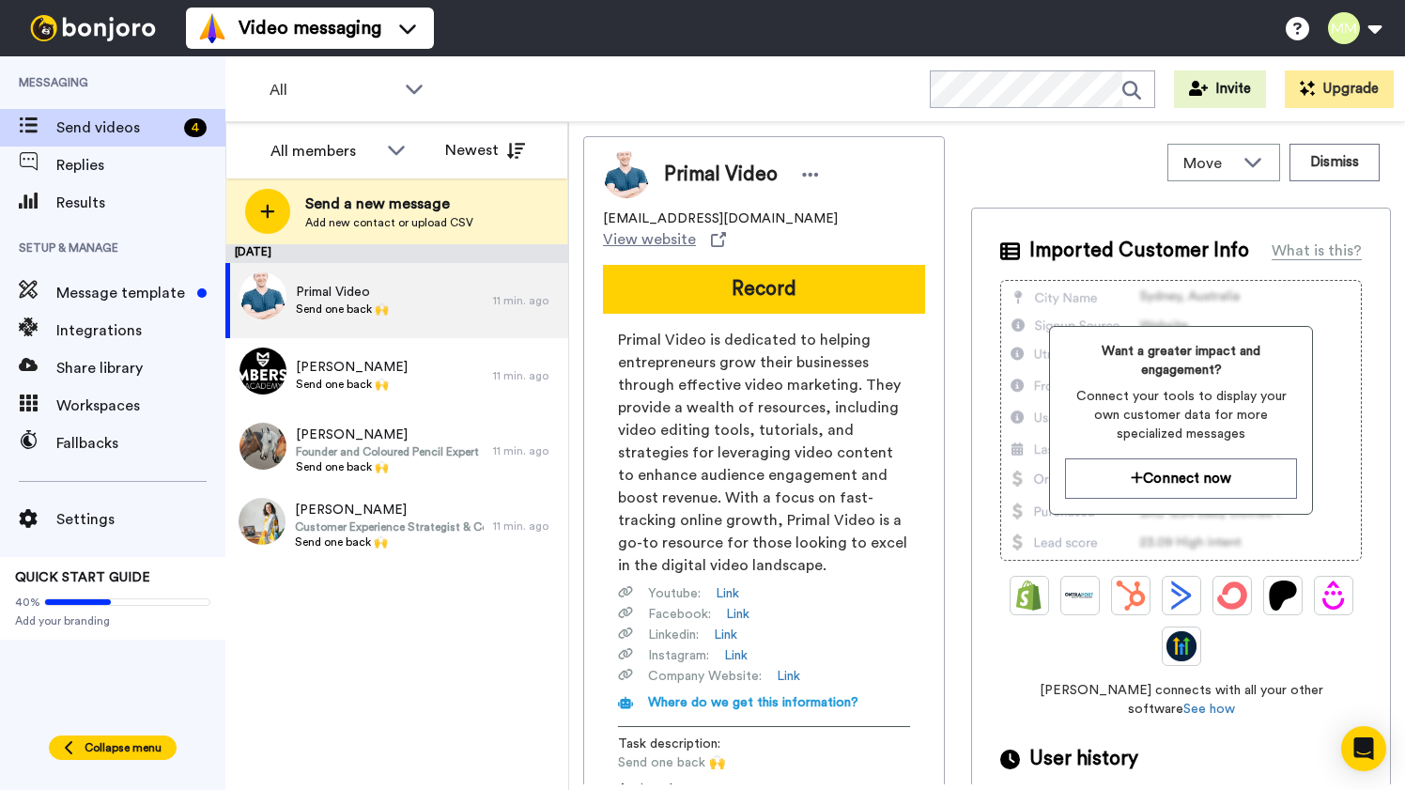
click at [146, 737] on button "Collapse menu" at bounding box center [113, 747] width 128 height 24
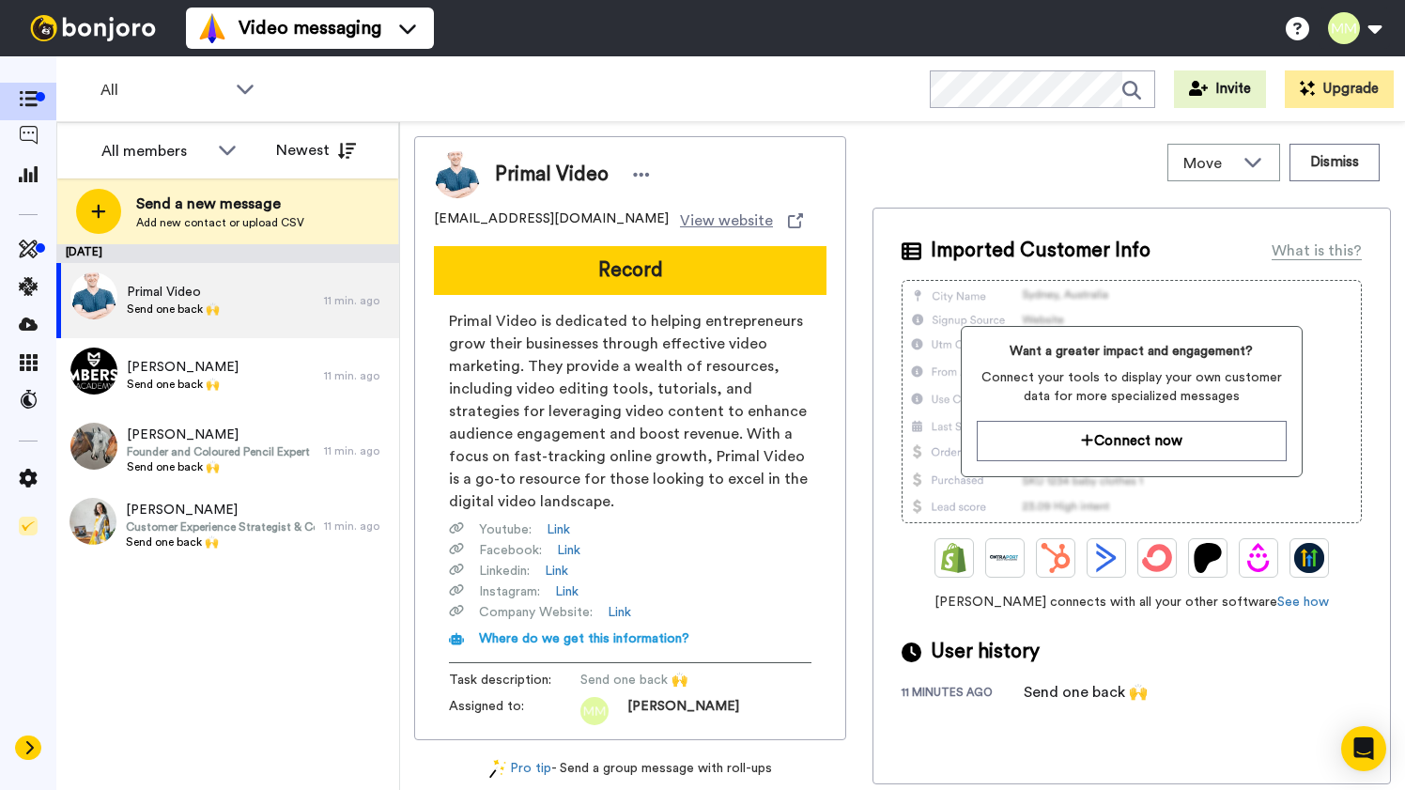
click at [27, 751] on icon at bounding box center [30, 747] width 8 height 13
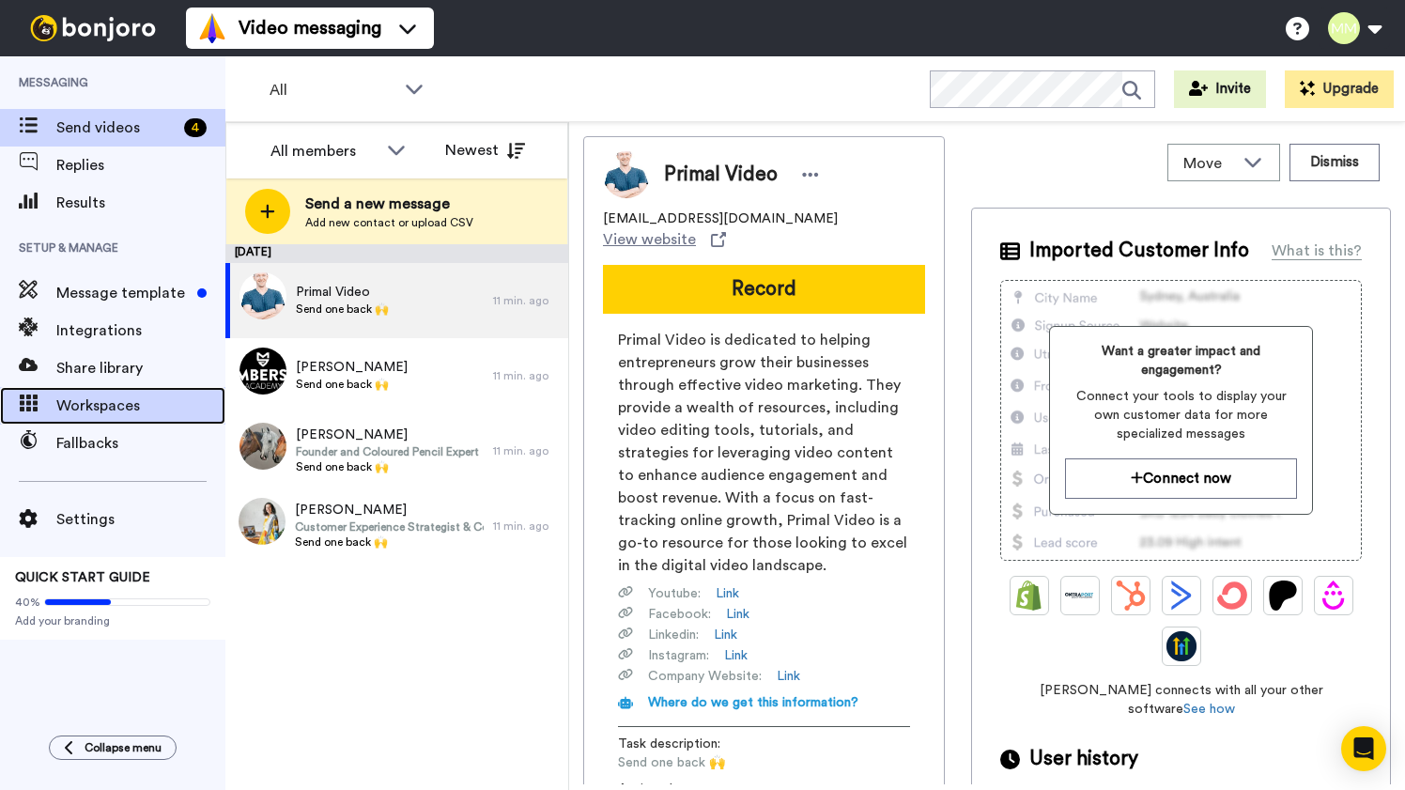
click at [111, 408] on span "Workspaces" at bounding box center [140, 405] width 169 height 23
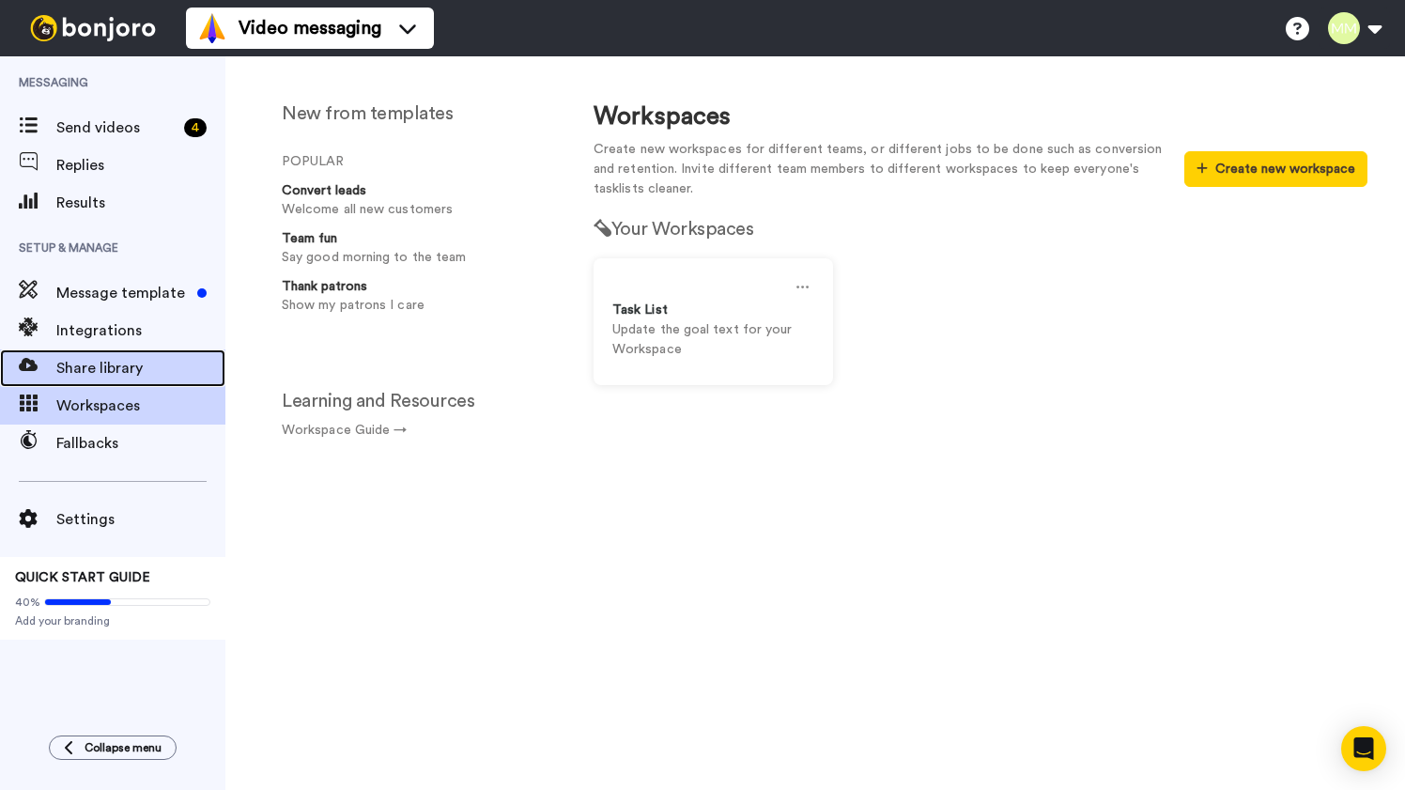
click at [117, 363] on span "Share library" at bounding box center [140, 368] width 169 height 23
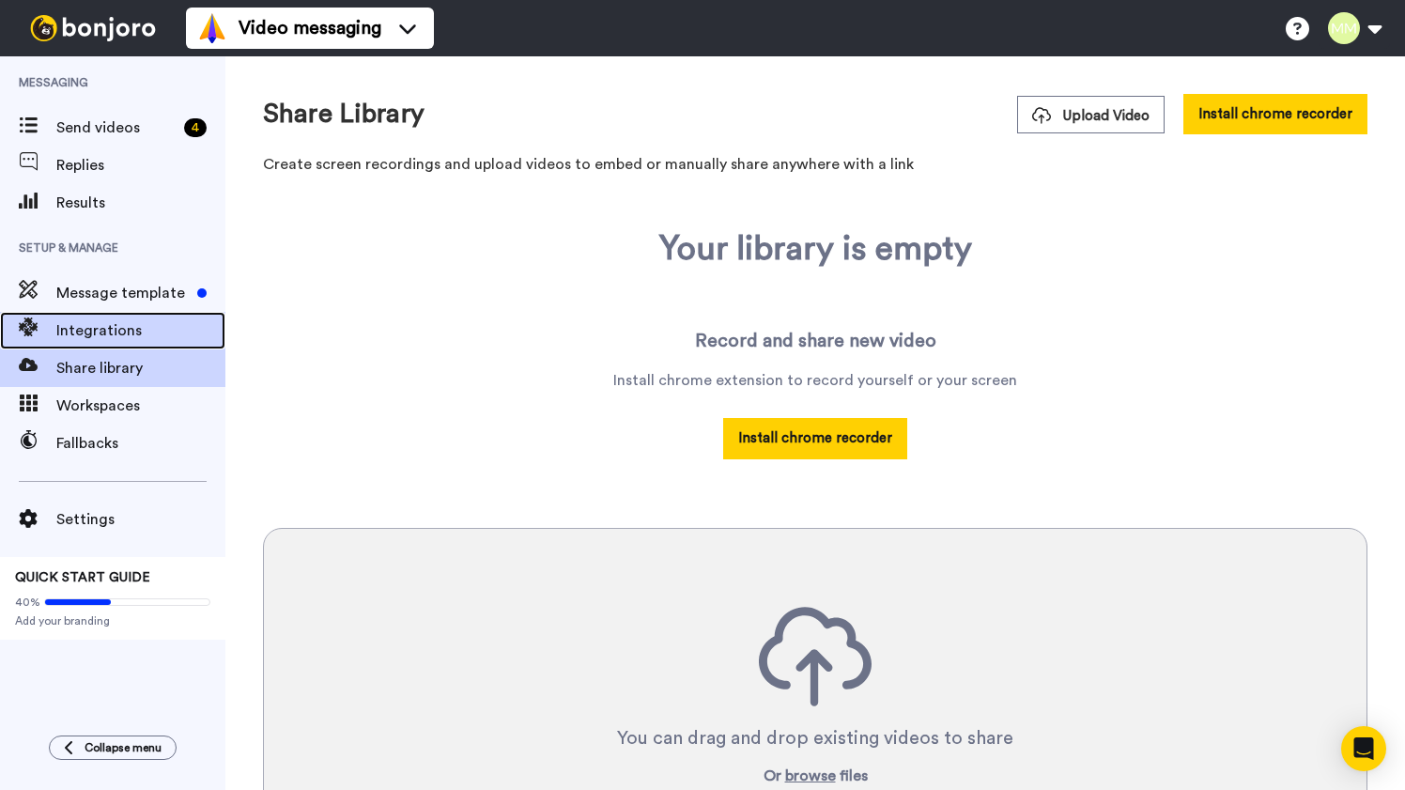
click at [122, 328] on span "Integrations" at bounding box center [140, 330] width 169 height 23
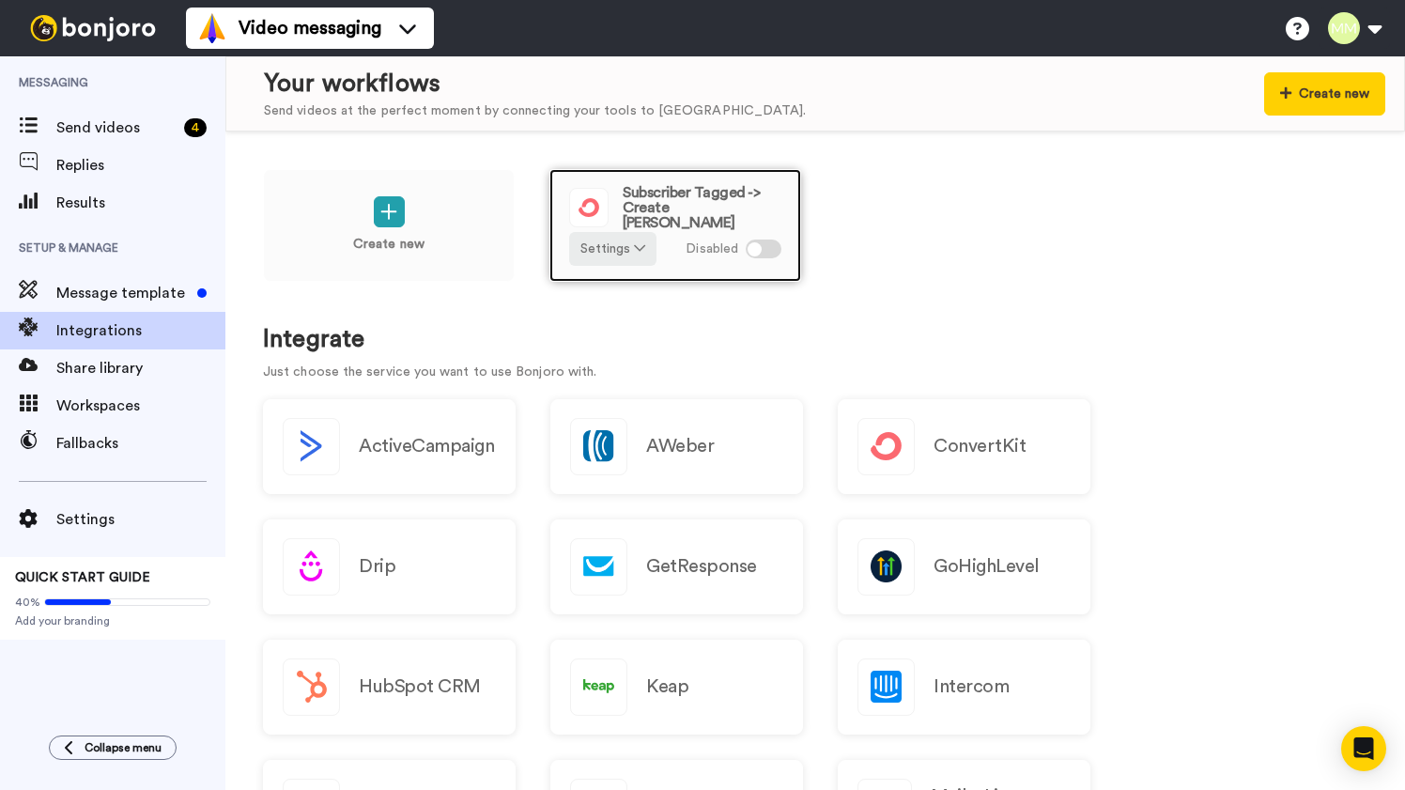
click at [752, 254] on div at bounding box center [754, 249] width 14 height 14
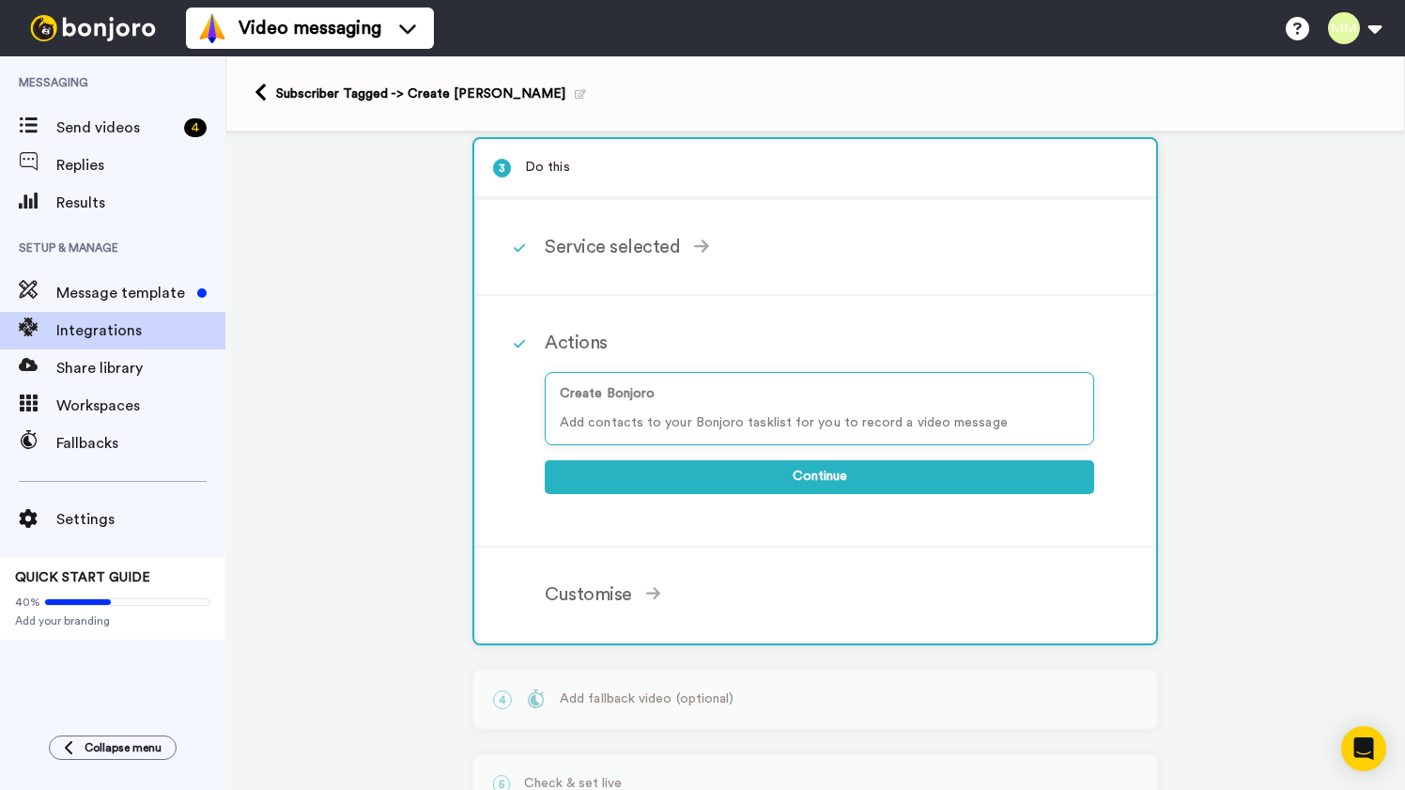
scroll to position [181, 0]
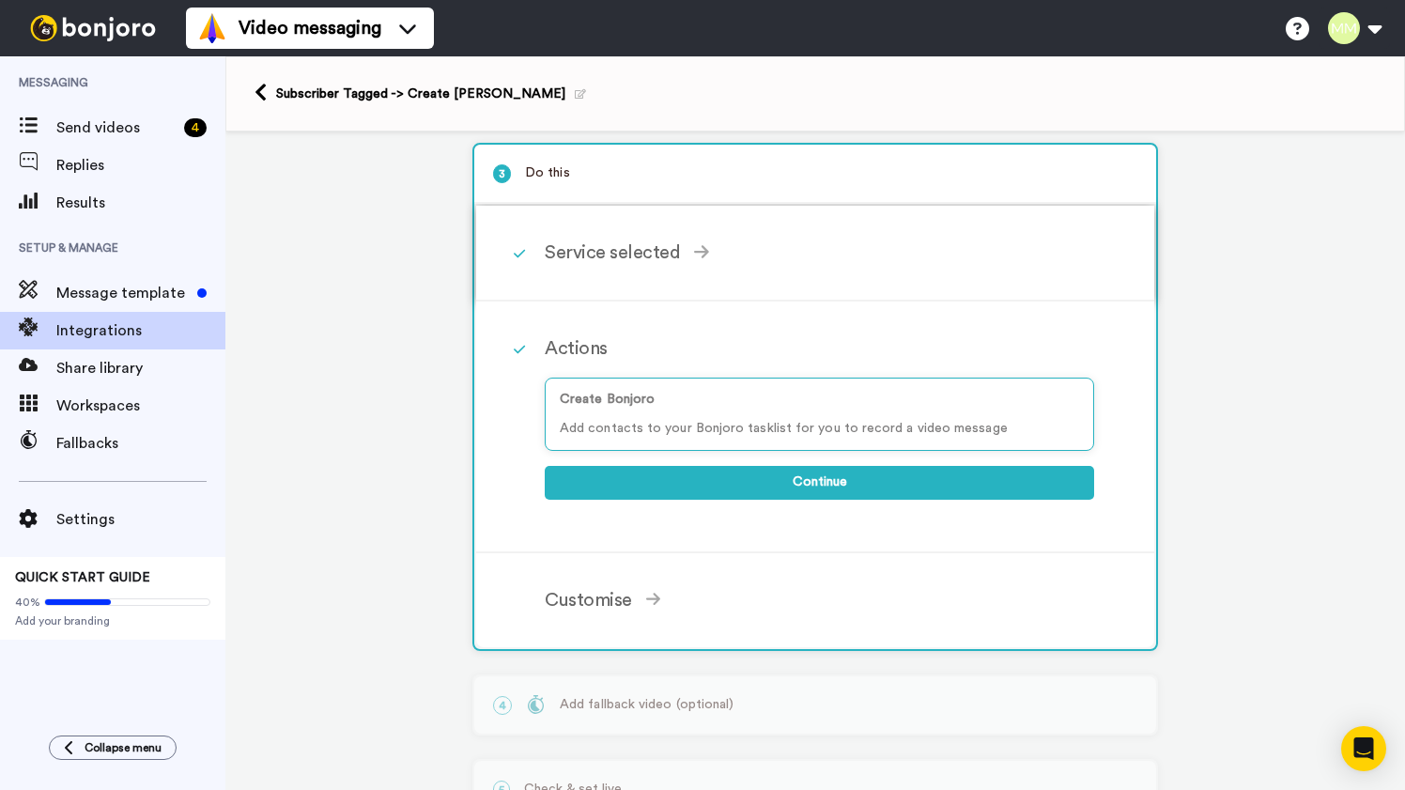
click at [694, 256] on icon at bounding box center [701, 251] width 15 height 13
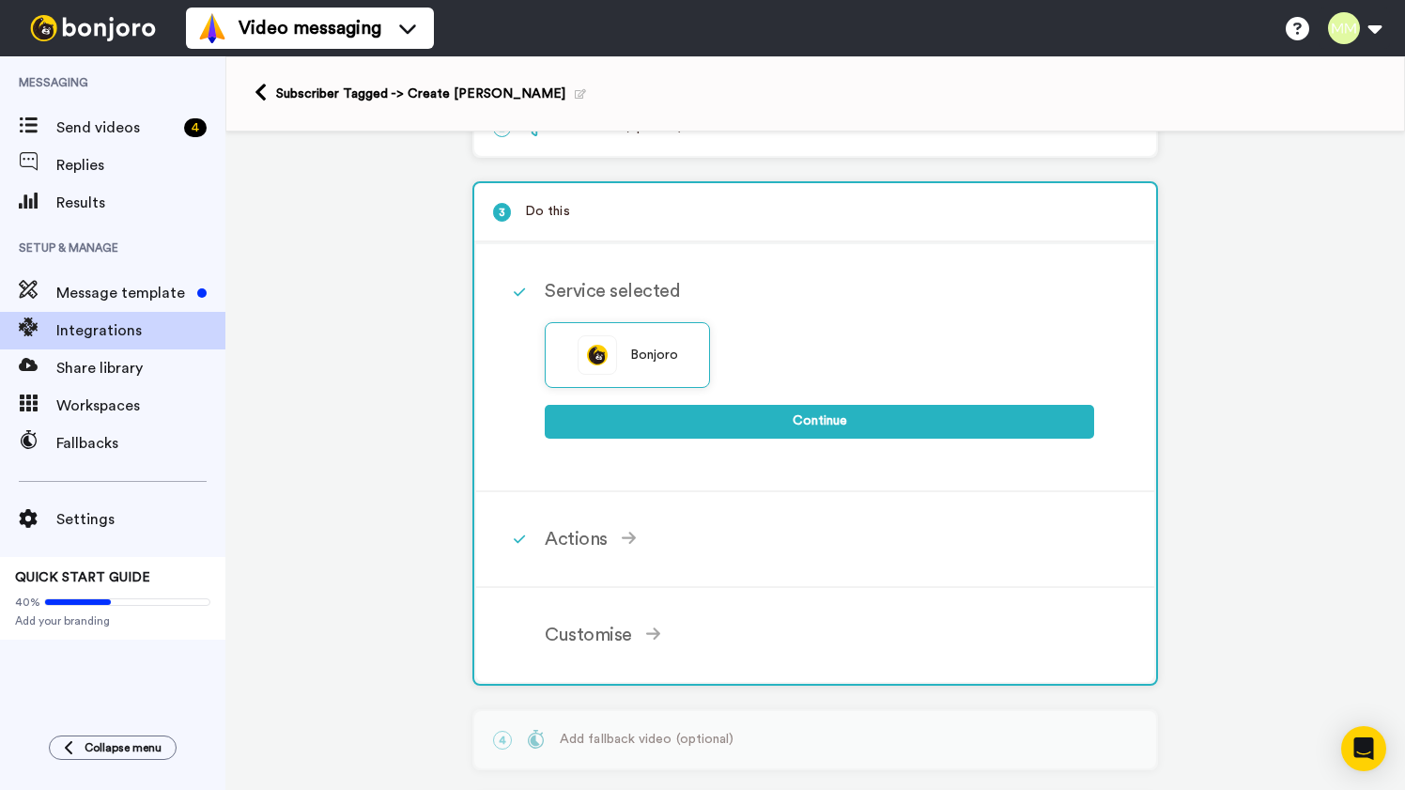
scroll to position [0, 0]
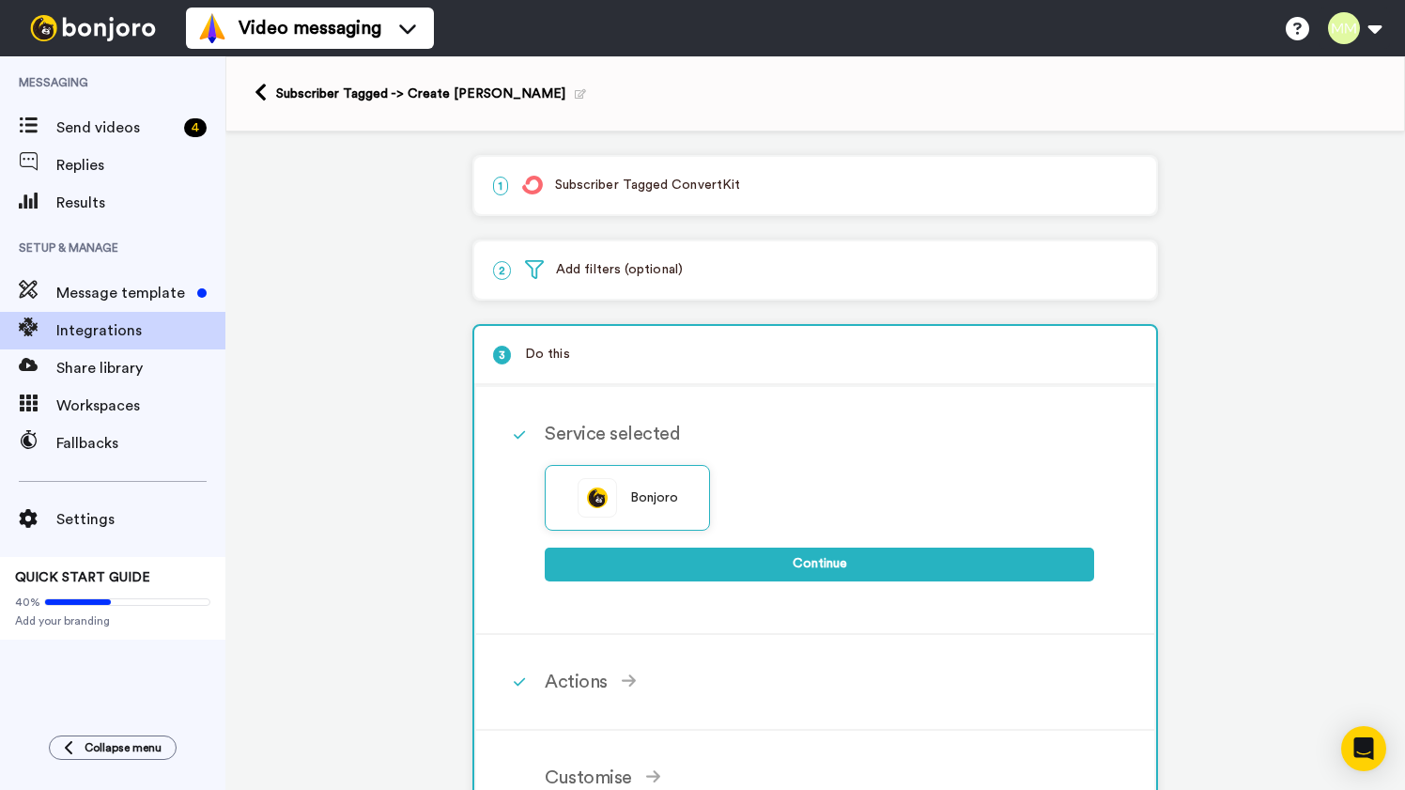
click at [704, 185] on p "1 Subscriber Tagged ConvertKit" at bounding box center [815, 186] width 644 height 20
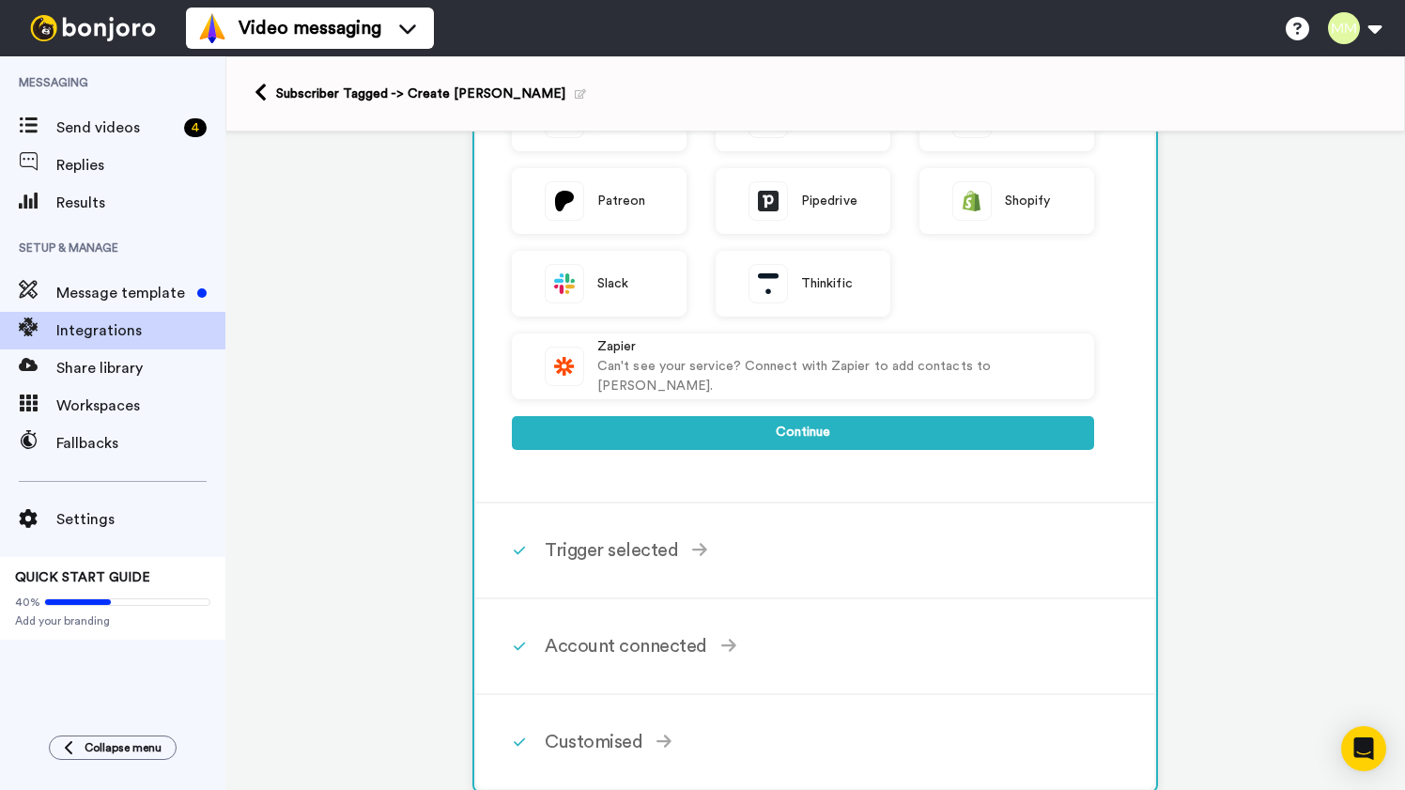
scroll to position [580, 0]
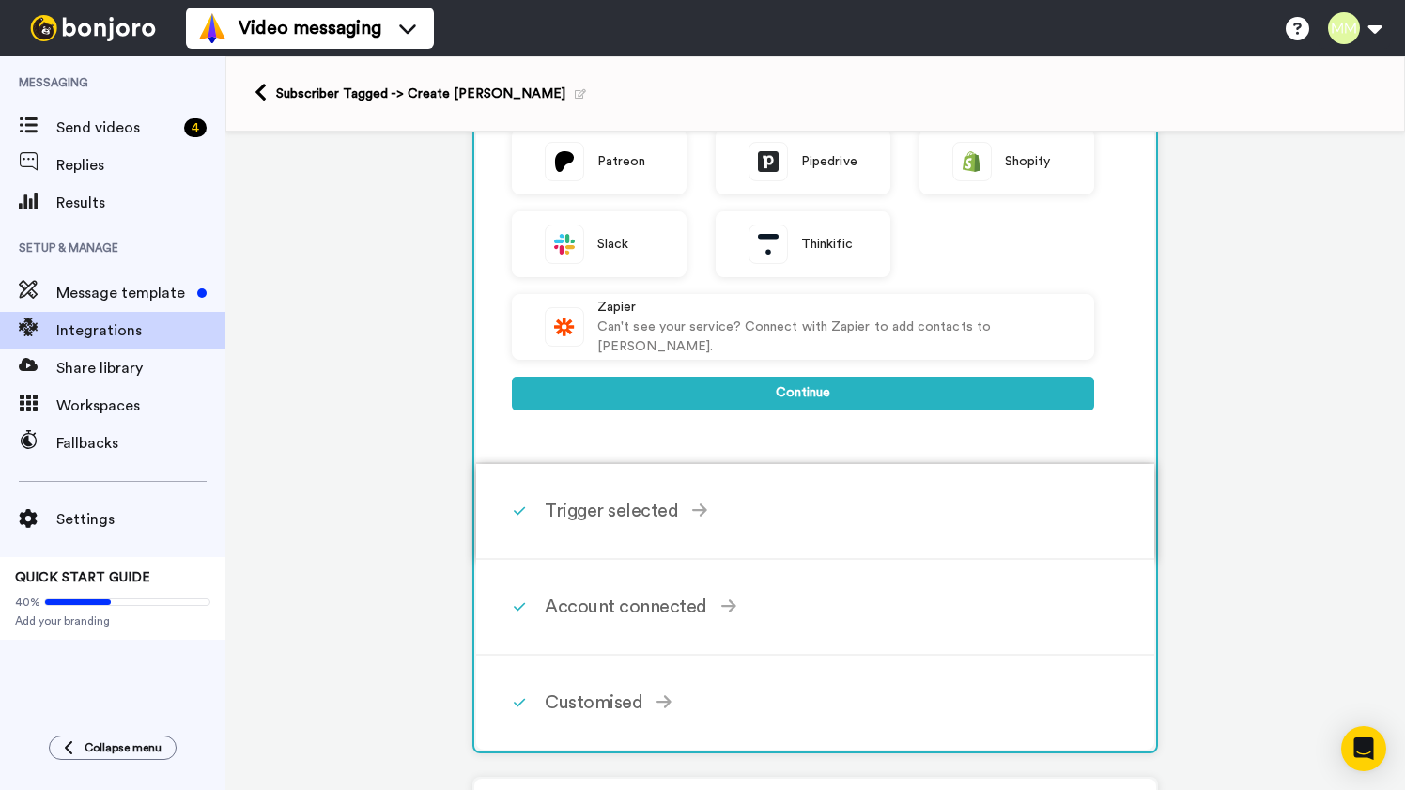
click at [617, 522] on div "Trigger selected" at bounding box center [819, 511] width 549 height 28
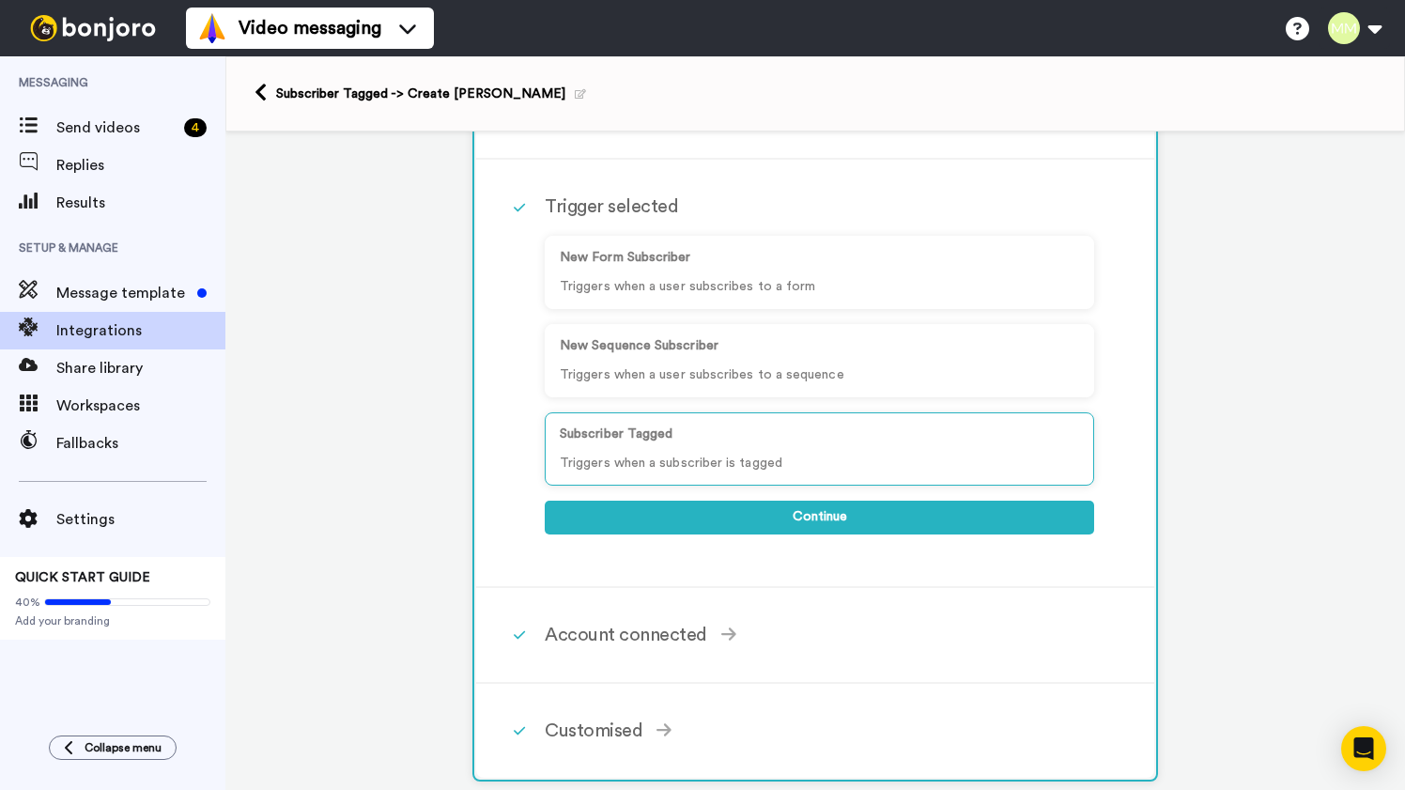
scroll to position [161, 0]
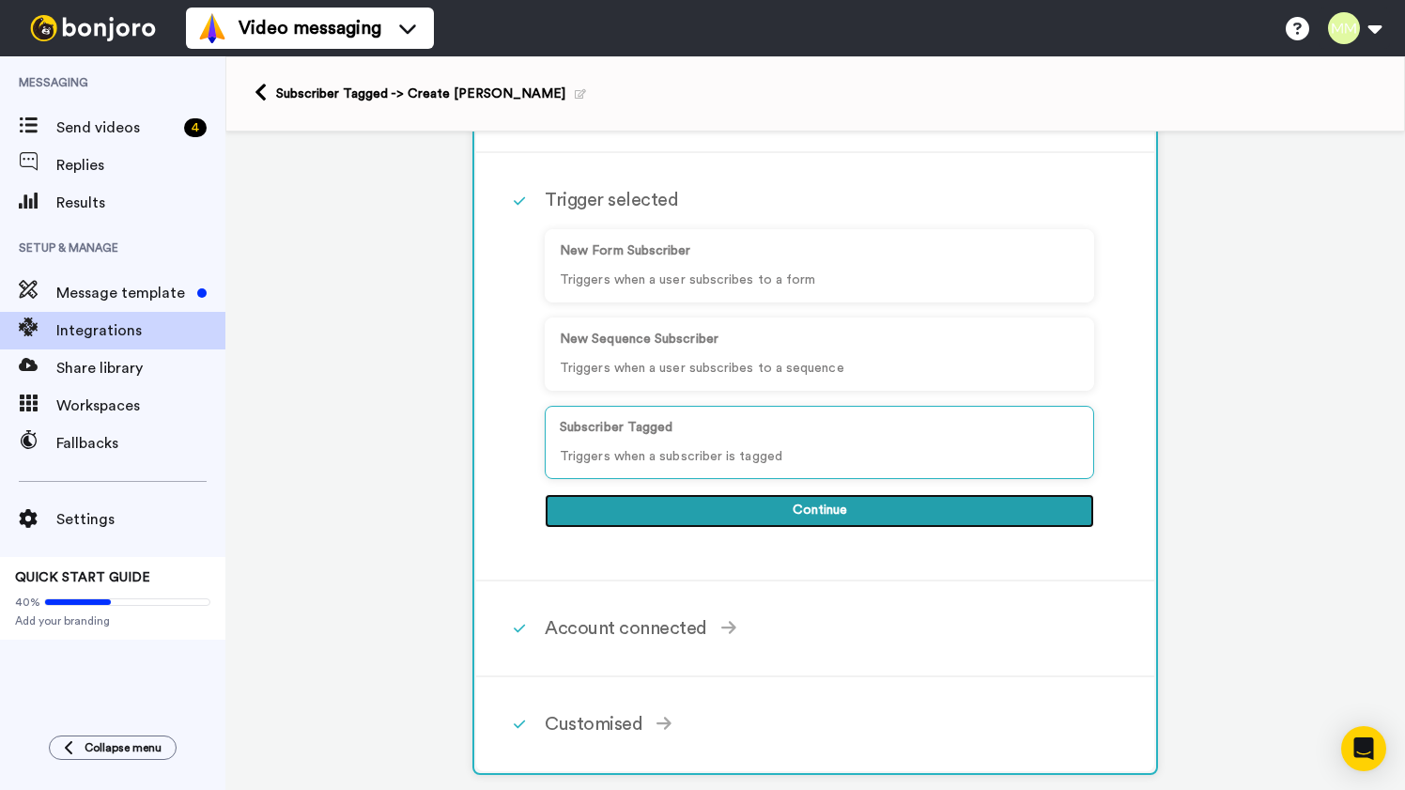
click at [806, 513] on button "Continue" at bounding box center [819, 511] width 549 height 34
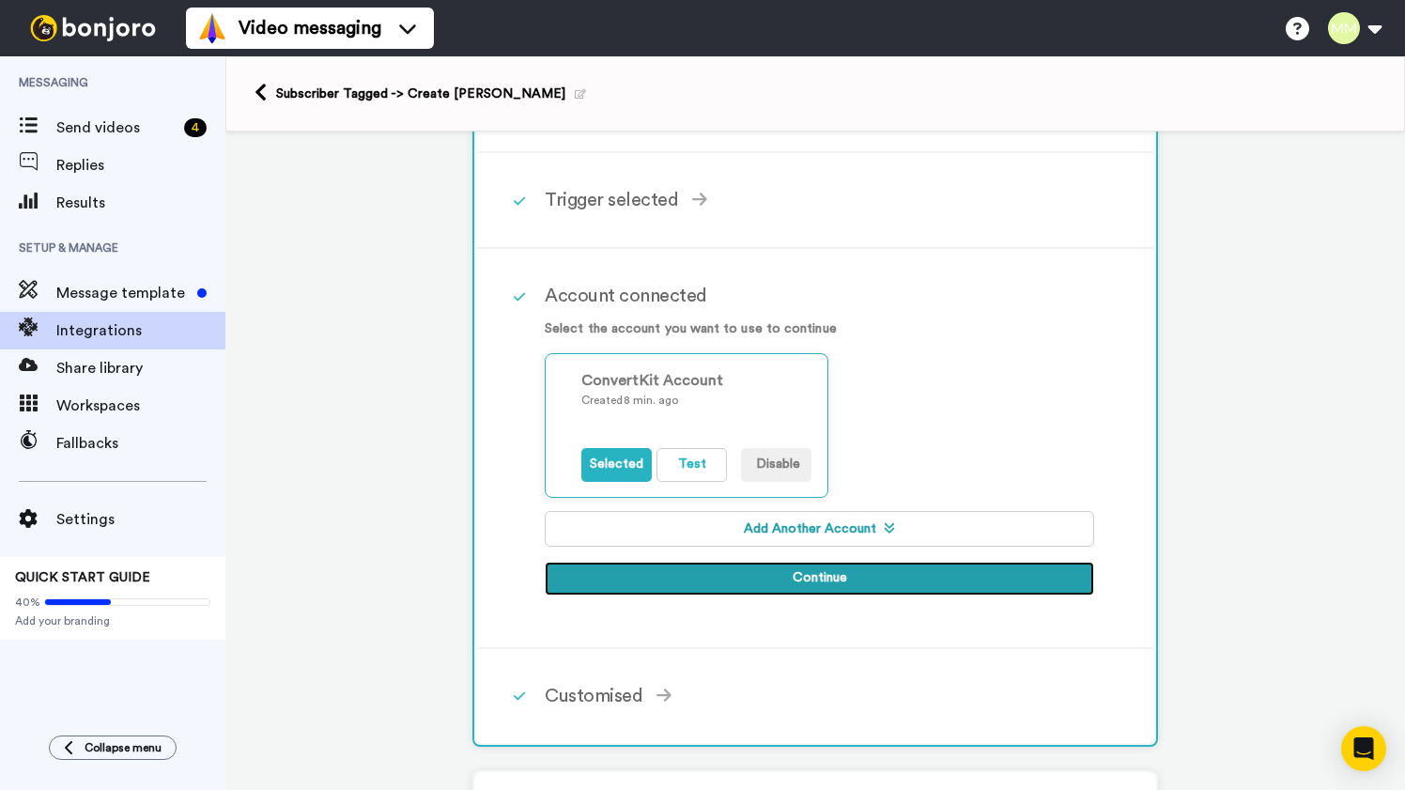
click at [817, 584] on button "Continue" at bounding box center [819, 579] width 549 height 34
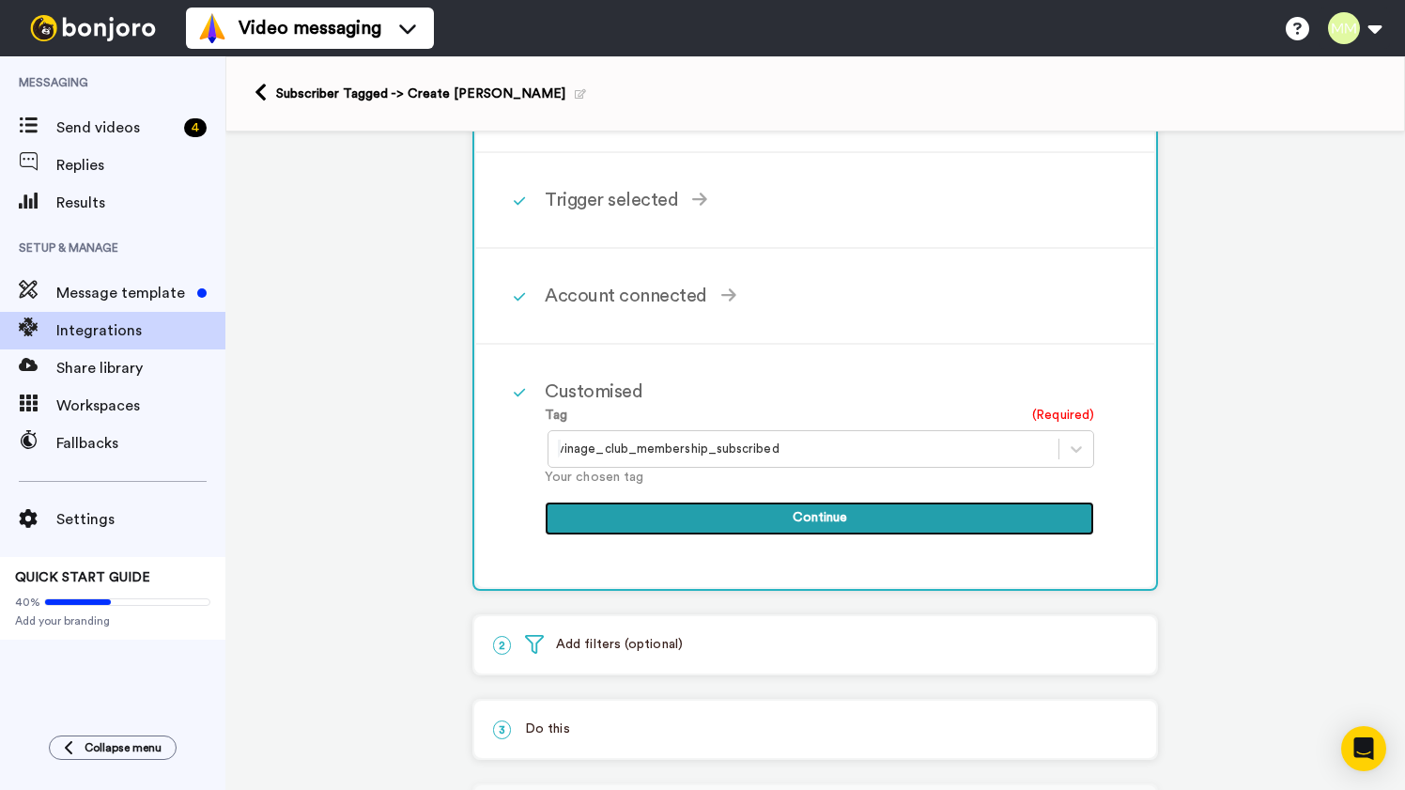
click at [827, 522] on button "Continue" at bounding box center [819, 518] width 549 height 34
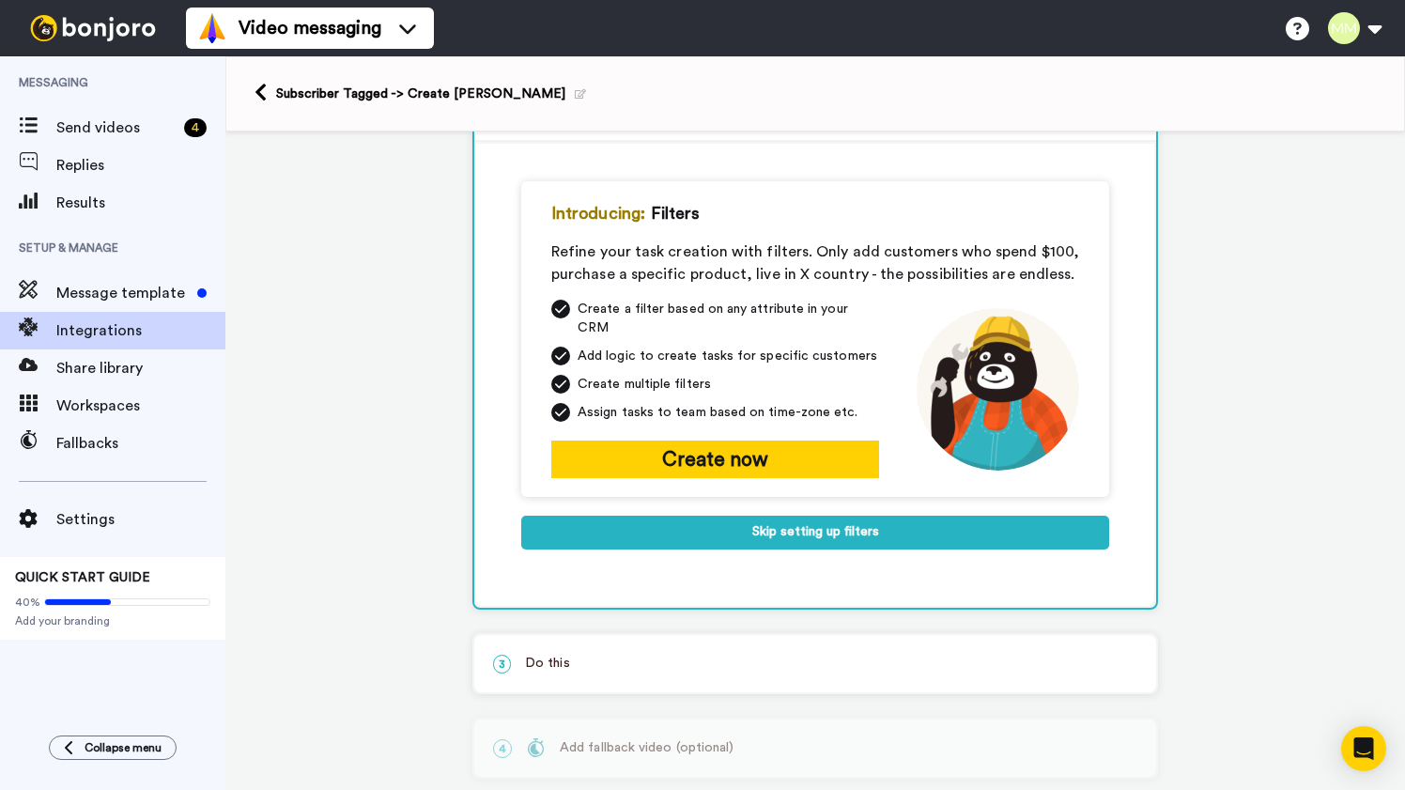
scroll to position [154, 0]
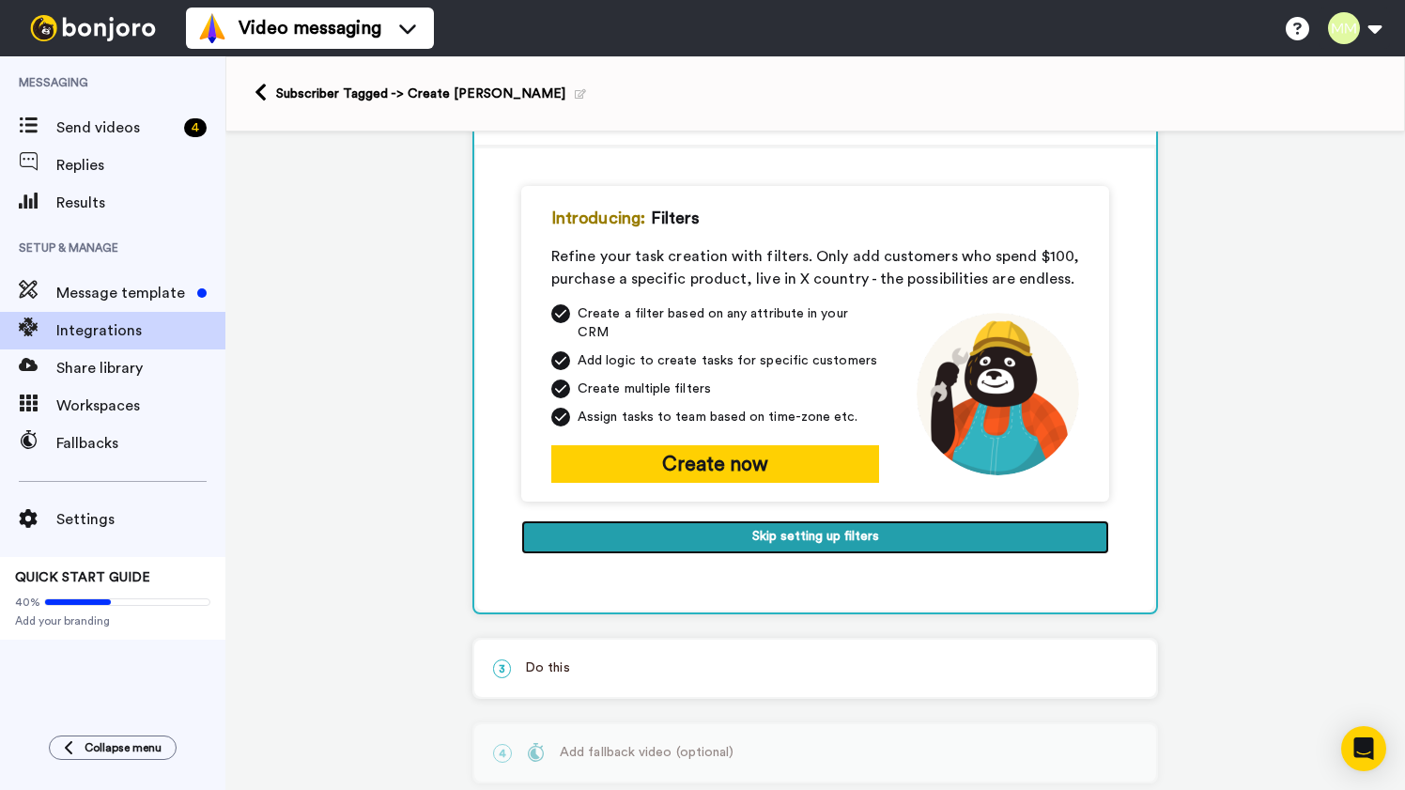
click at [827, 522] on button "Skip setting up filters" at bounding box center [815, 537] width 588 height 34
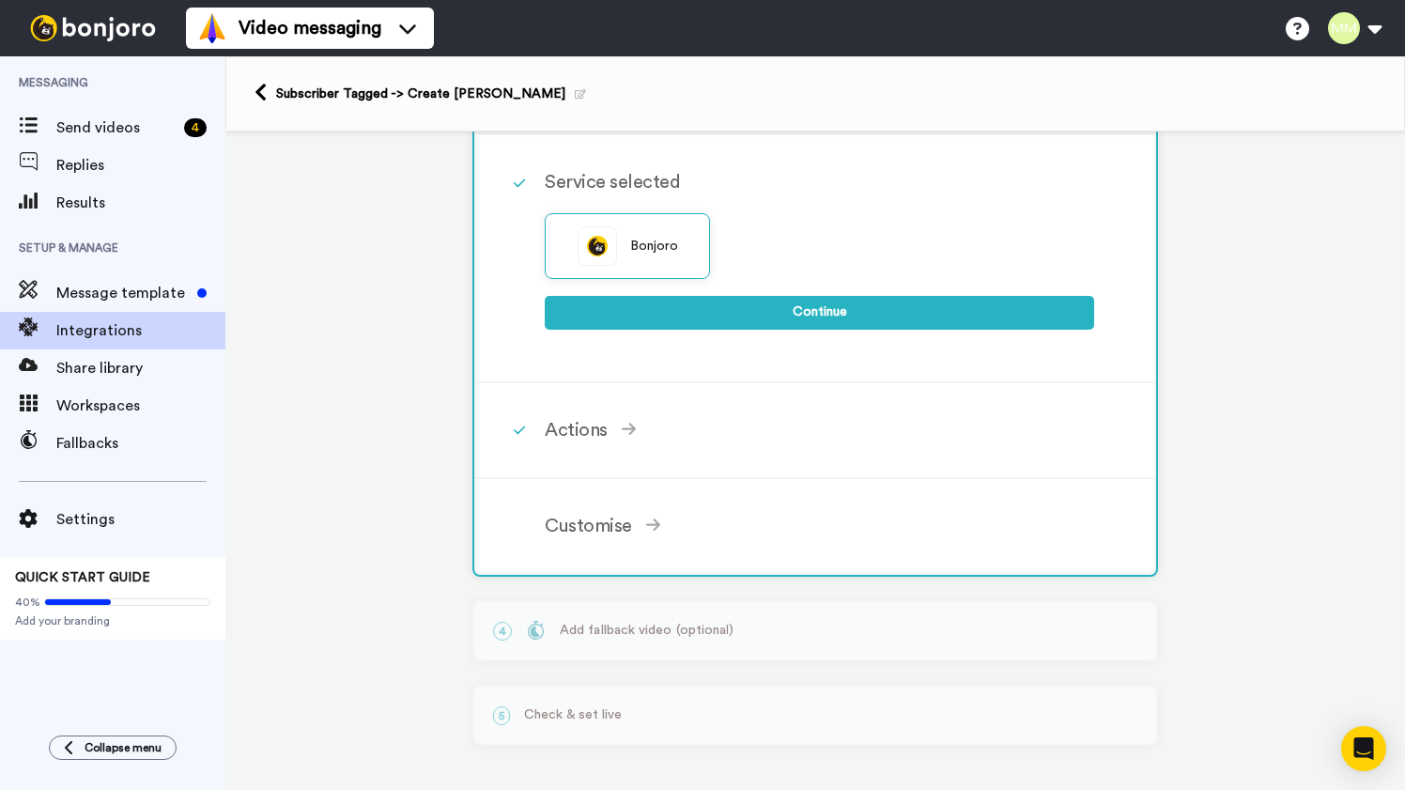
scroll to position [259, 0]
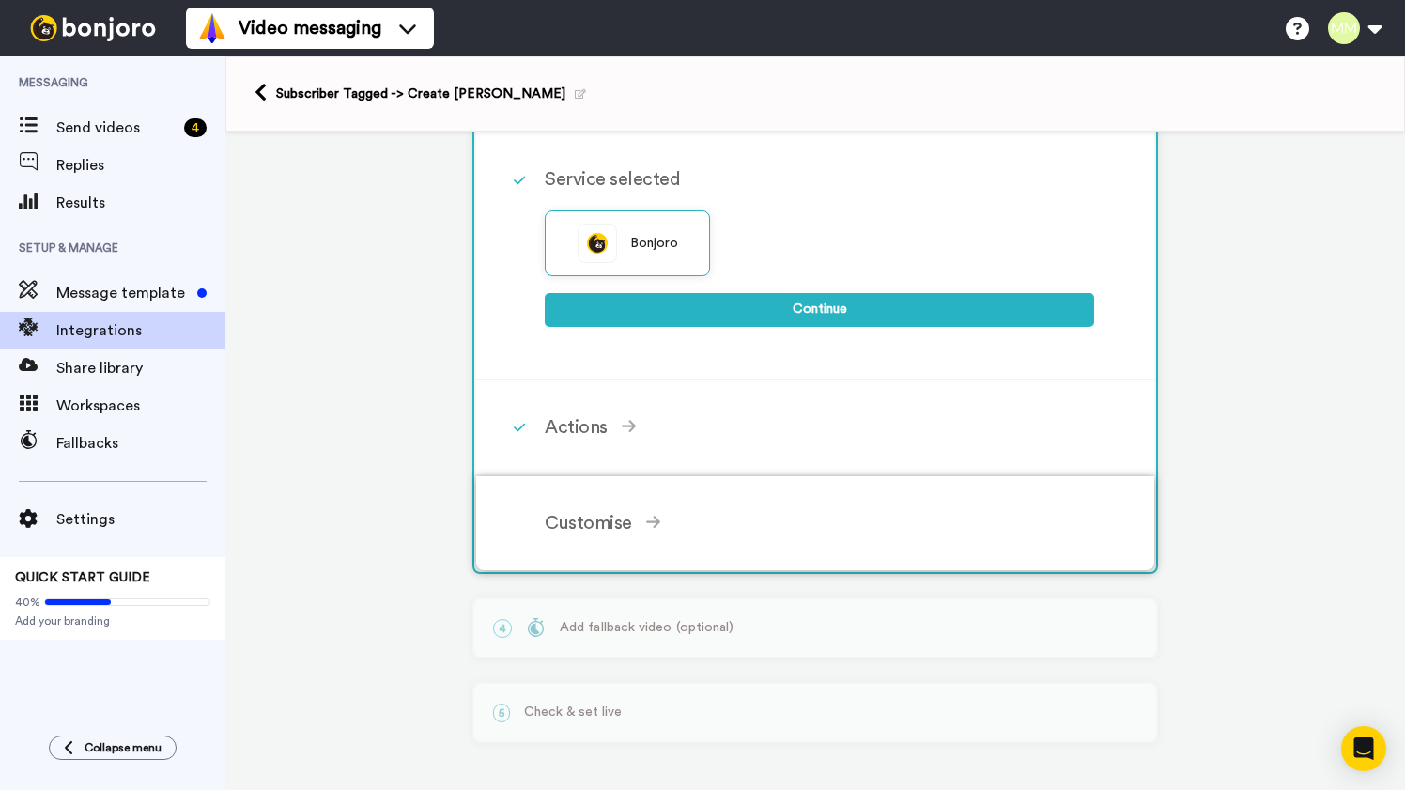
click at [640, 525] on div "Customise" at bounding box center [819, 523] width 549 height 28
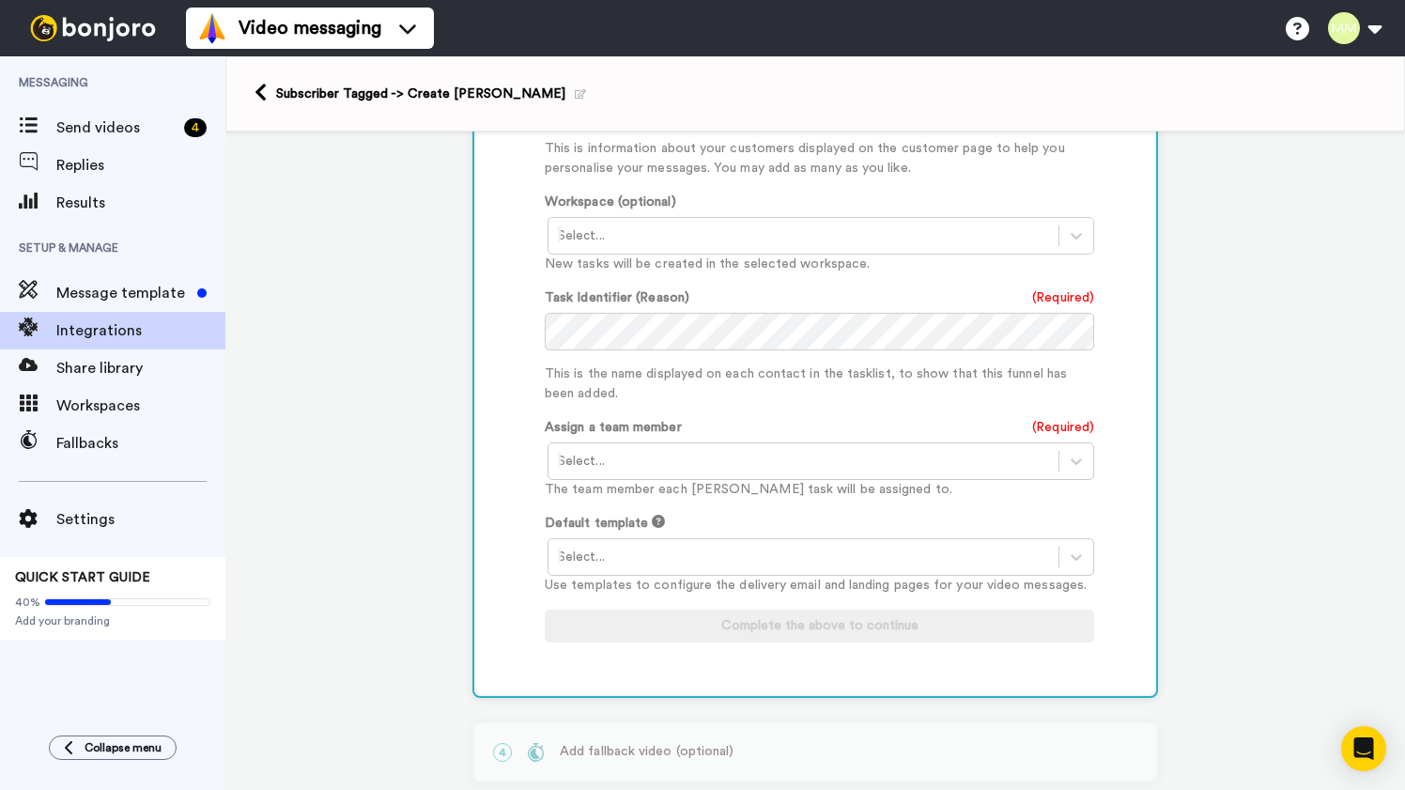
scroll to position [878, 0]
click at [1085, 441] on div at bounding box center [1076, 458] width 34 height 34
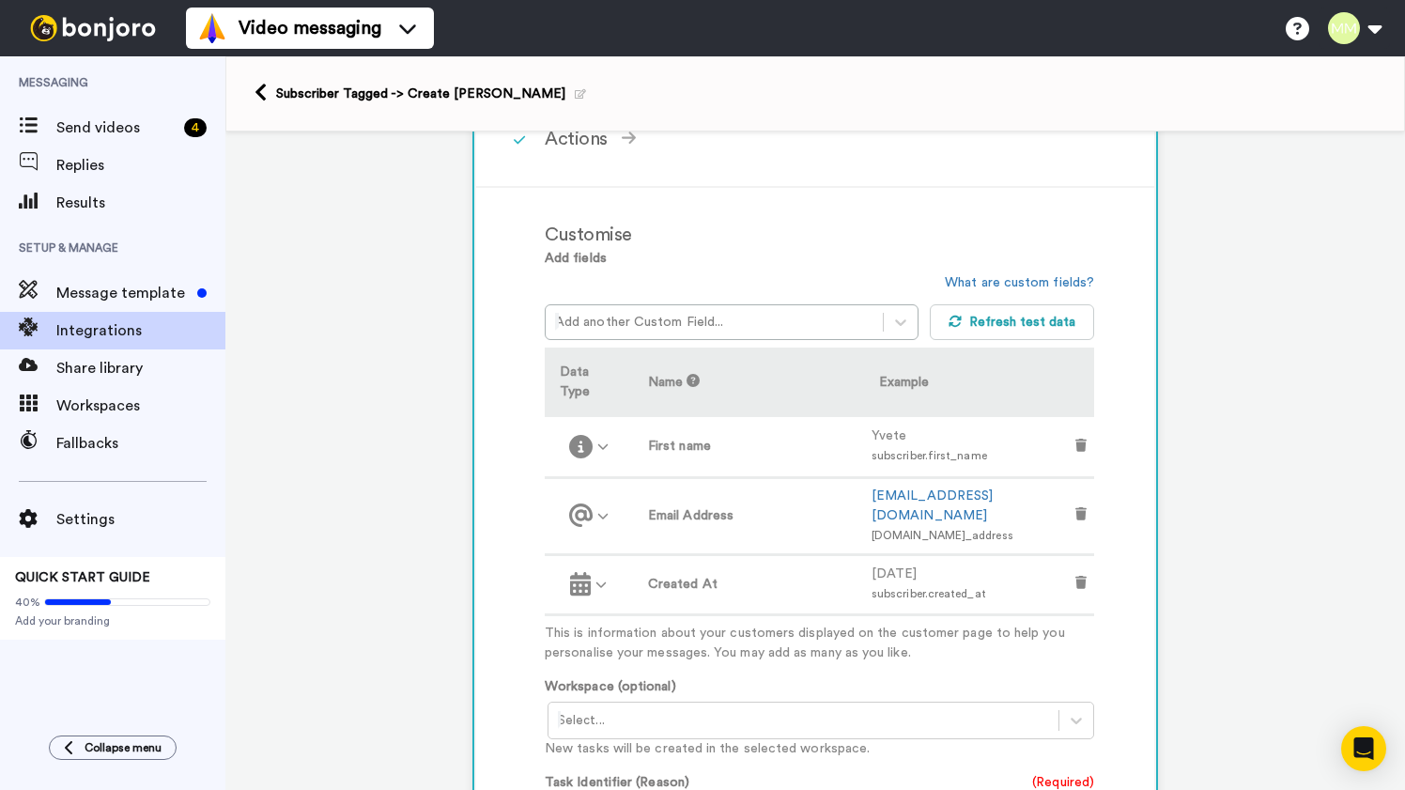
scroll to position [439, 0]
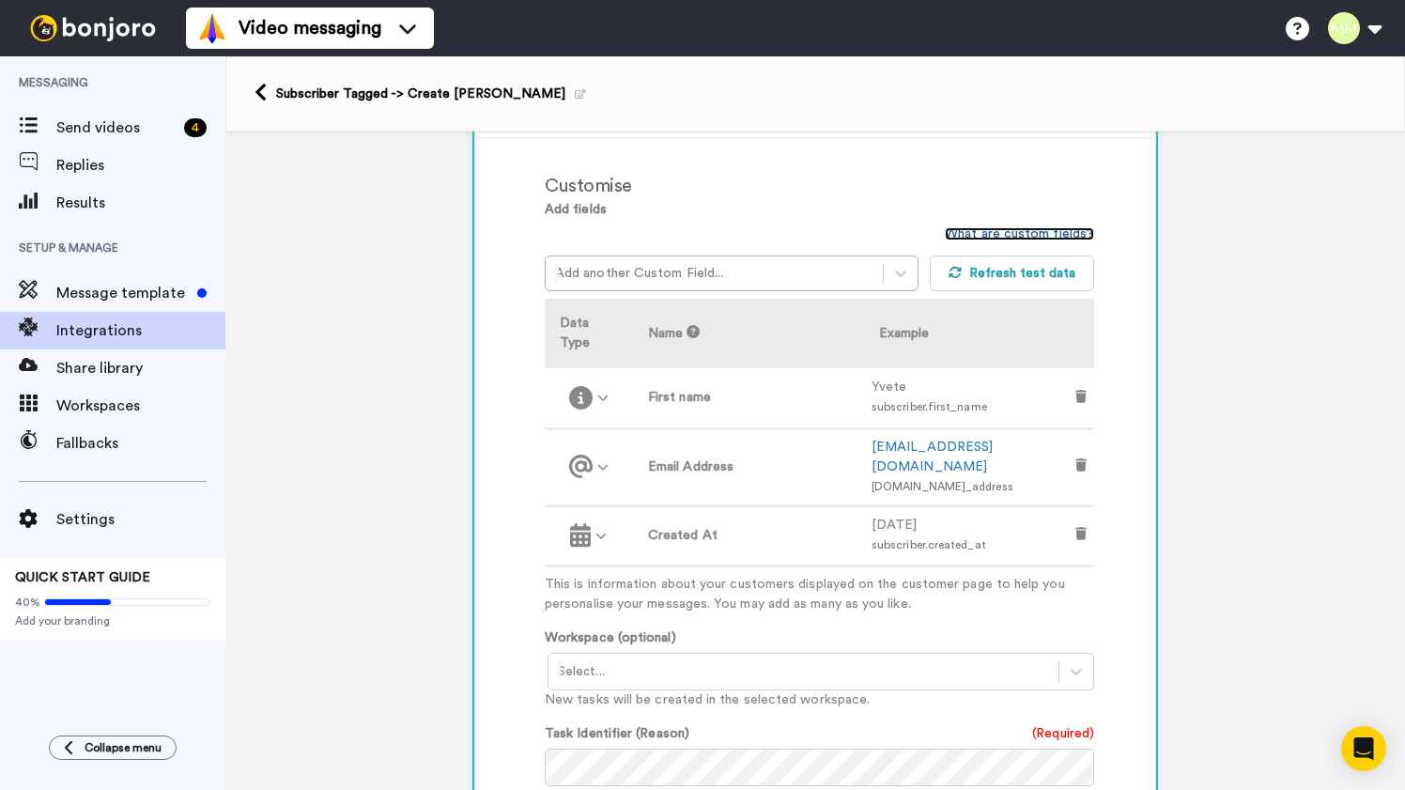
click at [1060, 232] on link "What are custom fields?" at bounding box center [1019, 233] width 149 height 13
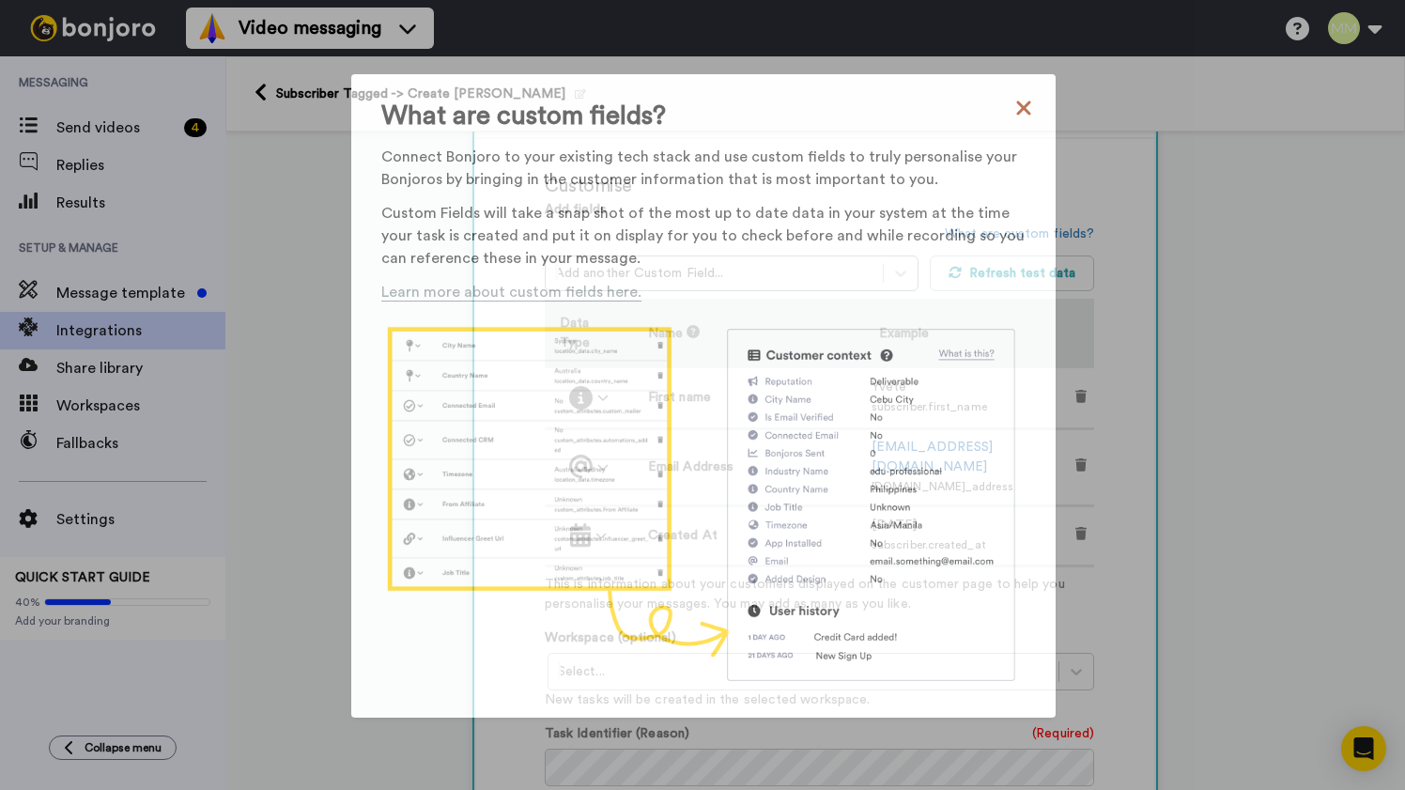
click at [1024, 108] on icon at bounding box center [1023, 107] width 14 height 14
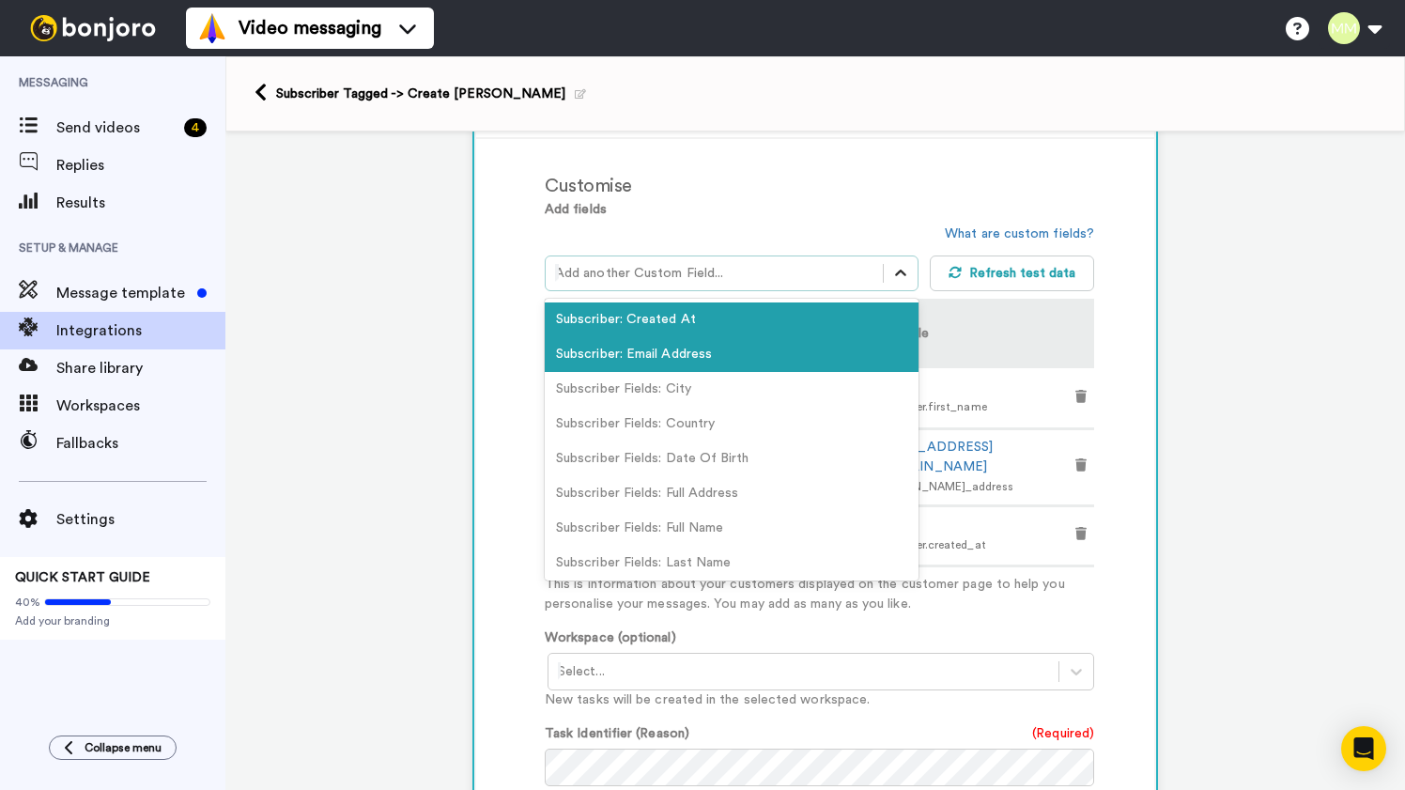
click at [902, 272] on icon at bounding box center [900, 273] width 19 height 19
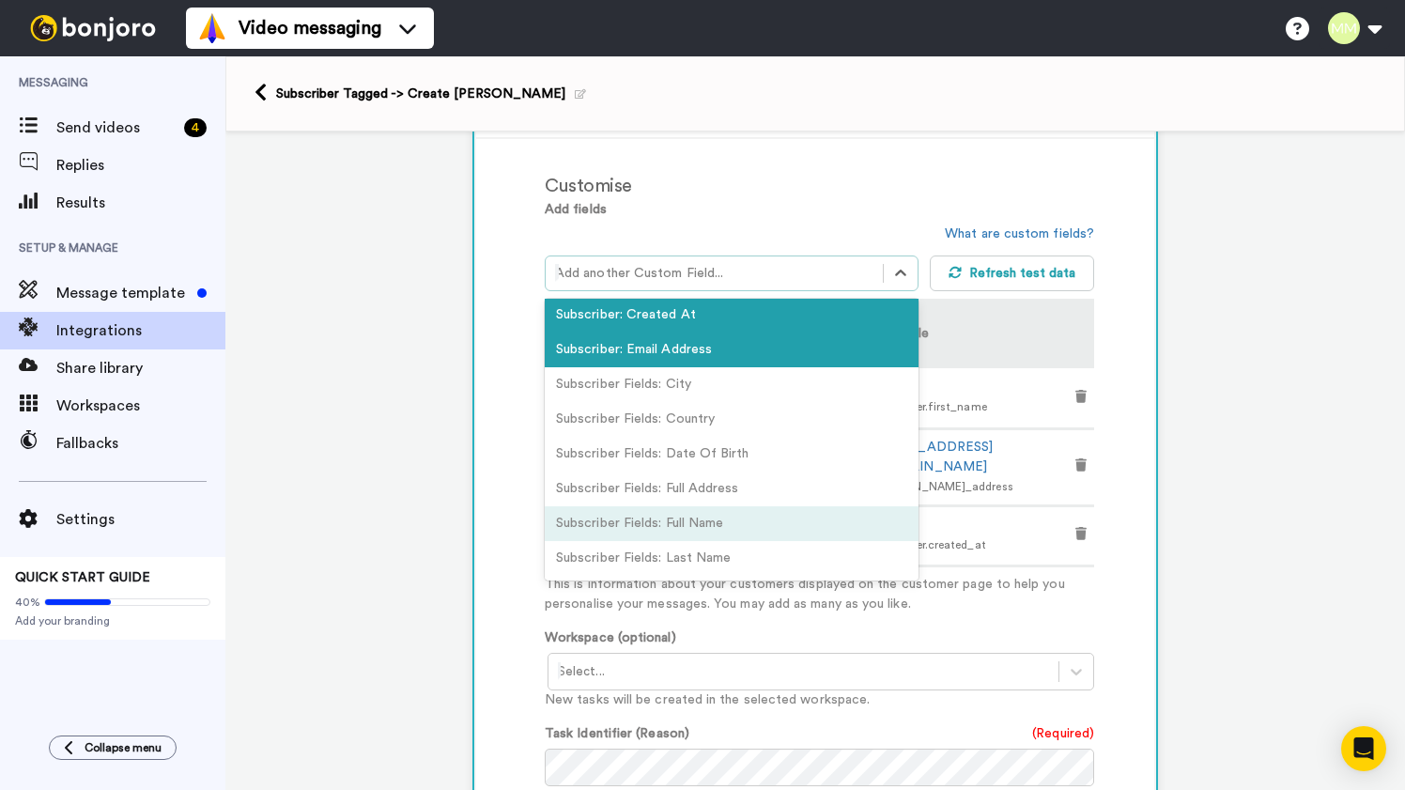
scroll to position [0, 0]
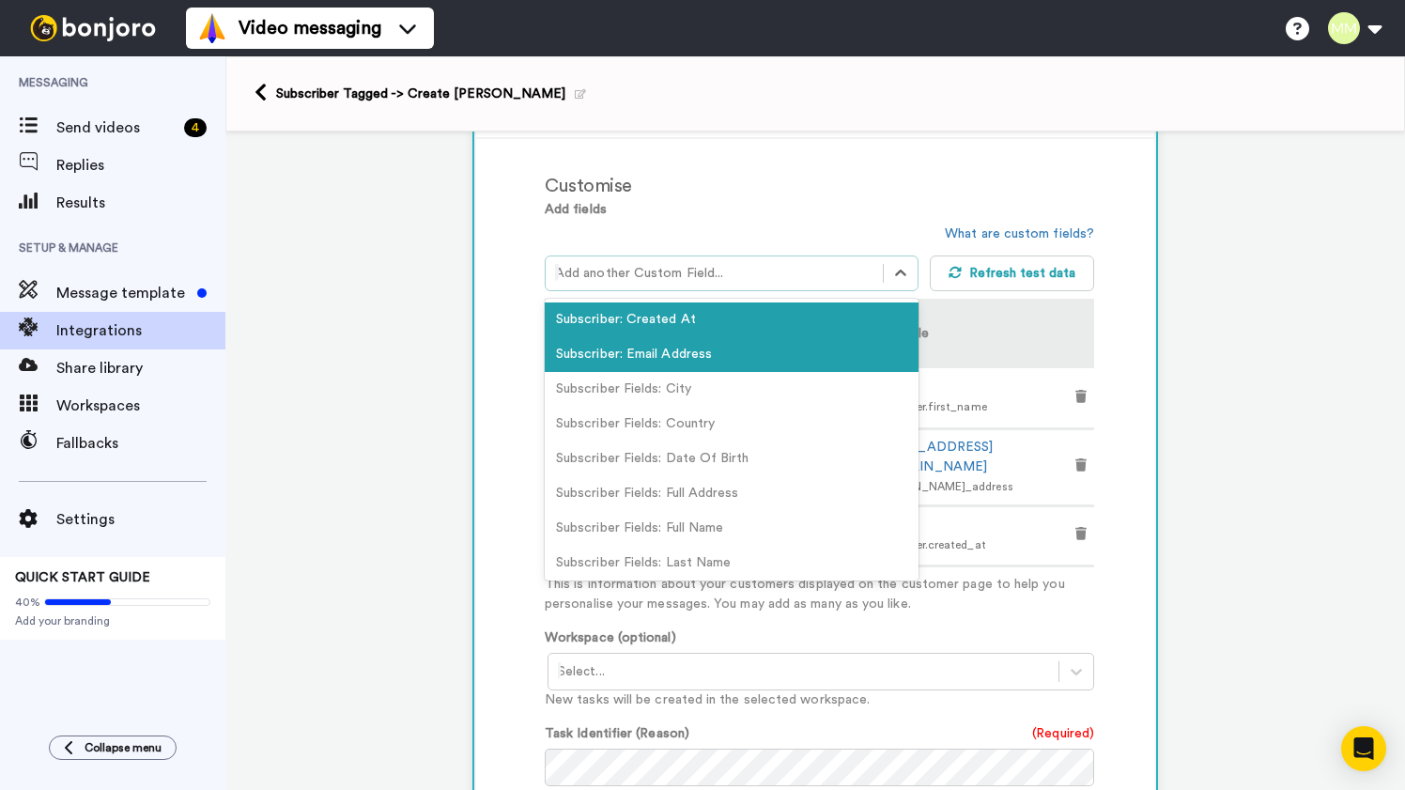
click at [1218, 318] on div "1 Subscriber Tagged ConvertKit Service selected ActiveCampaign AWeber Bonjoro C…" at bounding box center [814, 520] width 1179 height 1657
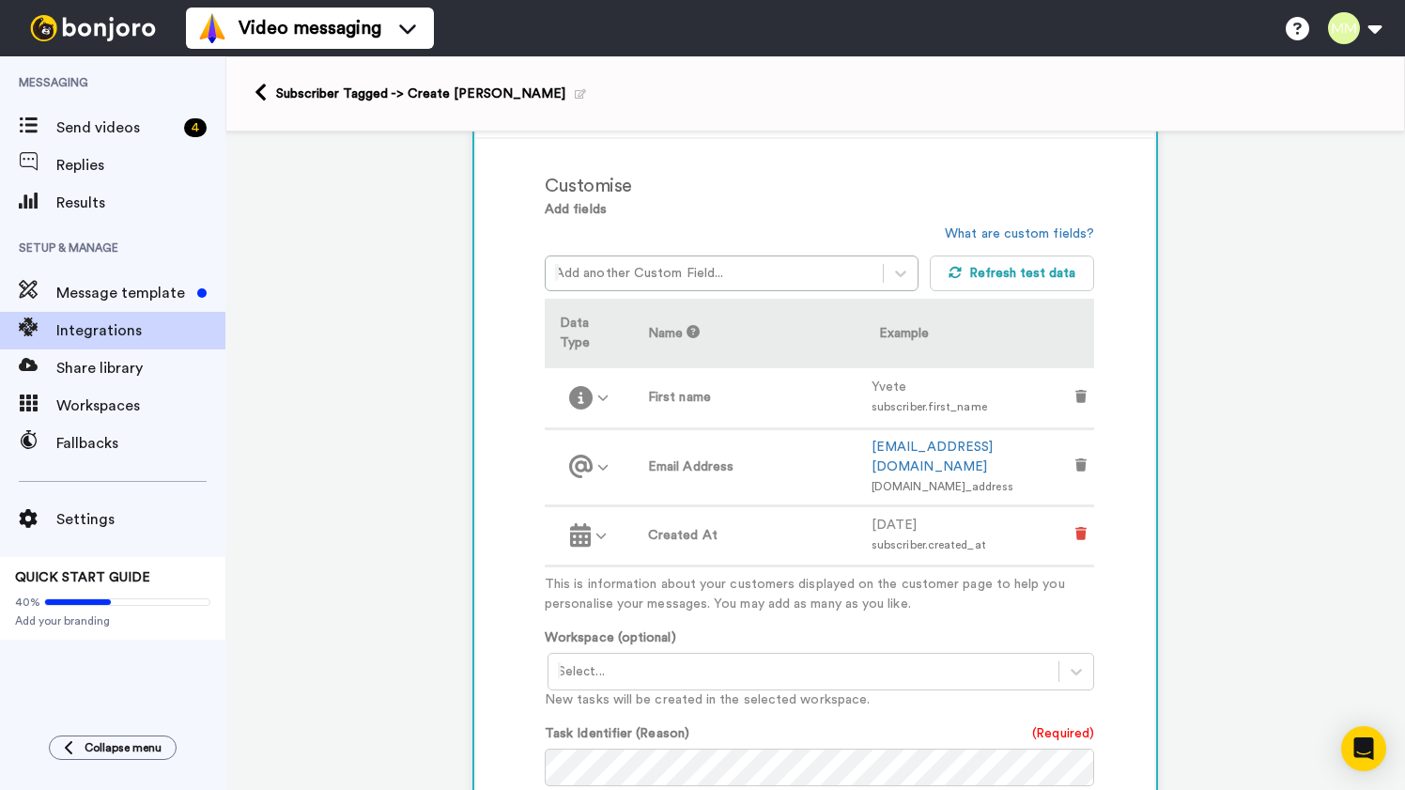
click at [1080, 527] on icon at bounding box center [1080, 533] width 11 height 13
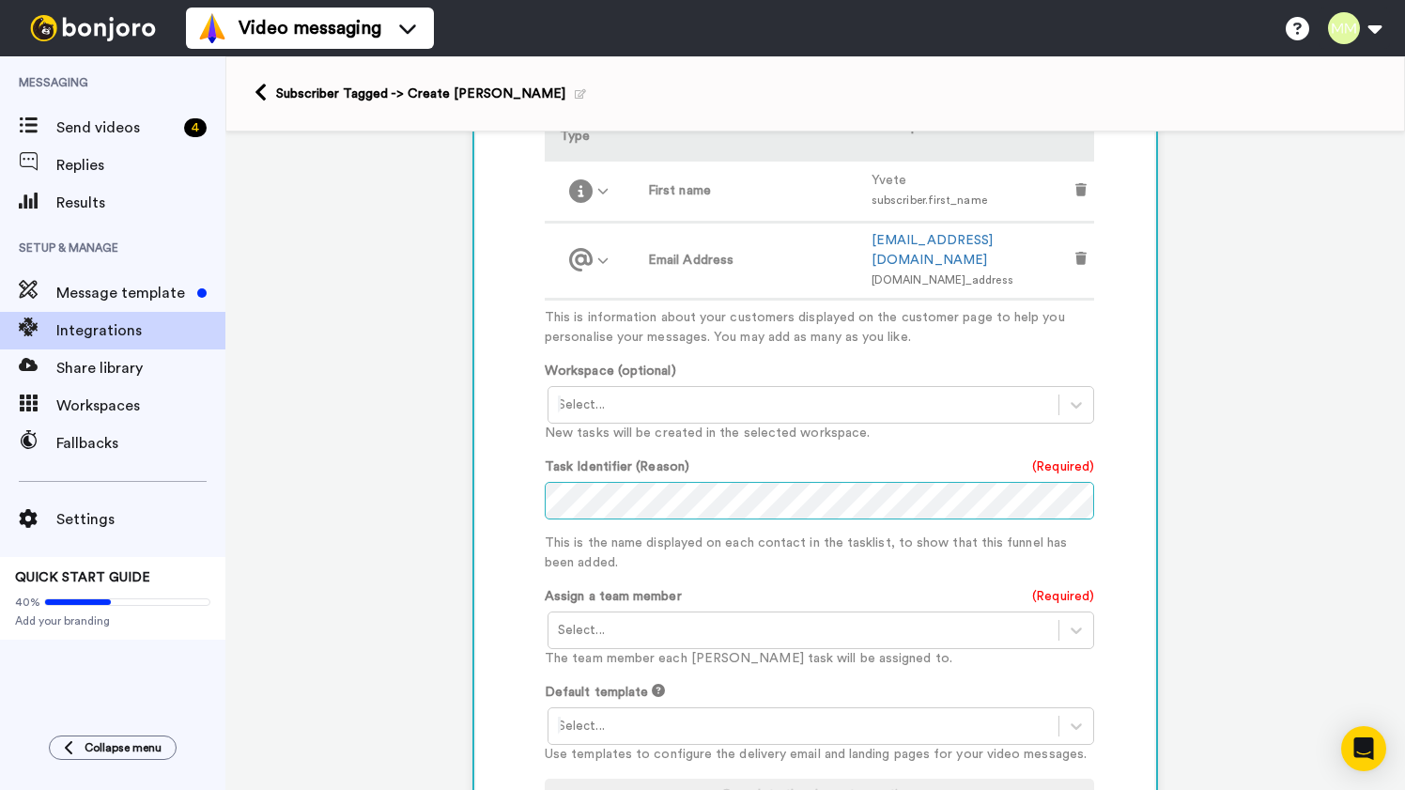
scroll to position [648, 0]
click at [1084, 619] on icon at bounding box center [1076, 628] width 19 height 19
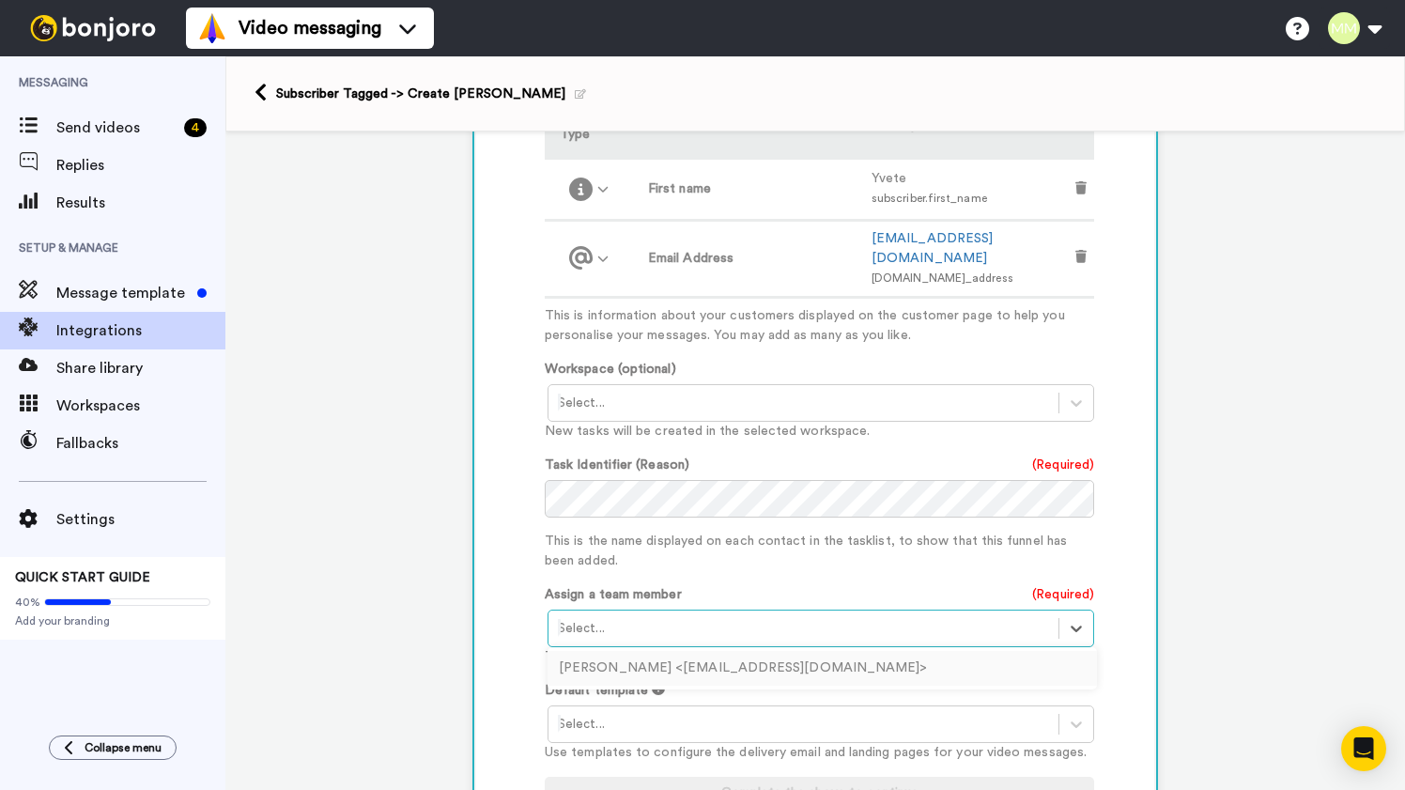
click at [924, 651] on div "Margarete Miller <mellowmiller101@gmail.com>" at bounding box center [821, 668] width 549 height 35
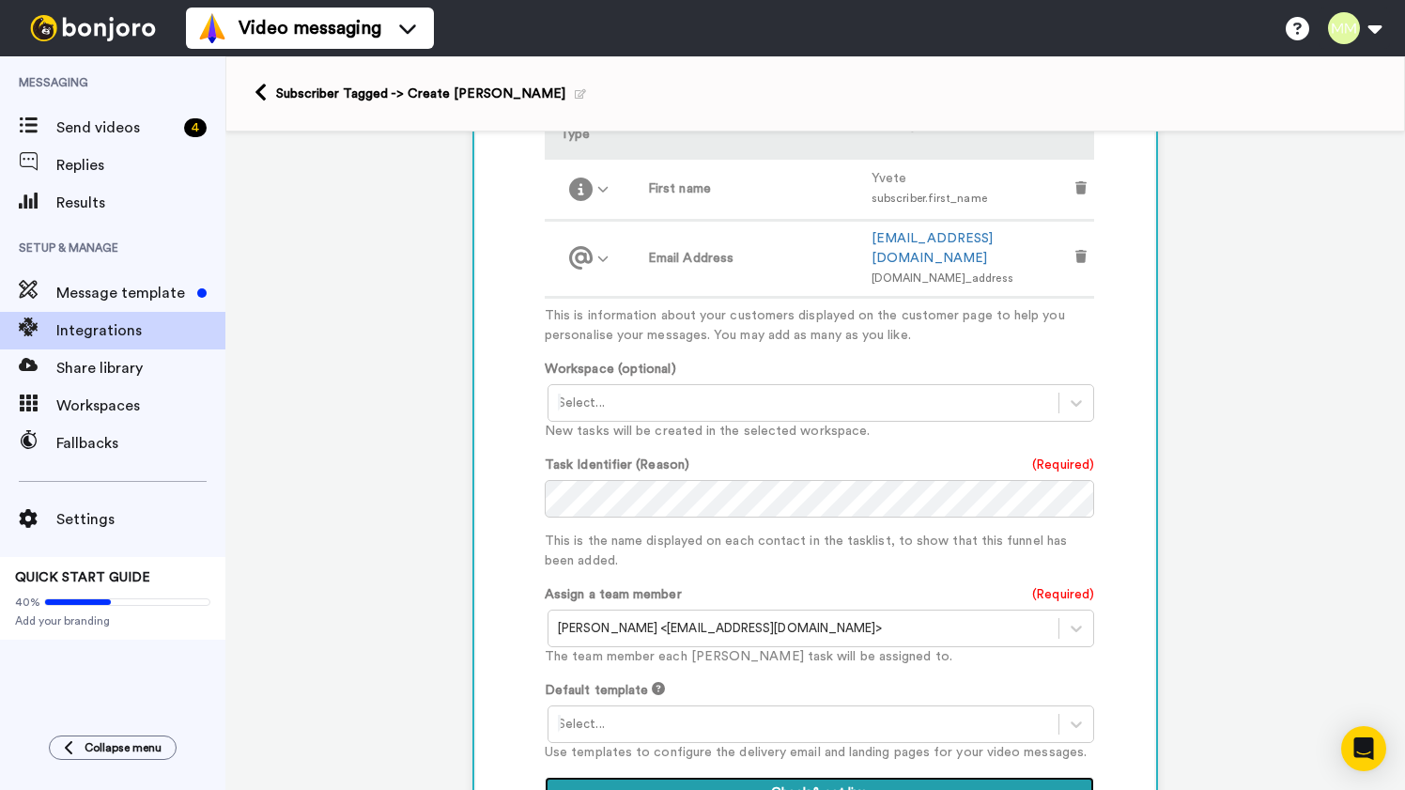
click at [839, 777] on button "Check & set live" at bounding box center [819, 794] width 549 height 34
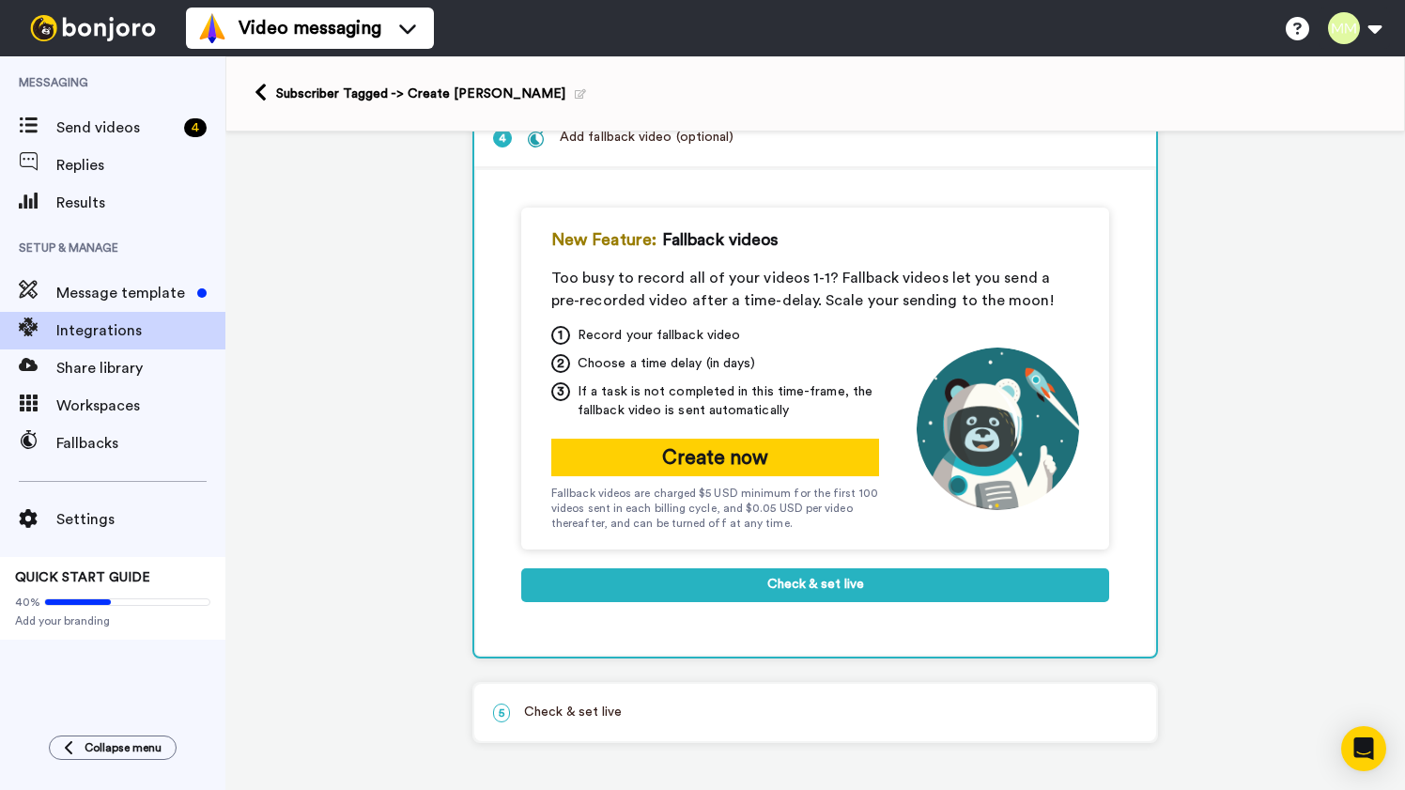
scroll to position [310, 0]
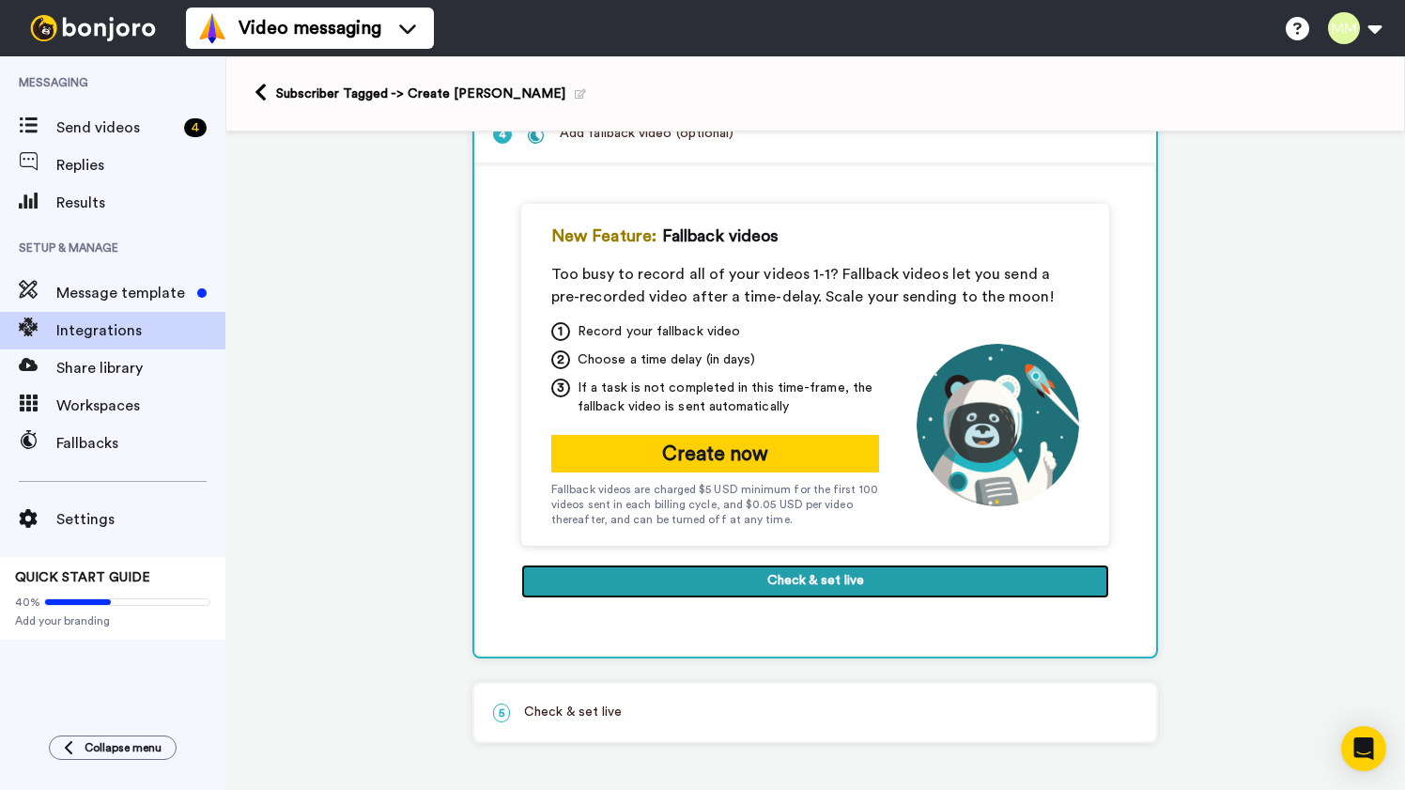
click at [828, 574] on button "Check & set live" at bounding box center [815, 581] width 588 height 34
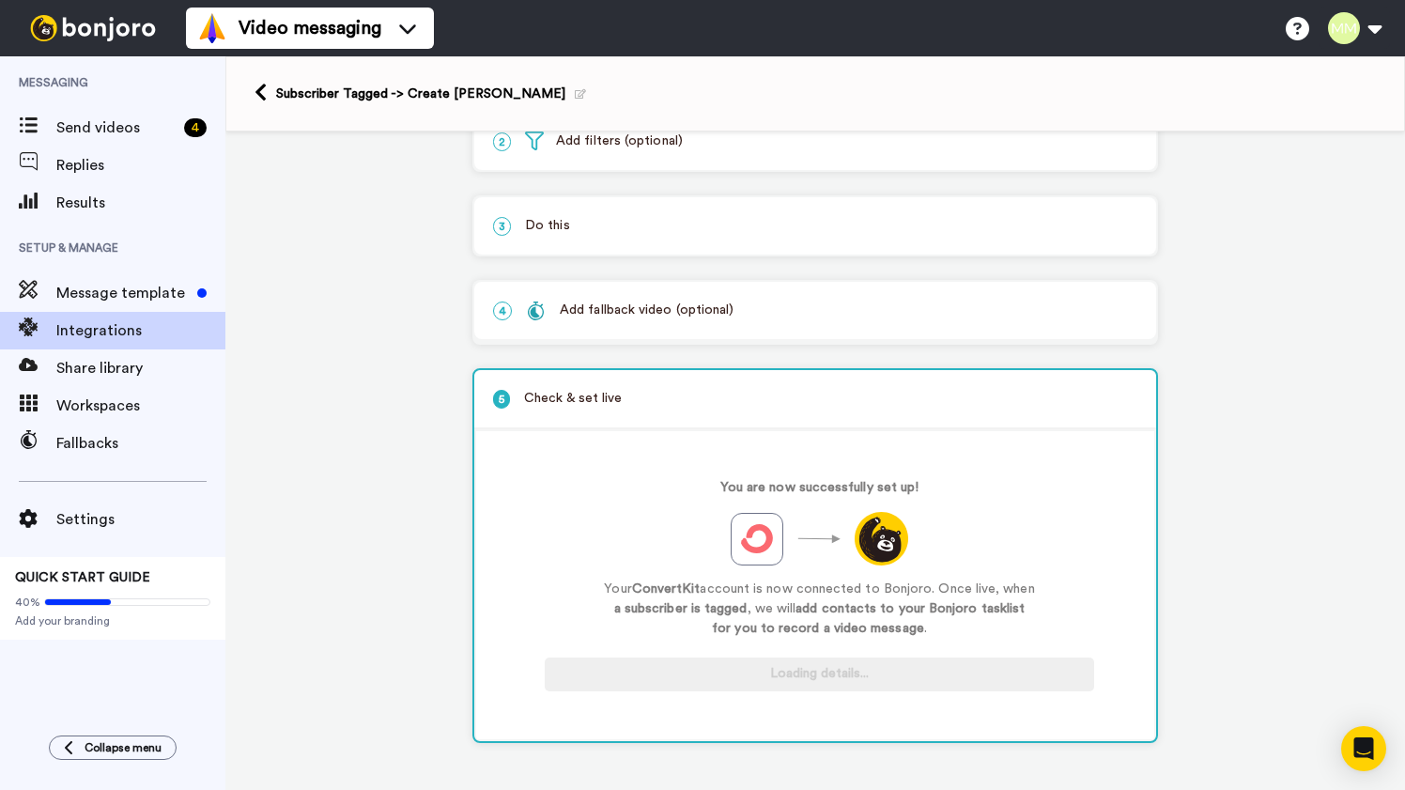
scroll to position [133, 0]
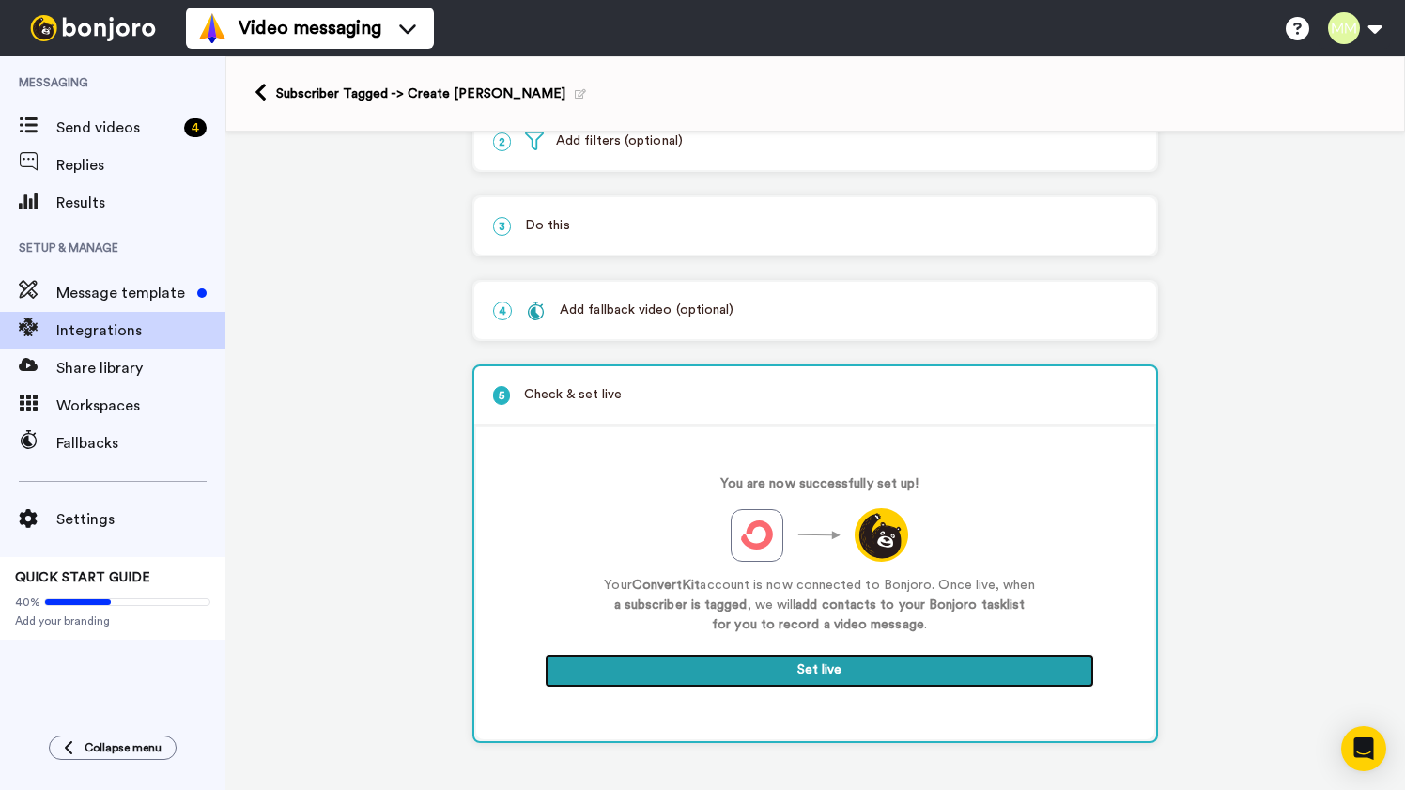
click at [835, 670] on button "Set live" at bounding box center [819, 671] width 549 height 34
